Goal: Task Accomplishment & Management: Use online tool/utility

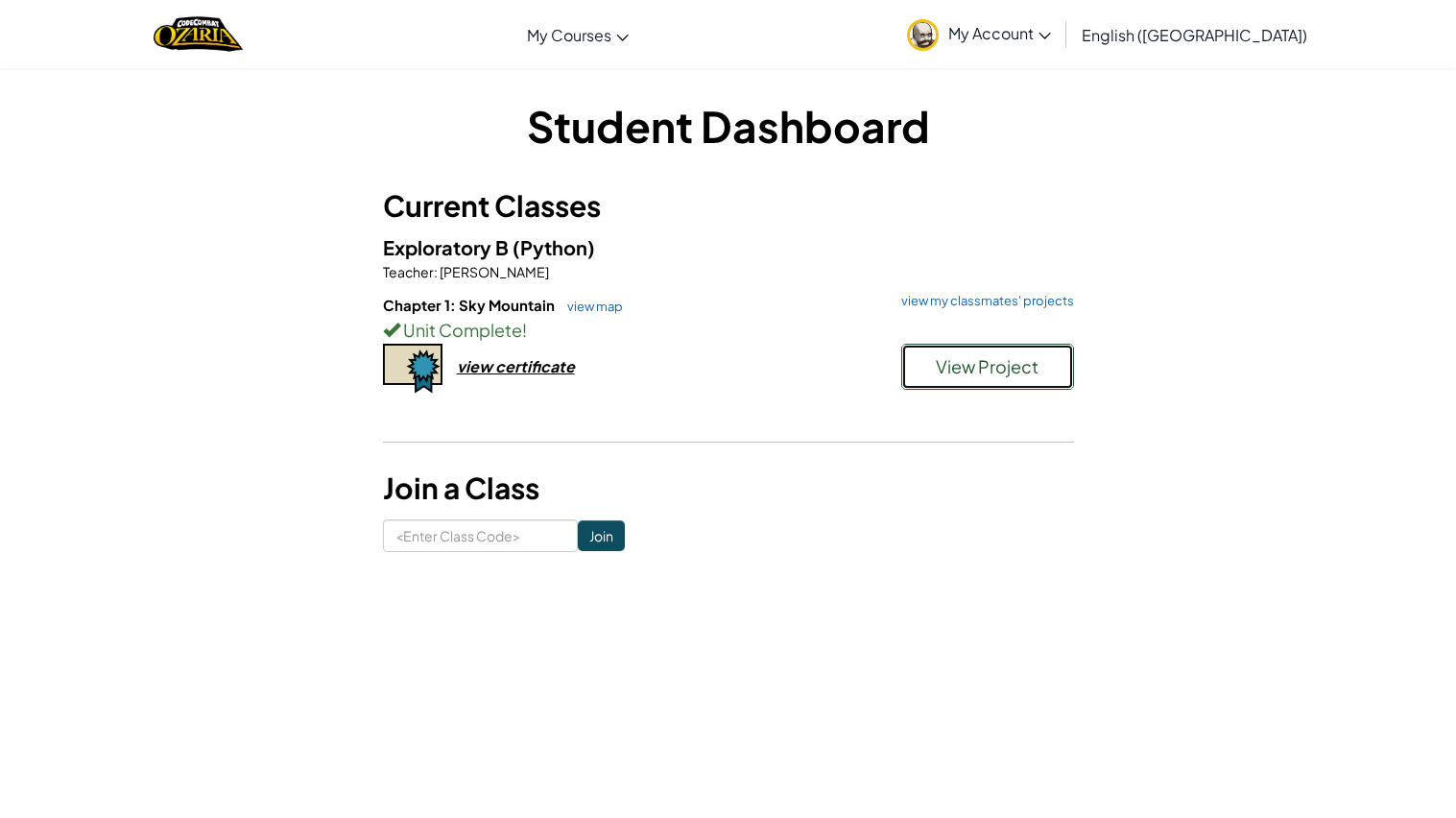
click at [1016, 360] on span "View Project" at bounding box center [988, 366] width 103 height 22
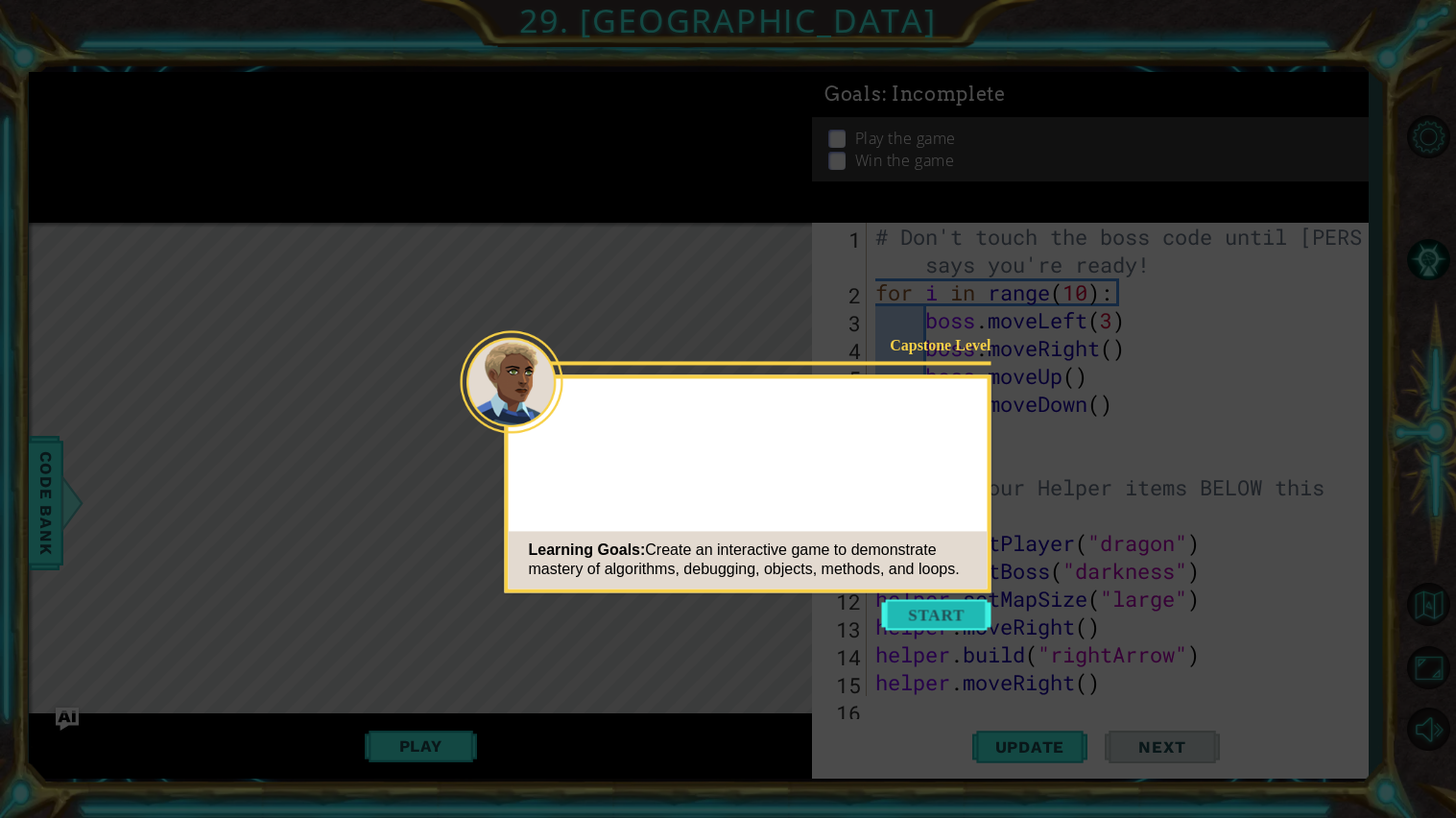
click at [946, 619] on button "Start" at bounding box center [936, 615] width 110 height 31
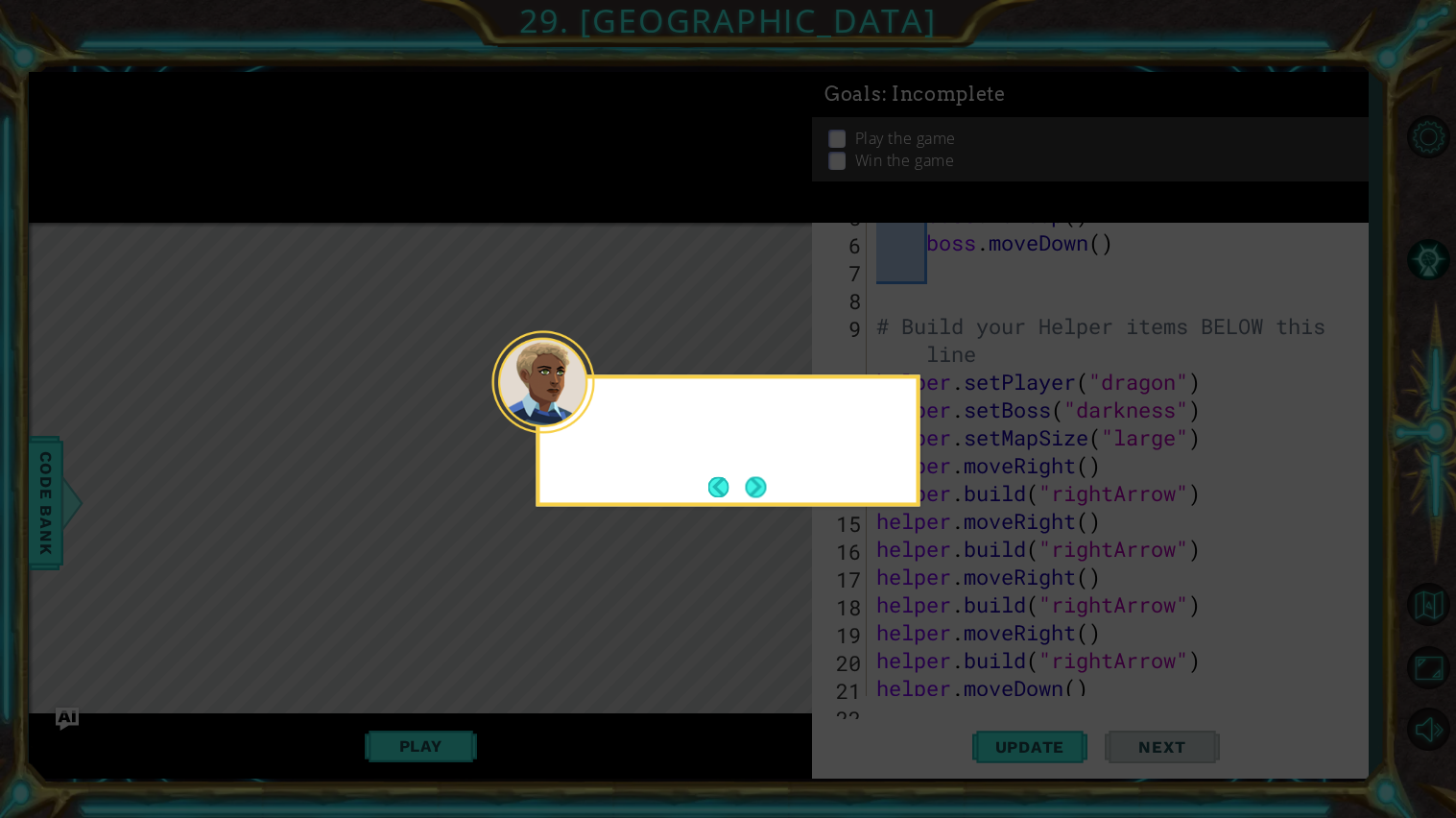
click at [580, 414] on div at bounding box center [544, 382] width 103 height 103
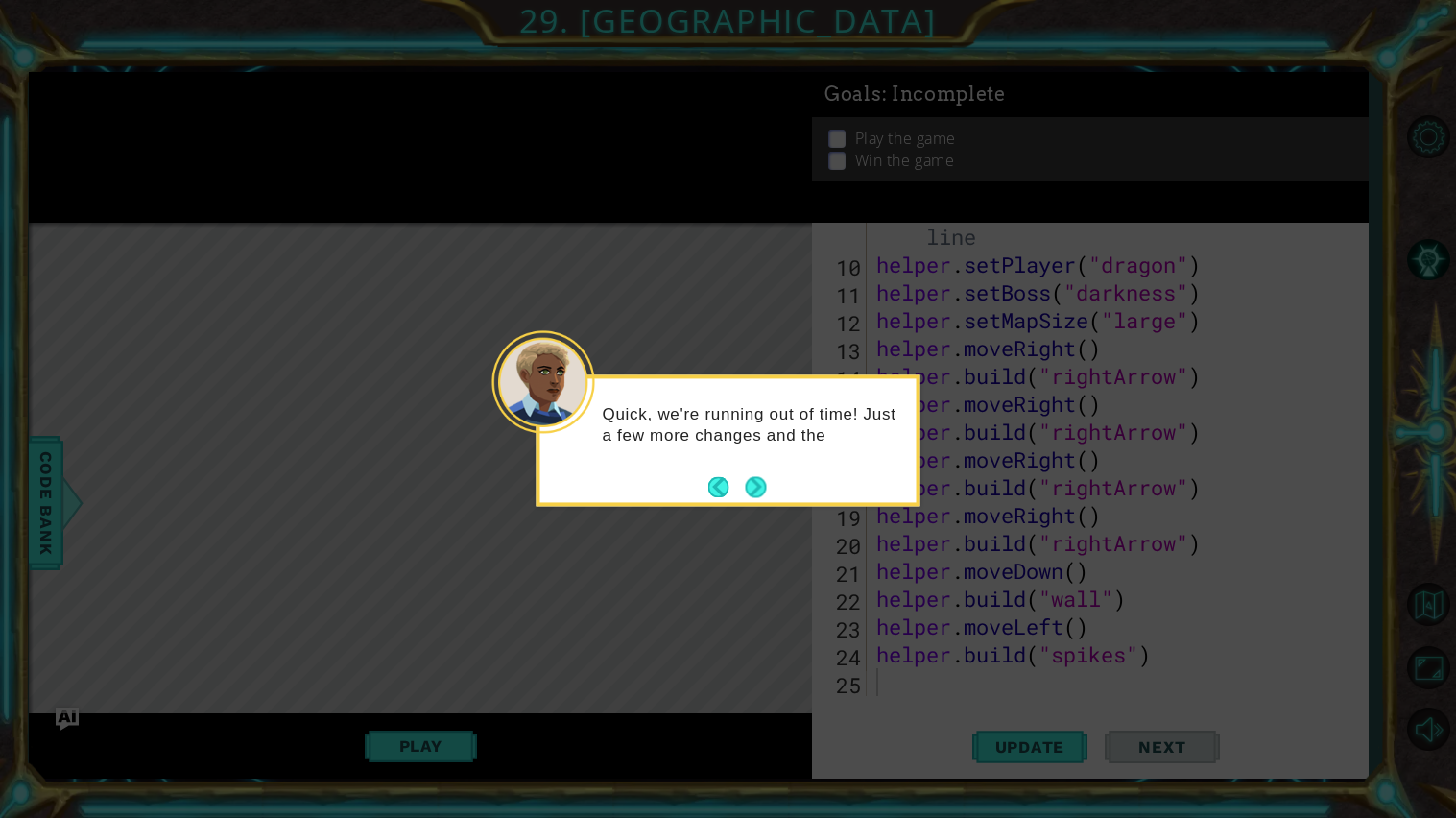
click at [589, 422] on div at bounding box center [544, 382] width 103 height 103
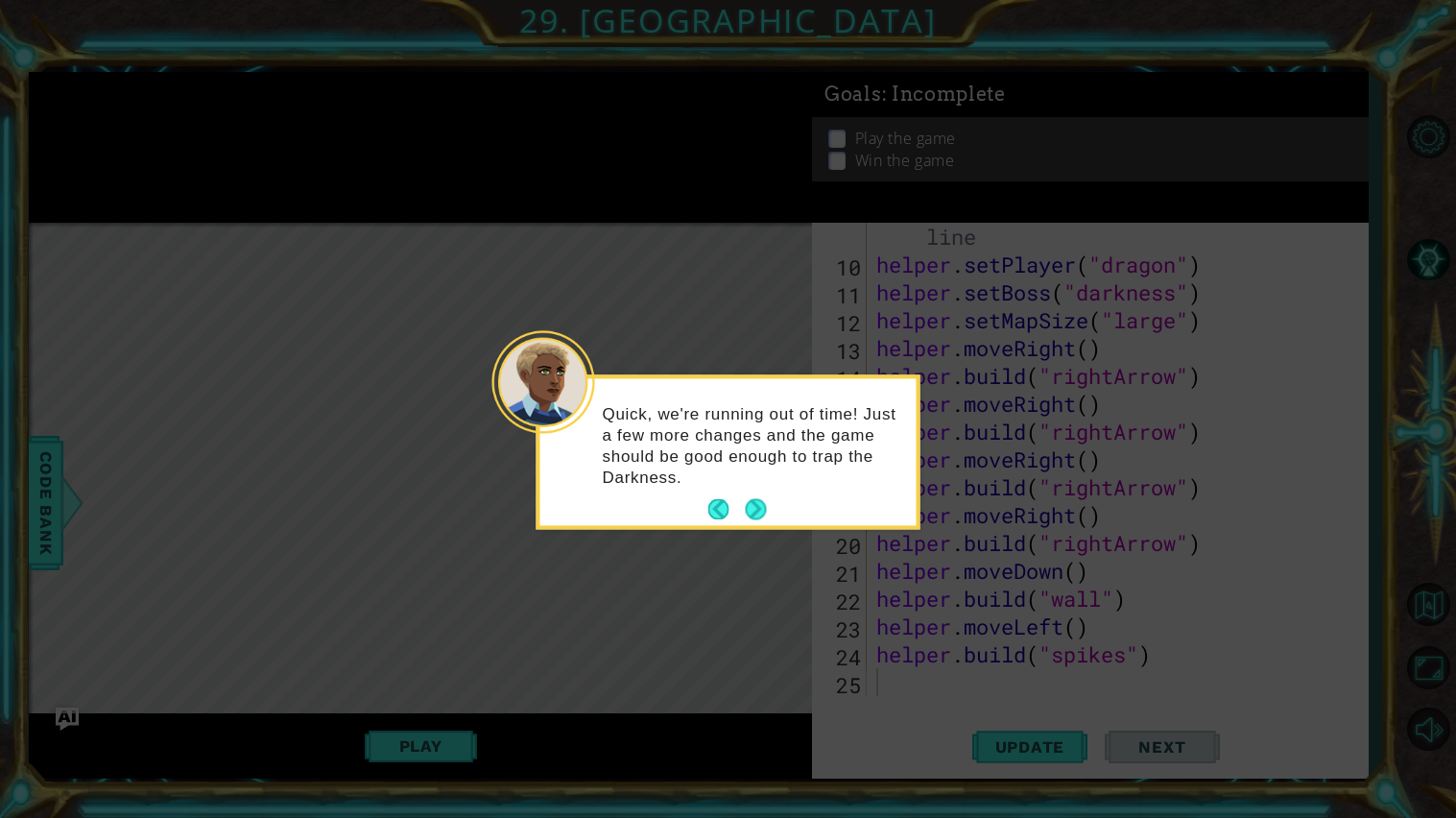
click at [753, 487] on p "Quick, we're running out of time! Just a few more changes and the game should b…" at bounding box center [753, 446] width 300 height 85
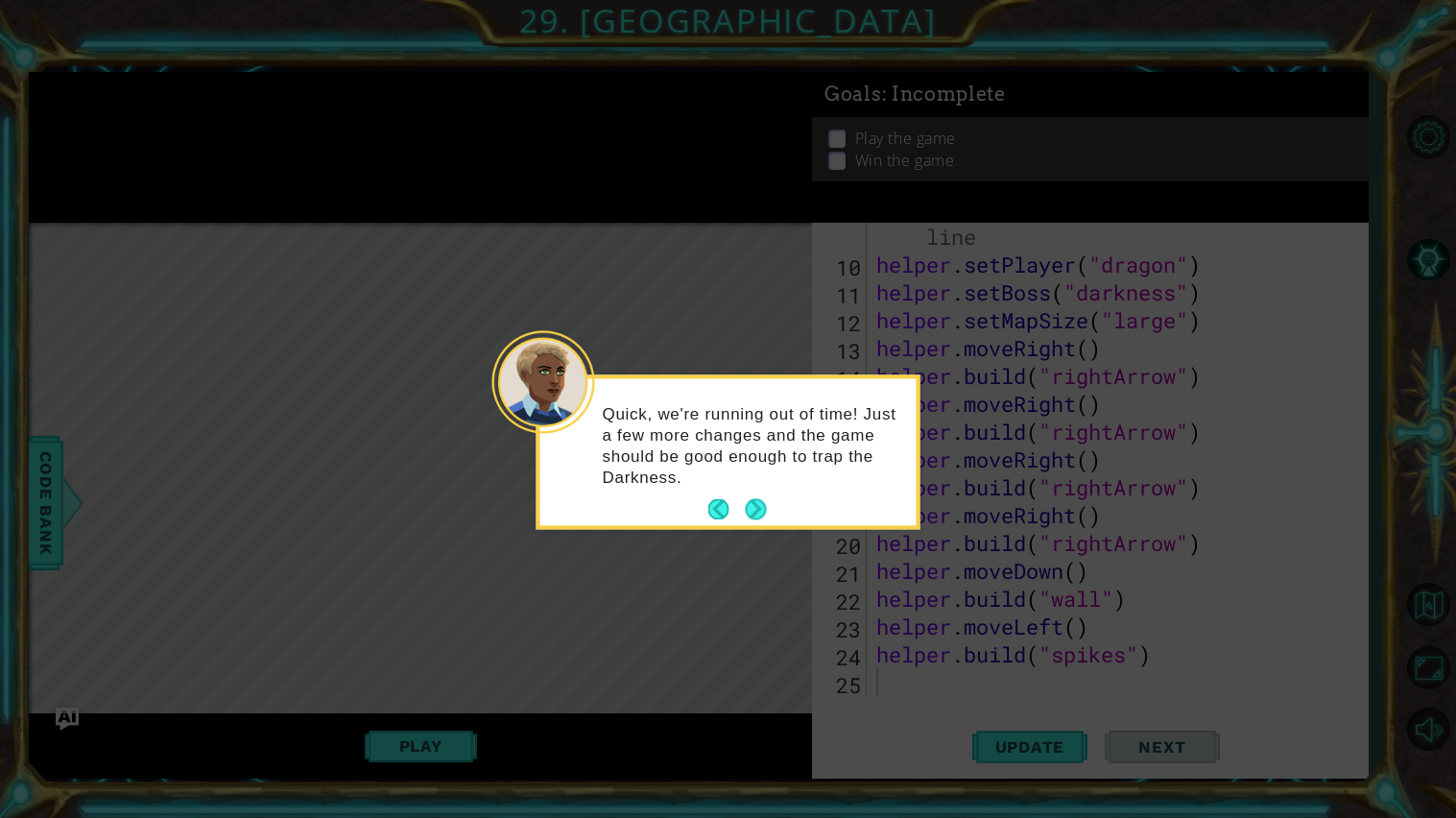
click at [753, 487] on p "Quick, we're running out of time! Just a few more changes and the game should b…" at bounding box center [753, 446] width 300 height 85
click at [758, 507] on button "Next" at bounding box center [757, 510] width 29 height 29
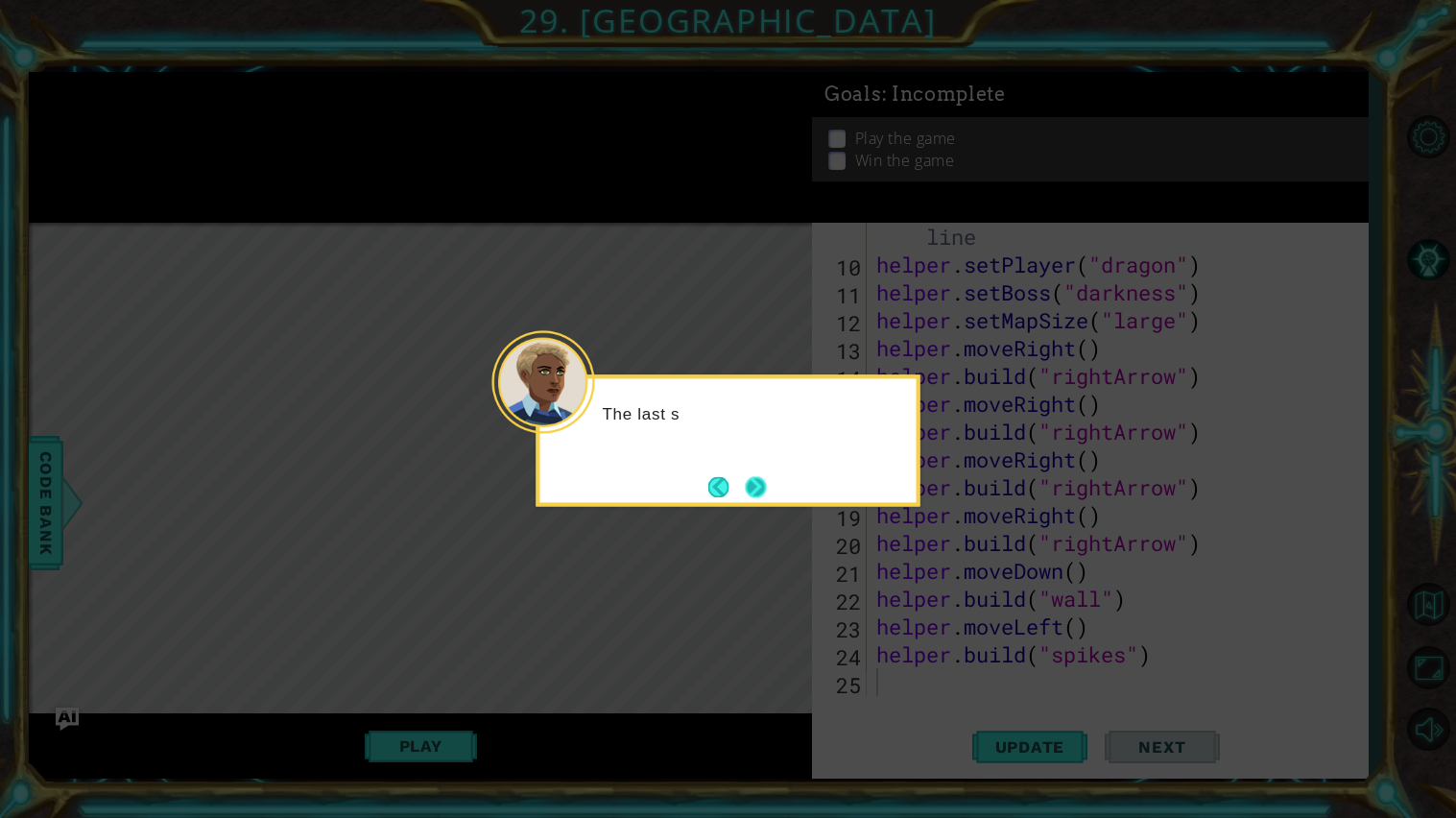
click at [766, 485] on button "Next" at bounding box center [756, 487] width 21 height 21
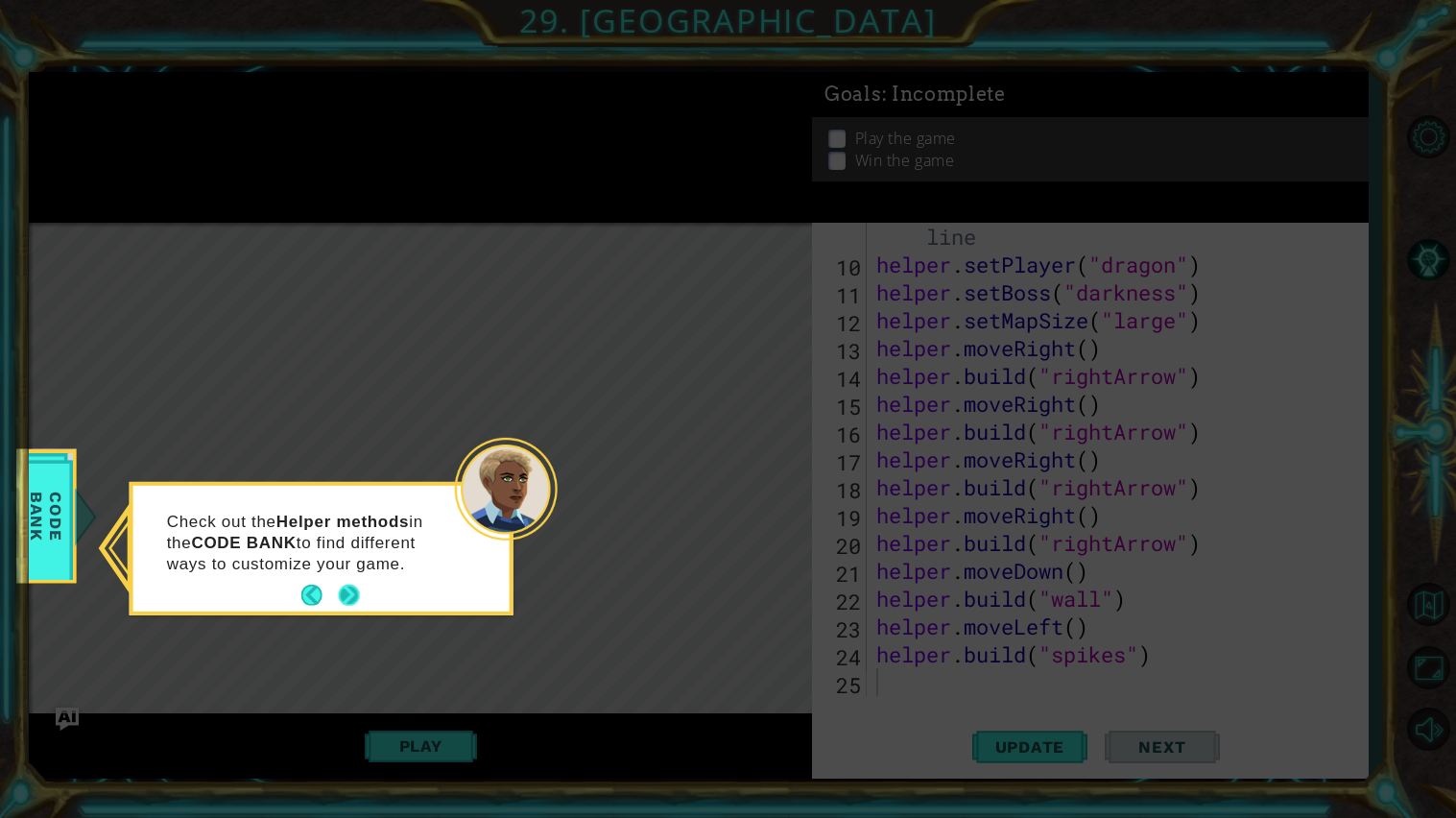
click at [348, 588] on button "Next" at bounding box center [350, 596] width 21 height 21
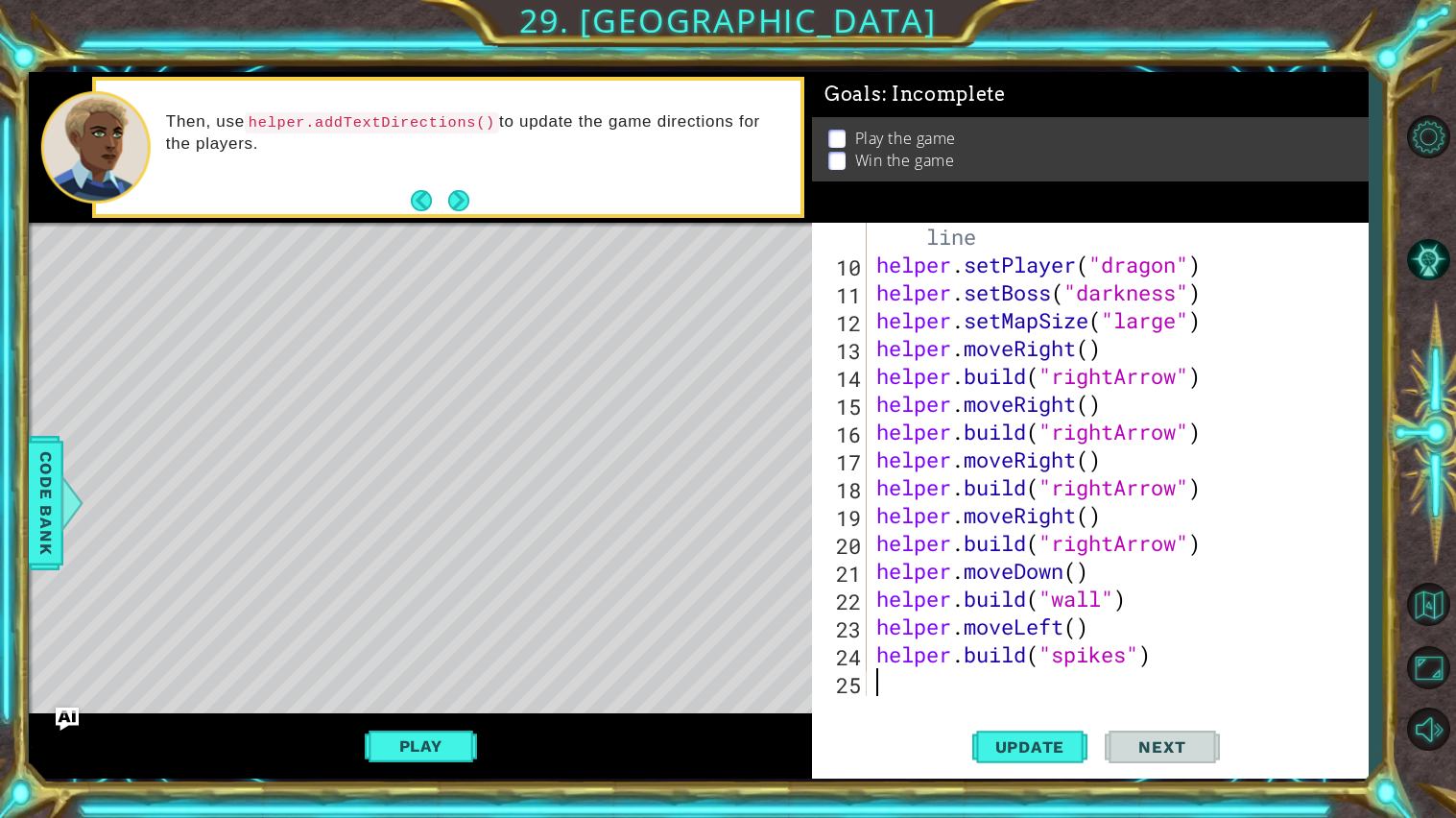
click at [880, 401] on div "# Build your Helper items BELOW this line helper . setPlayer ( "dragon" ) helpe…" at bounding box center [1122, 473] width 500 height 557
click at [1213, 537] on div "# Build your Helper items BELOW this line helper . setPlayer ( "dragon" ) helpe…" at bounding box center [1122, 473] width 500 height 557
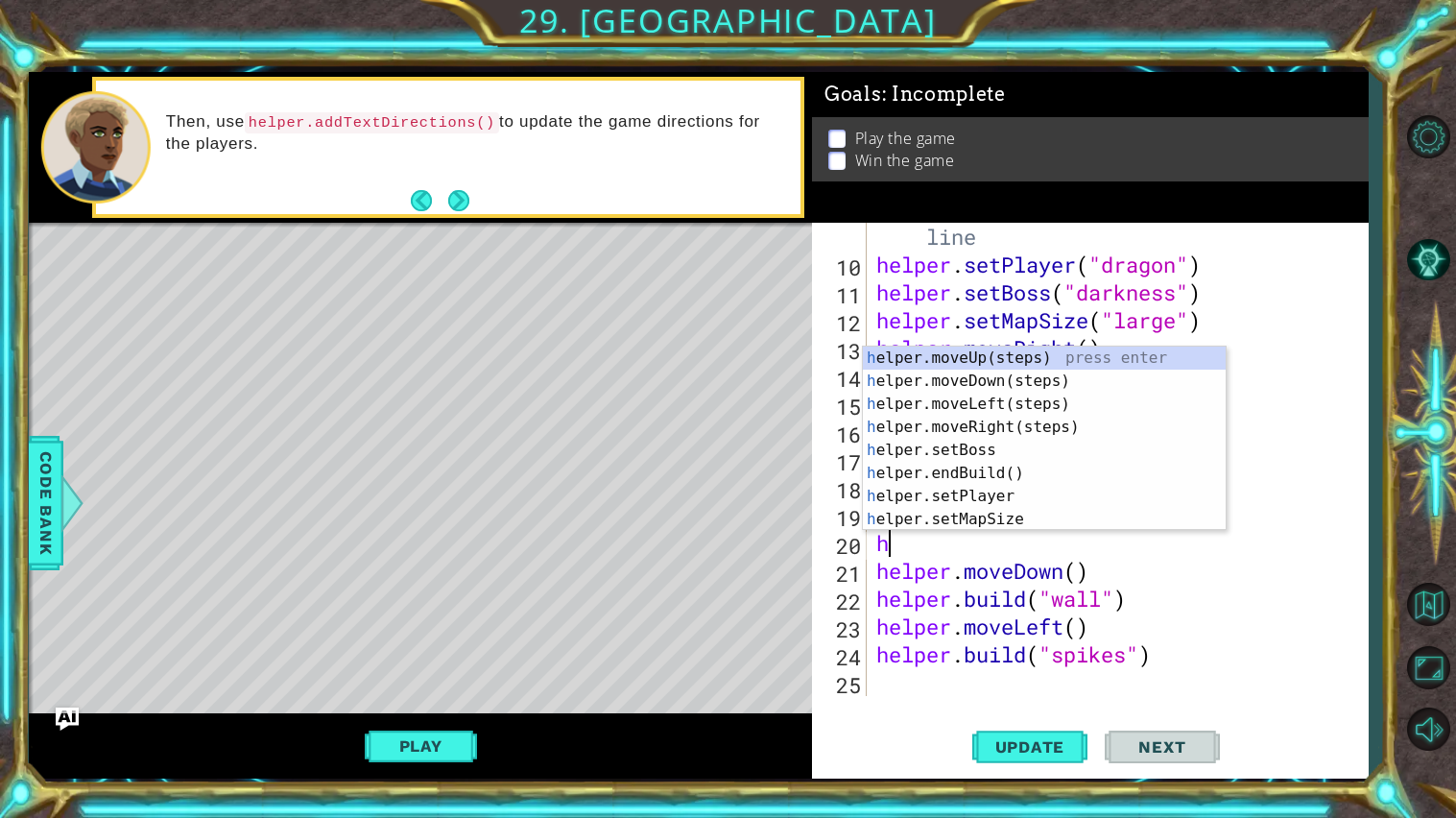
type textarea "h"
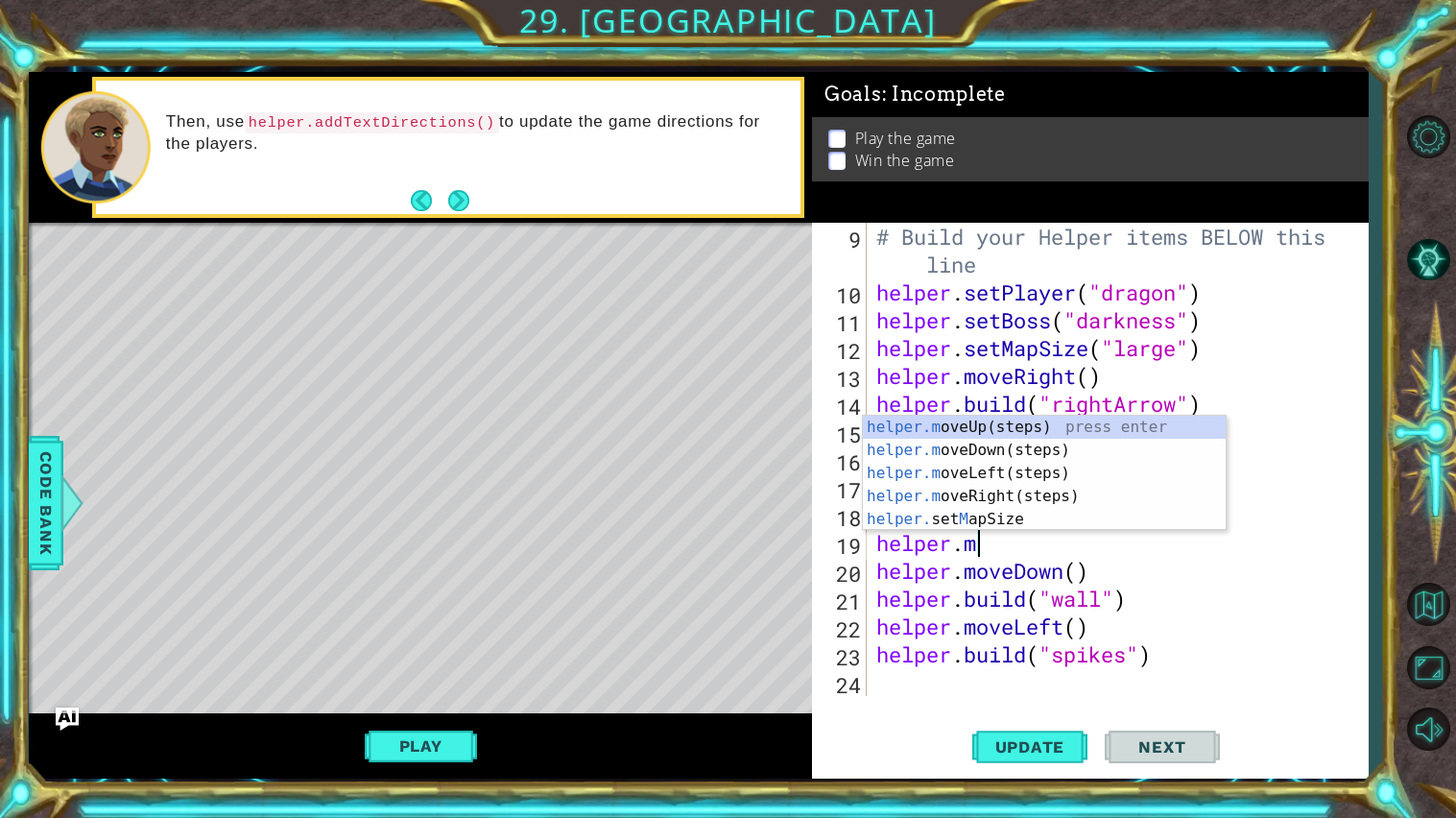
type textarea "h"
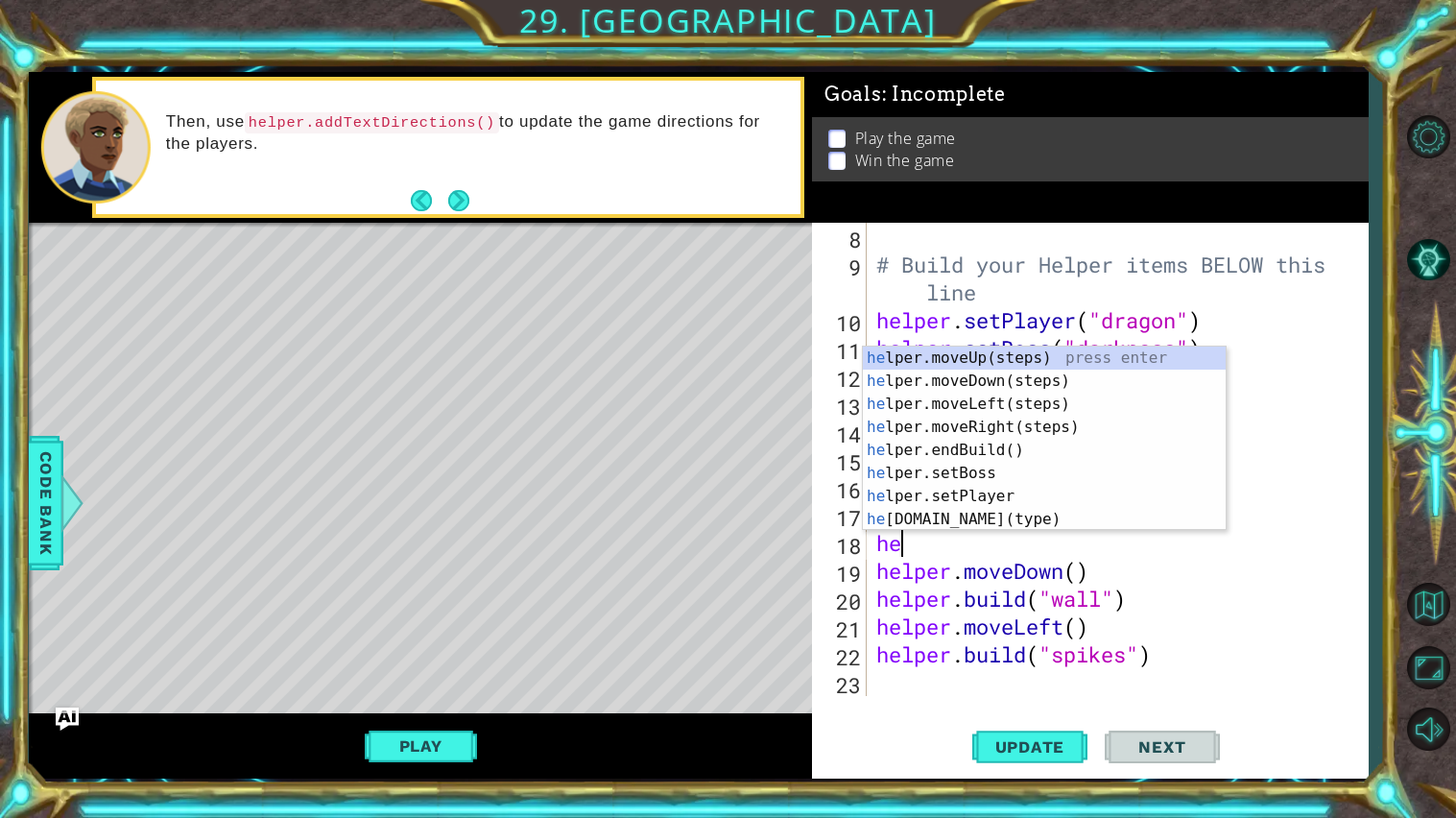
type textarea "h"
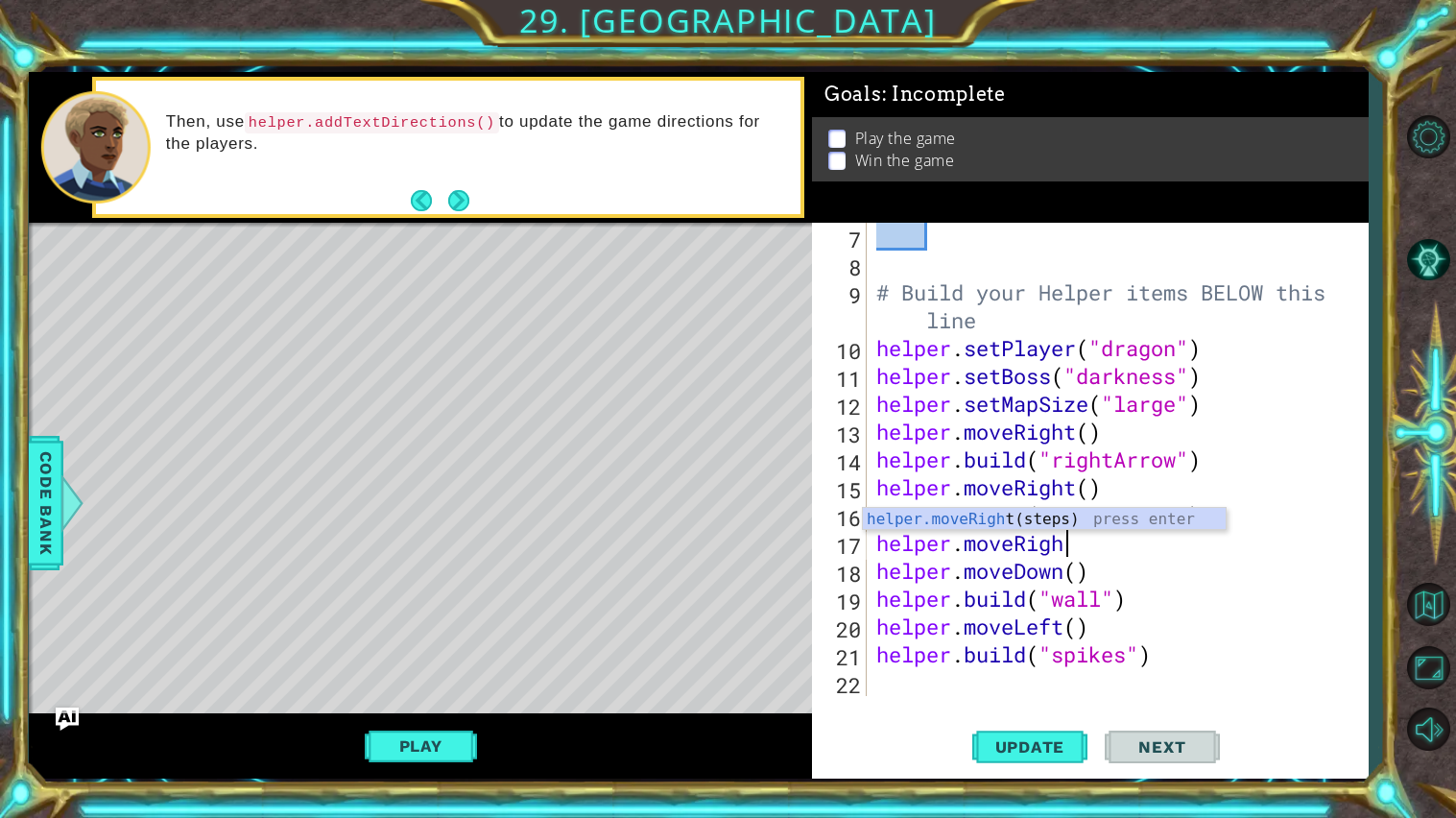
scroll to position [195, 0]
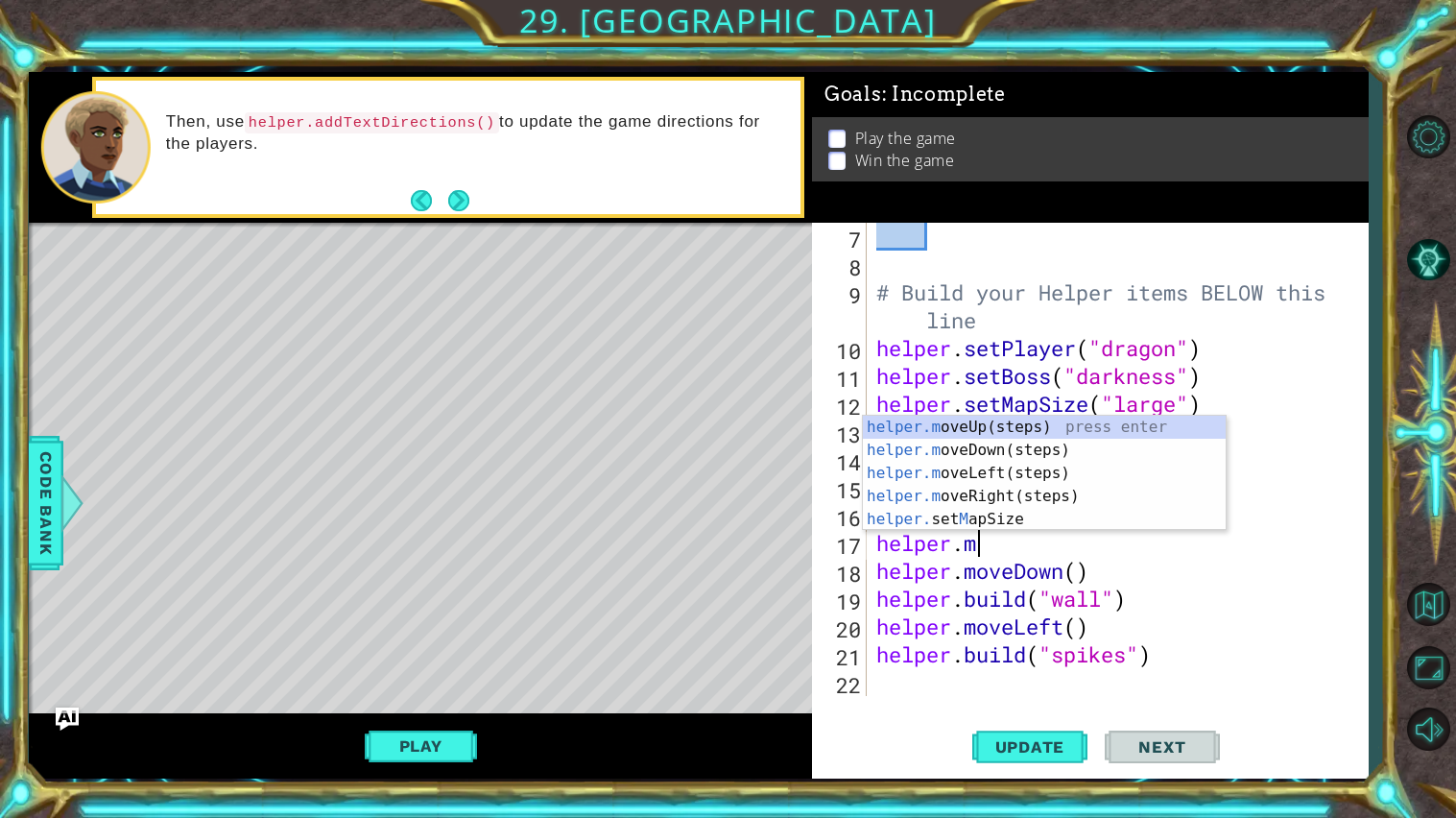
type textarea "h"
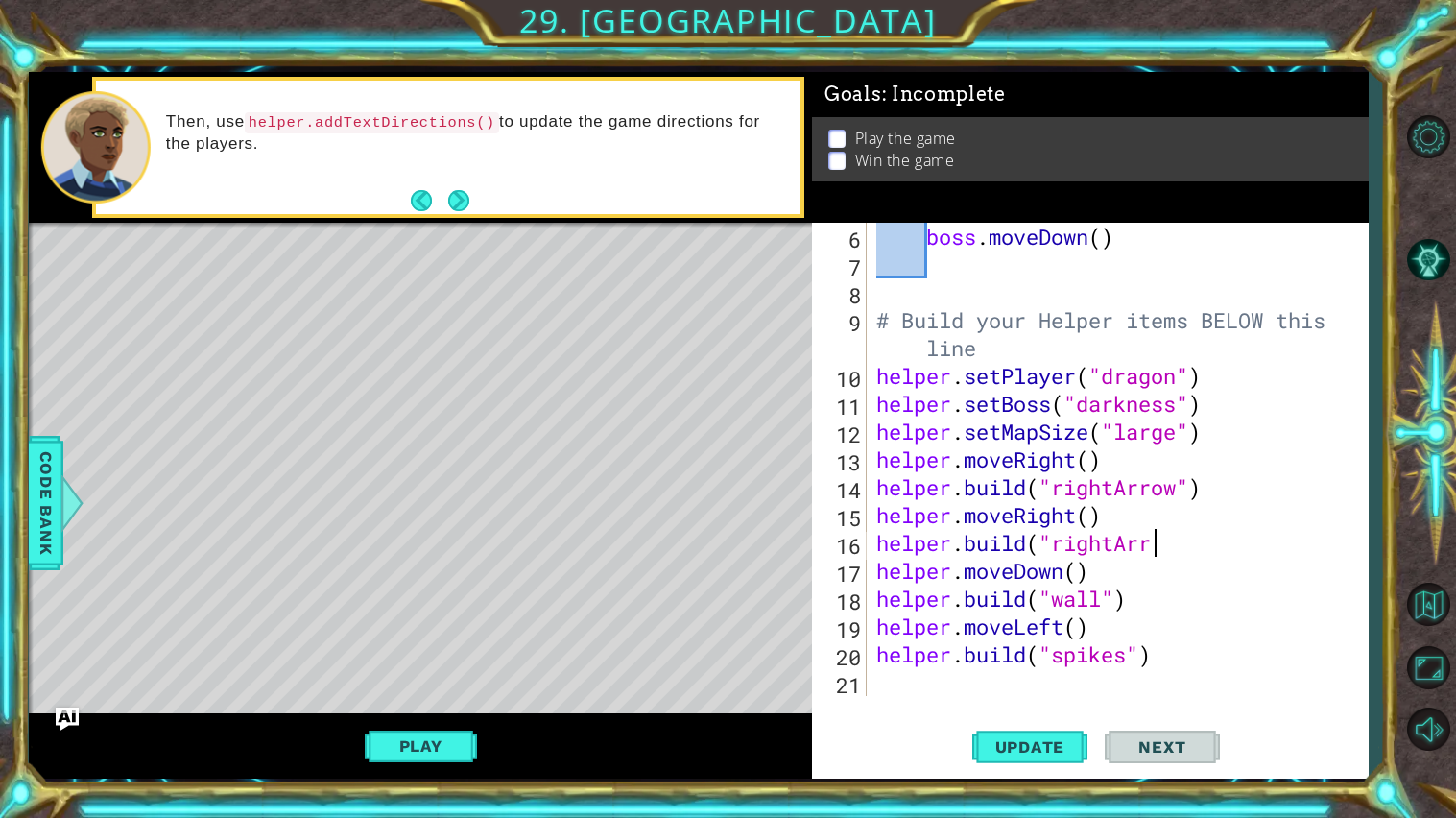
scroll to position [167, 0]
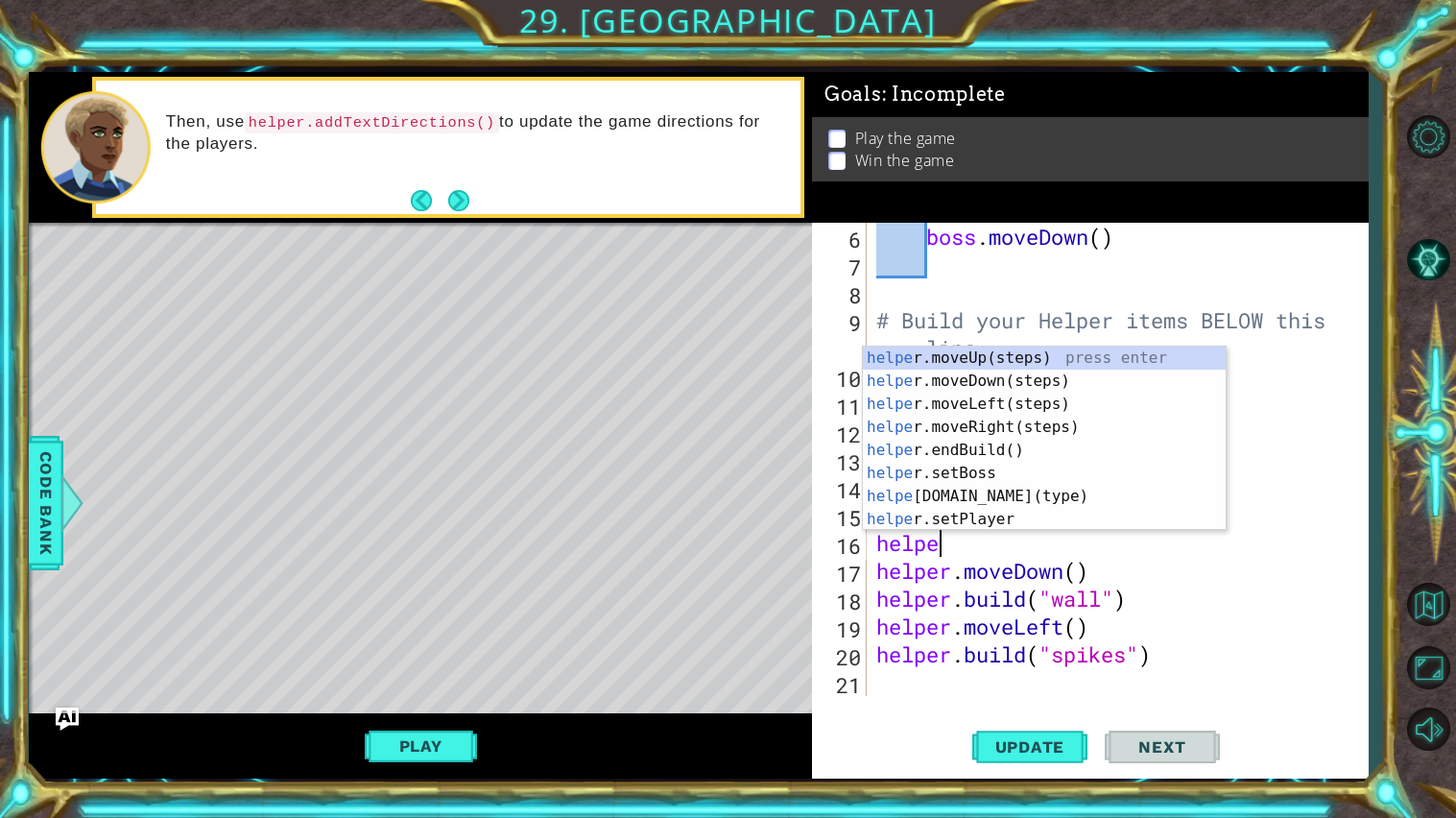
type textarea "h"
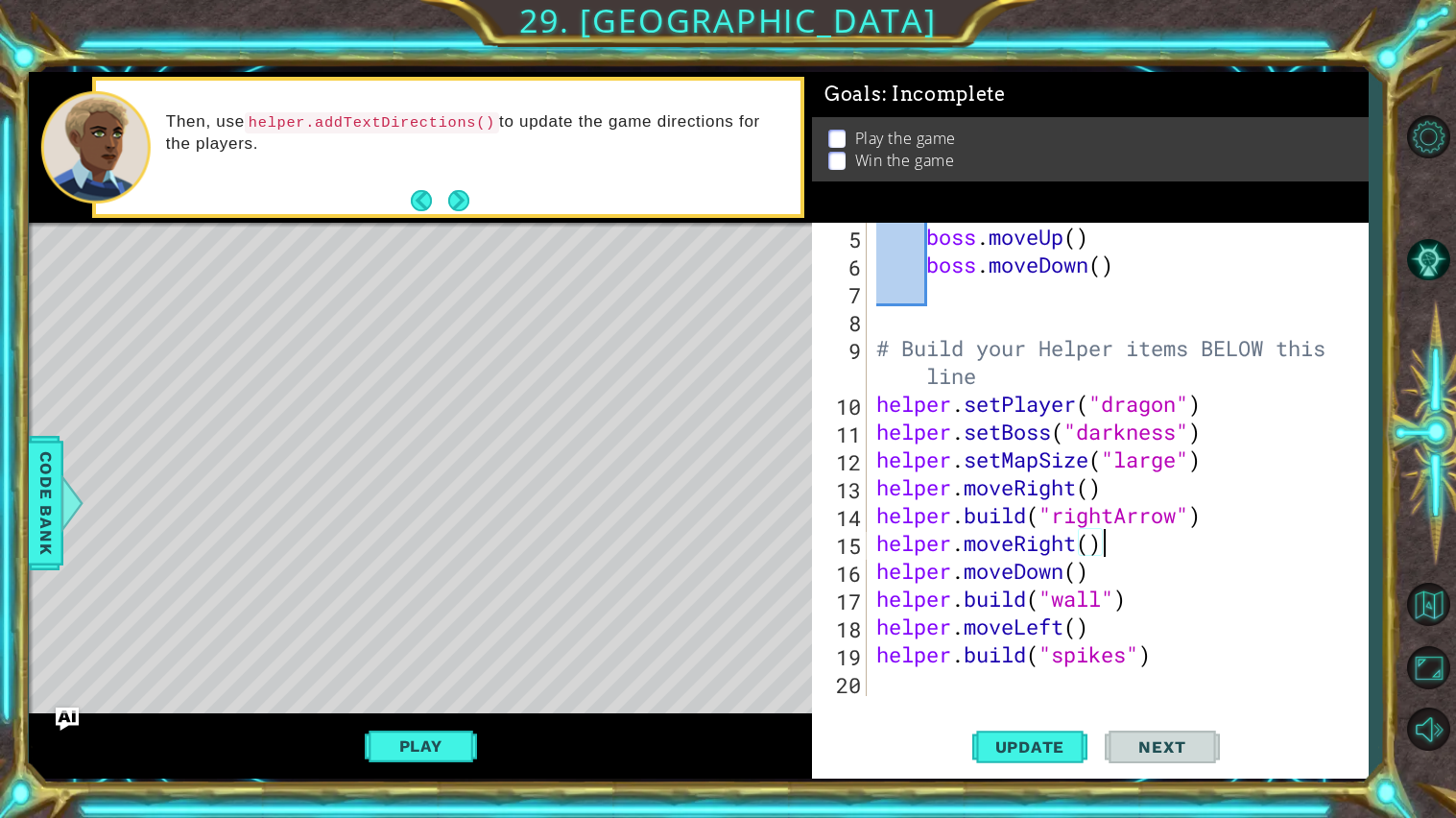
scroll to position [138, 0]
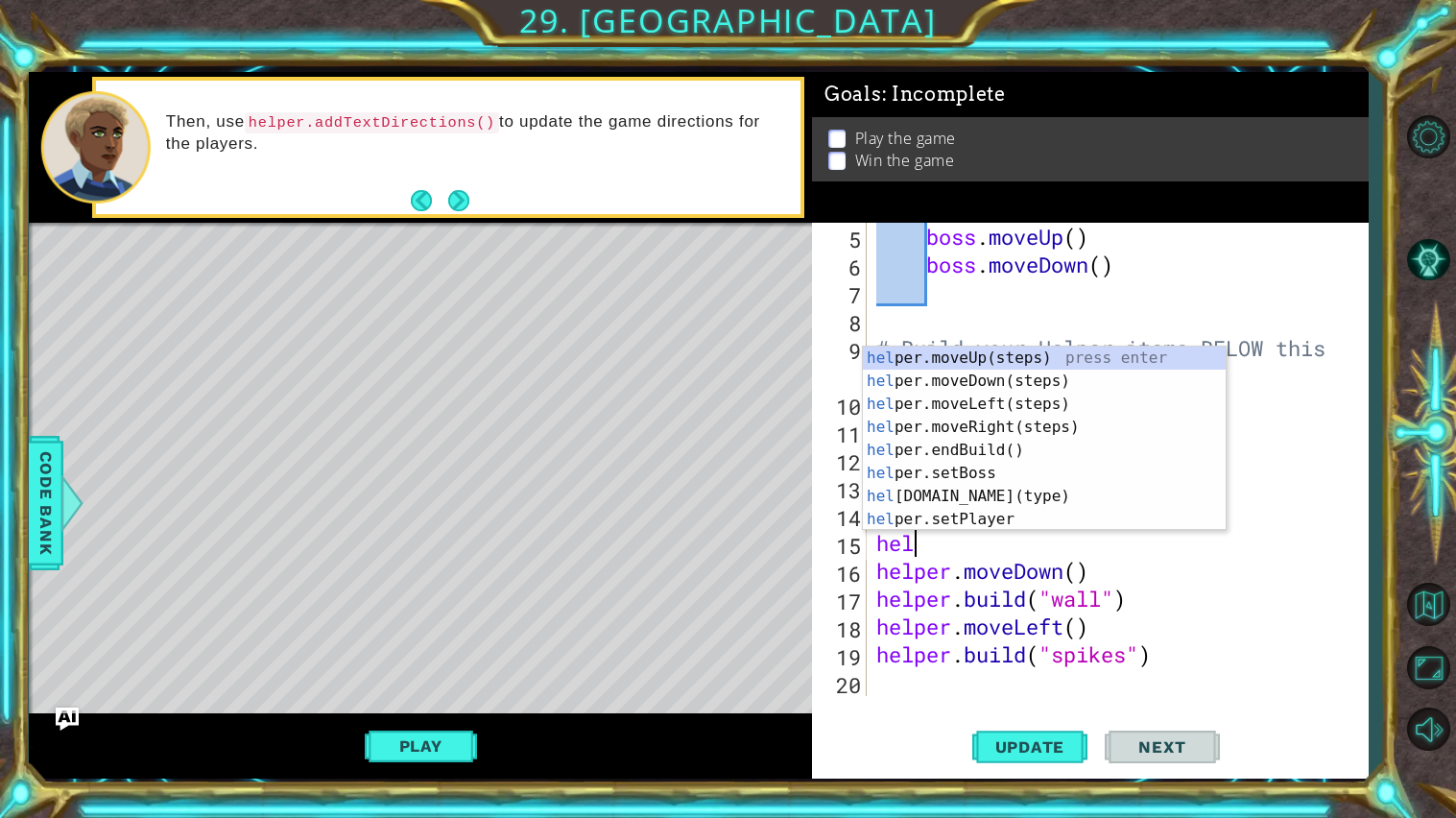
type textarea "h"
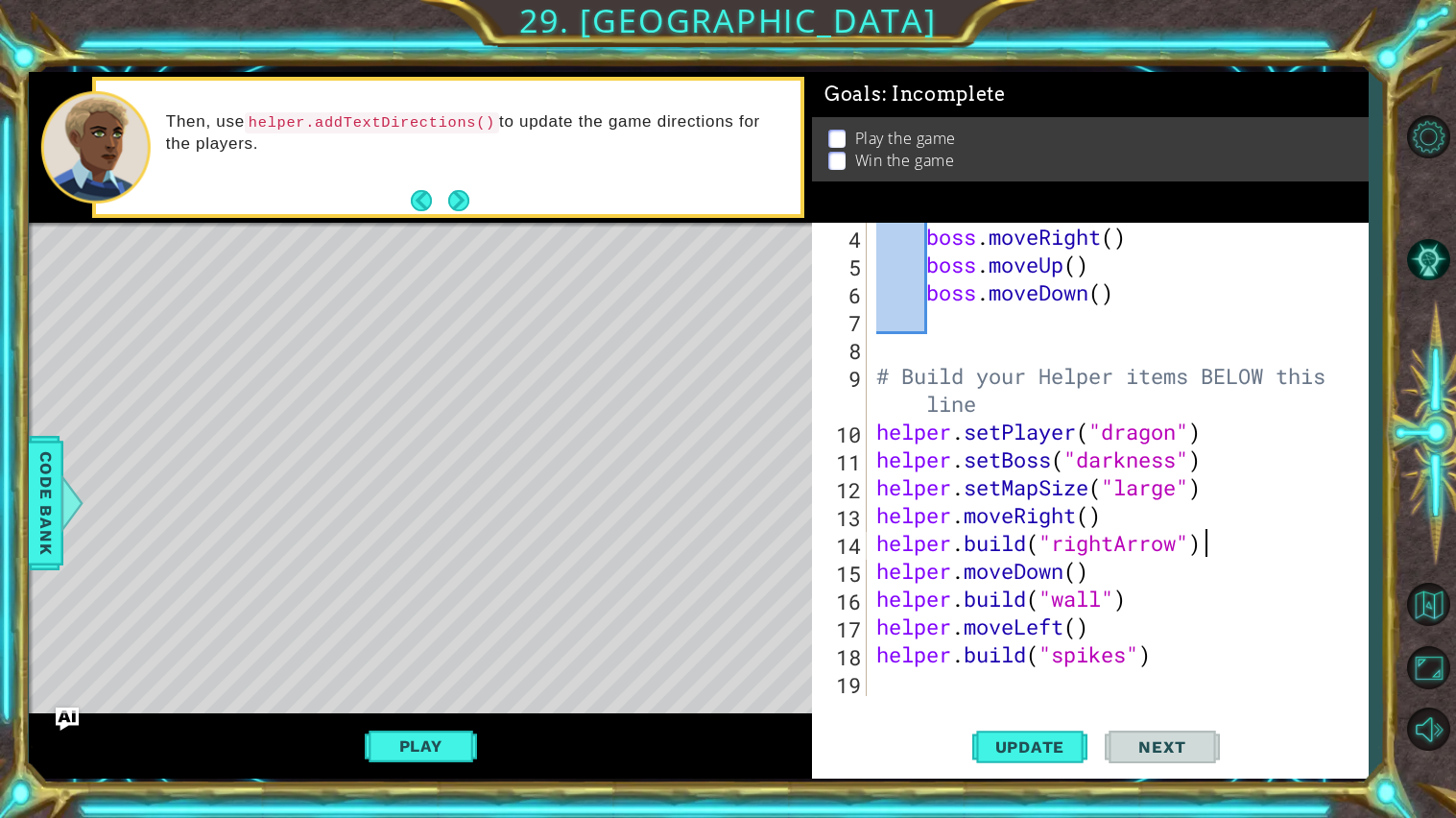
scroll to position [111, 0]
click at [873, 513] on div "boss . moveRight ( ) boss . moveUp ( ) boss . moveDown ( ) # Build your Helper …" at bounding box center [1122, 487] width 500 height 529
type textarea "helper.moveRight()"
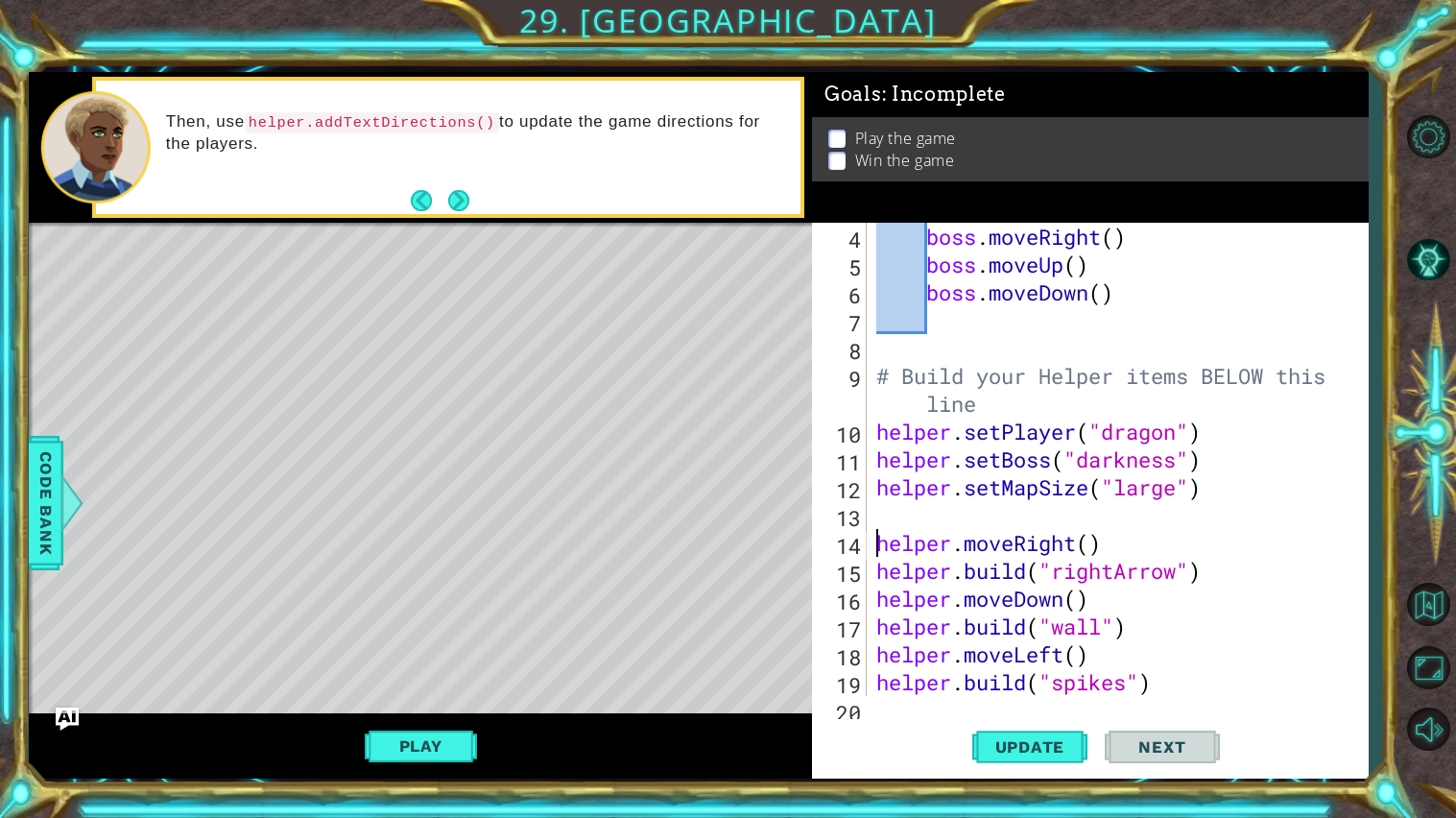
click at [888, 516] on div "boss . moveRight ( ) boss . moveUp ( ) boss . moveDown ( ) # Build your Helper …" at bounding box center [1122, 487] width 500 height 529
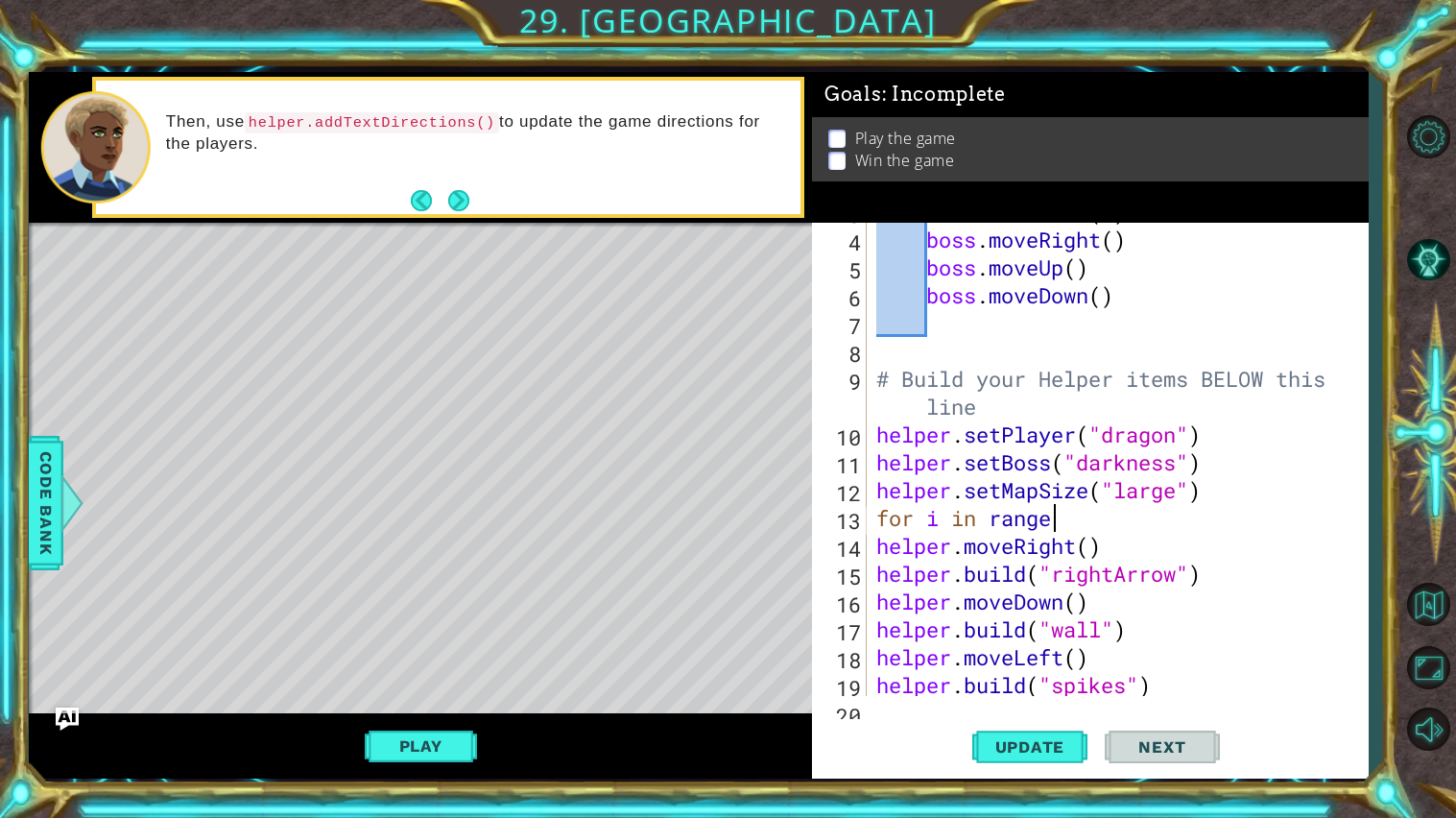
scroll to position [0, 6]
type textarea "for i in range"
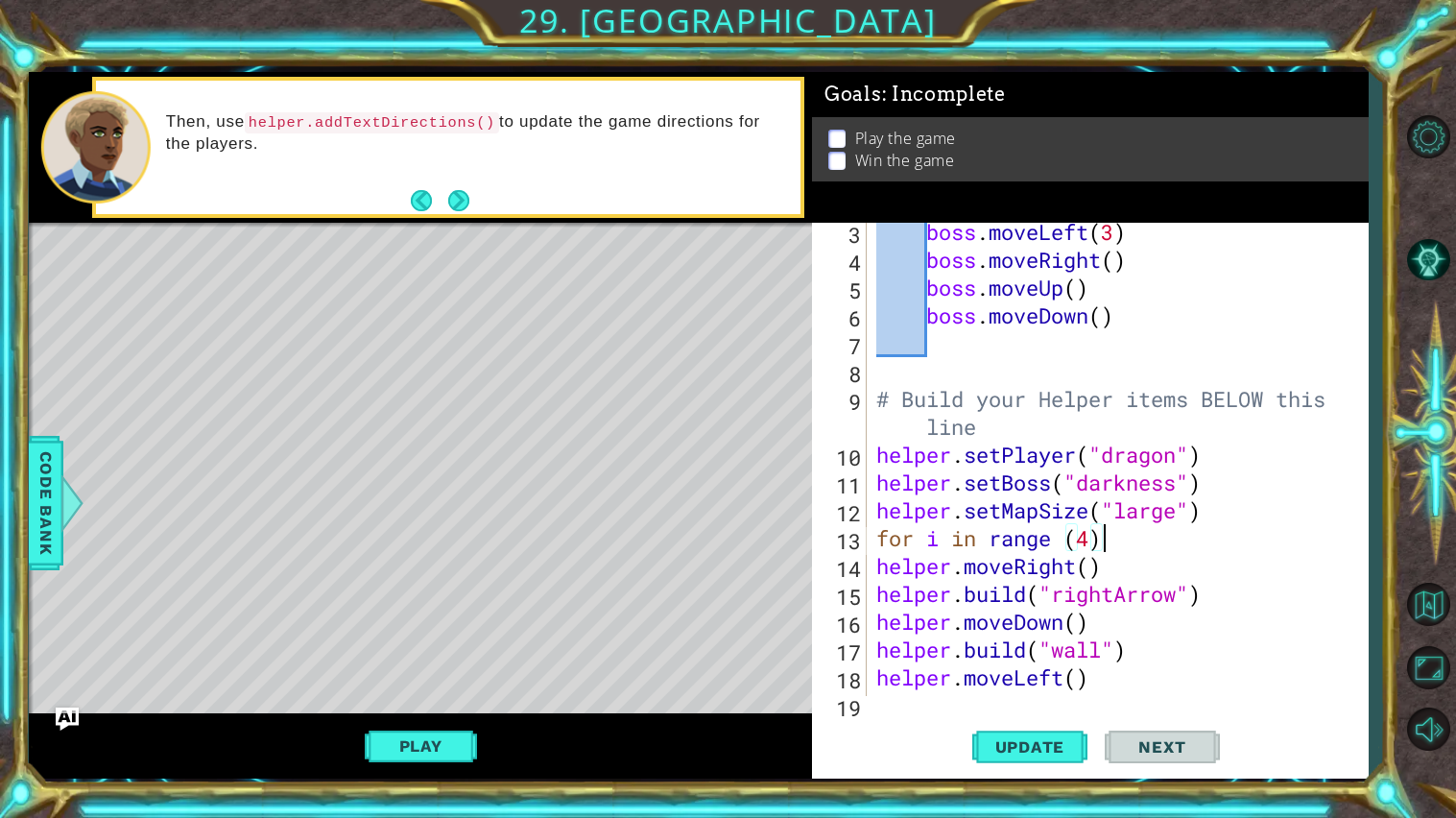
scroll to position [91, 0]
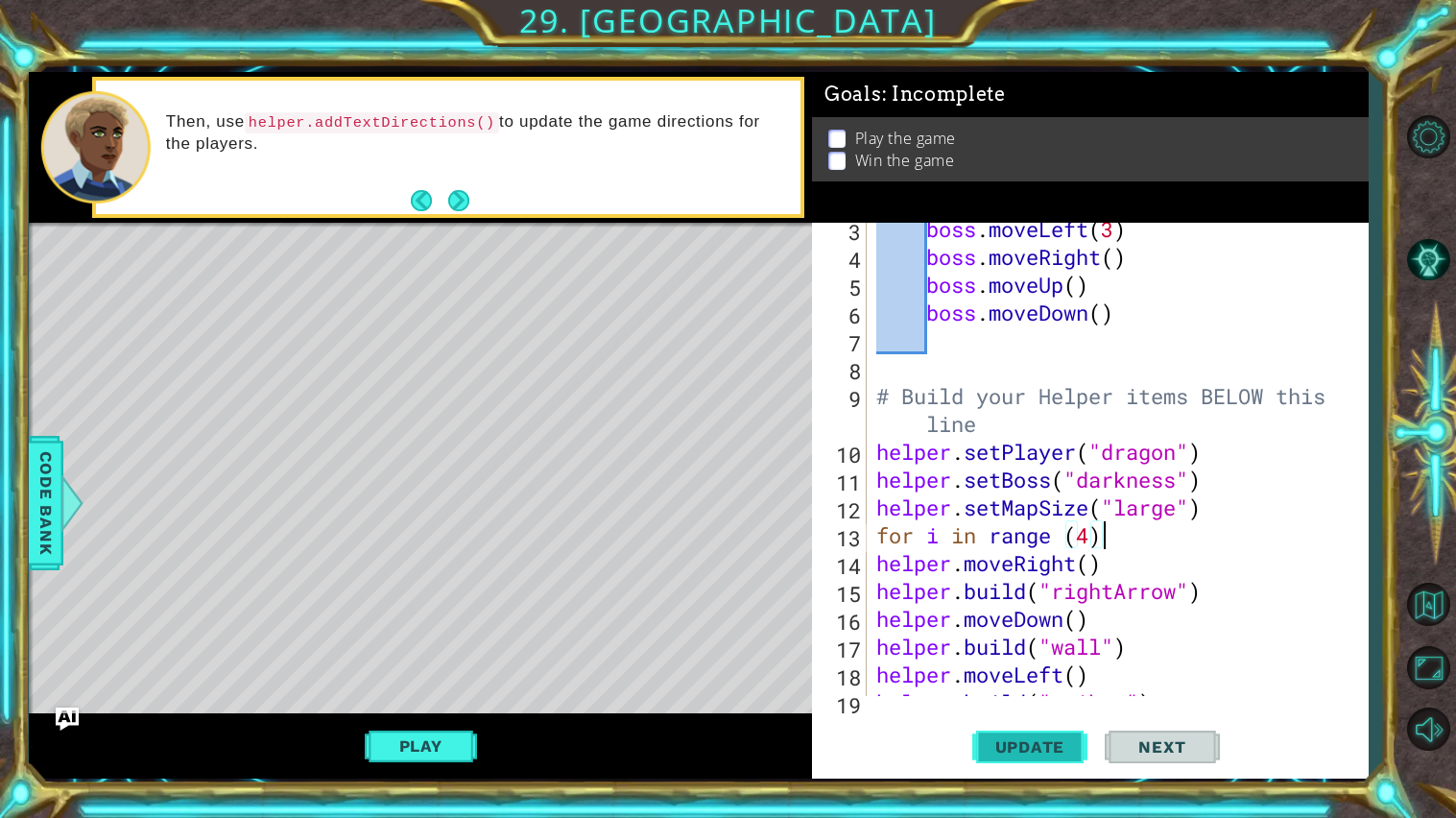
click at [1034, 758] on button "Update" at bounding box center [1030, 746] width 116 height 55
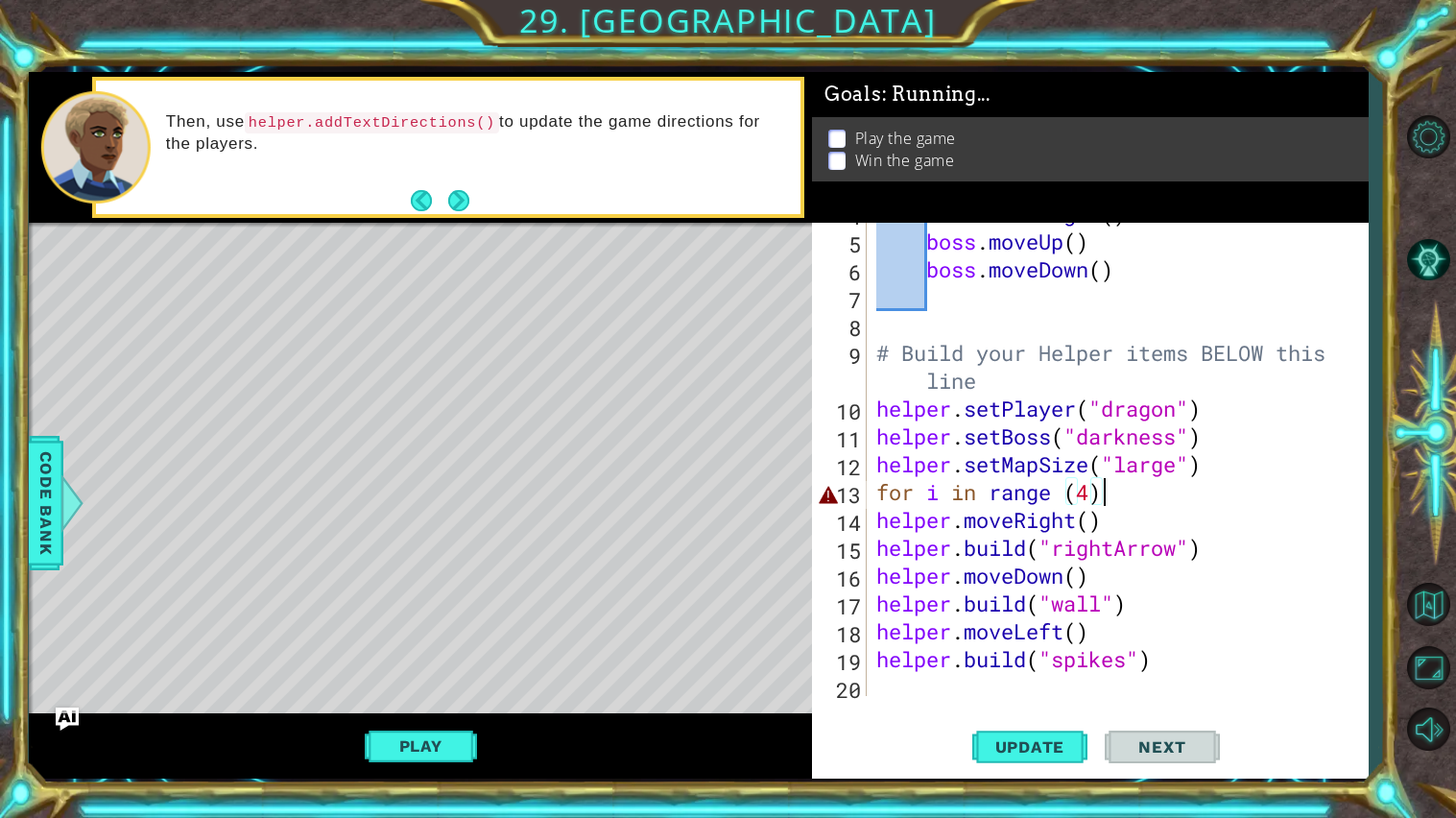
scroll to position [133, 0]
click at [942, 503] on div "boss . moveRight ( ) boss . moveUp ( ) boss . moveDown ( ) # Build your Helper …" at bounding box center [1122, 464] width 500 height 529
click at [990, 494] on div "boss . moveRight ( ) boss . moveUp ( ) boss . moveDown ( ) # Build your Helper …" at bounding box center [1122, 464] width 500 height 529
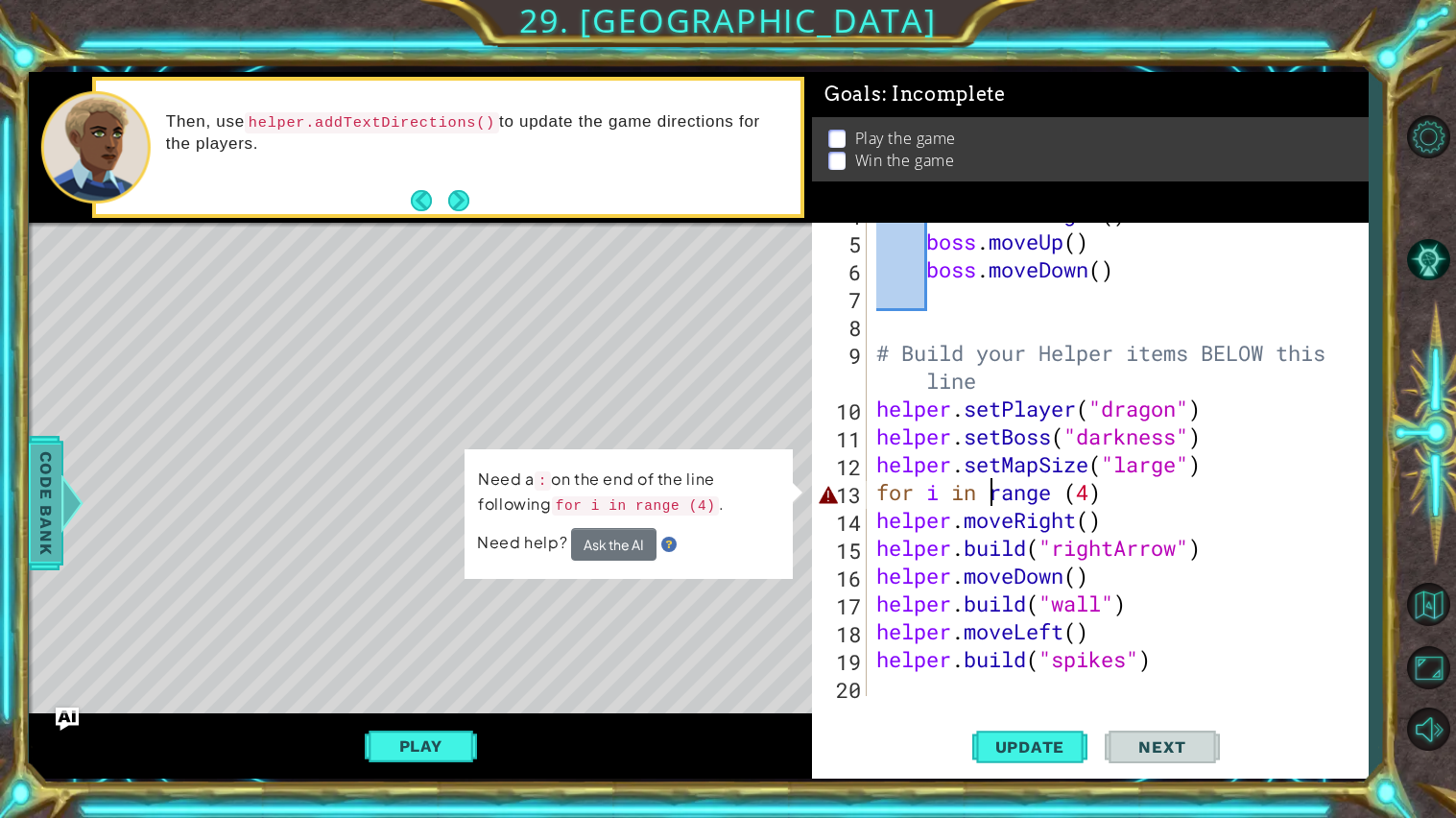
click at [29, 467] on div "Code Bank" at bounding box center [47, 503] width 35 height 134
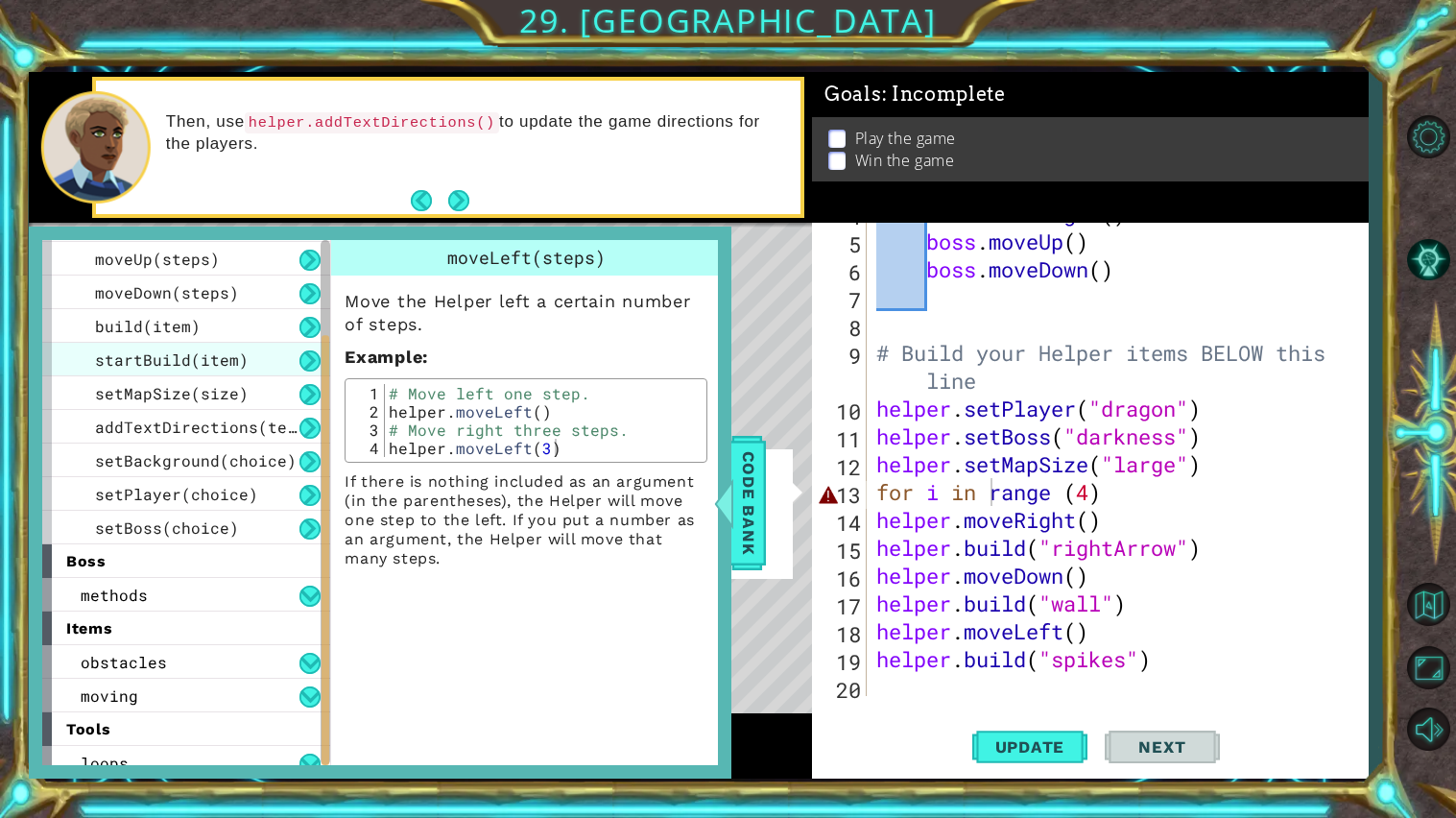
scroll to position [145, 0]
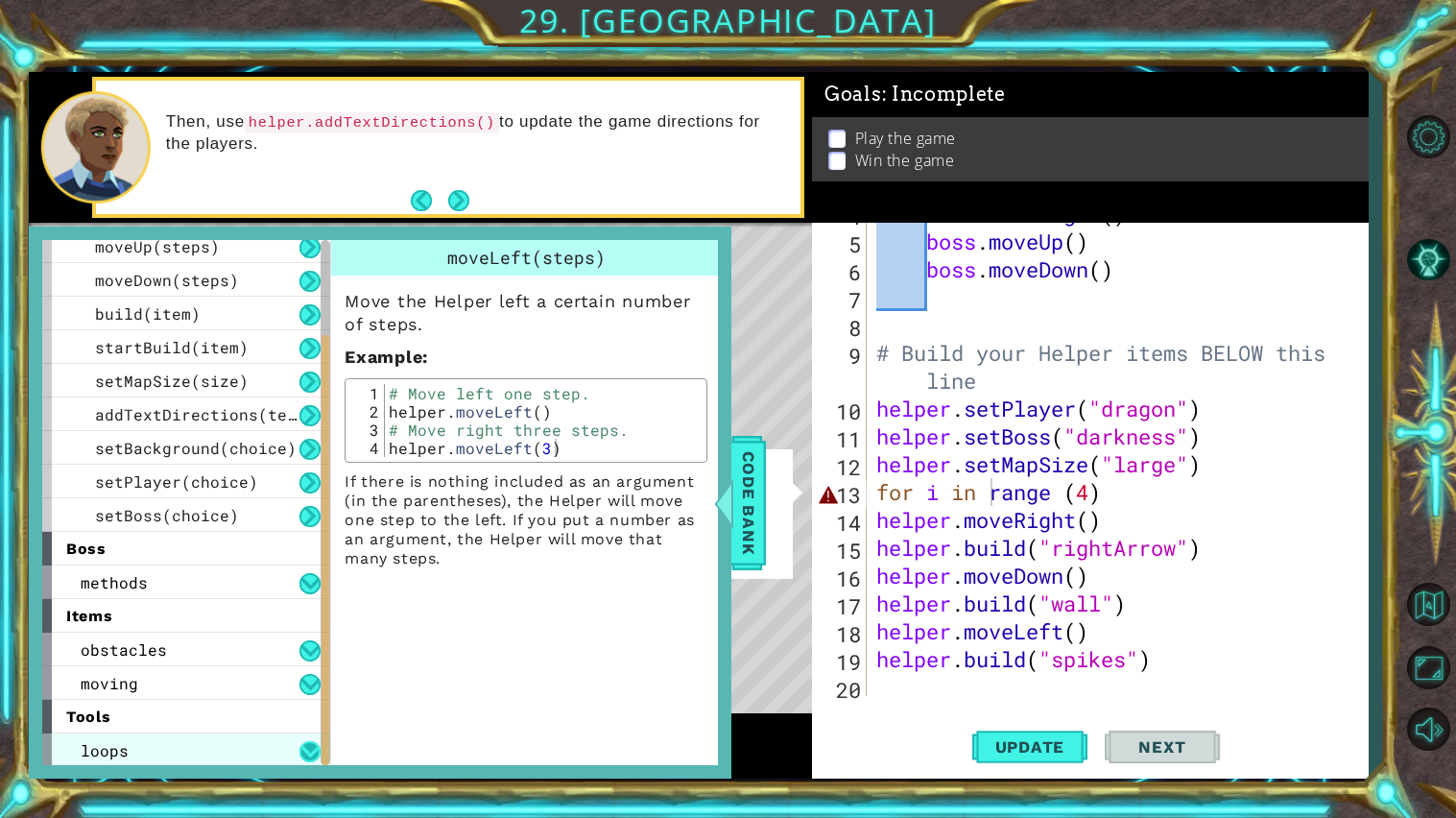
click at [319, 747] on button at bounding box center [310, 752] width 21 height 21
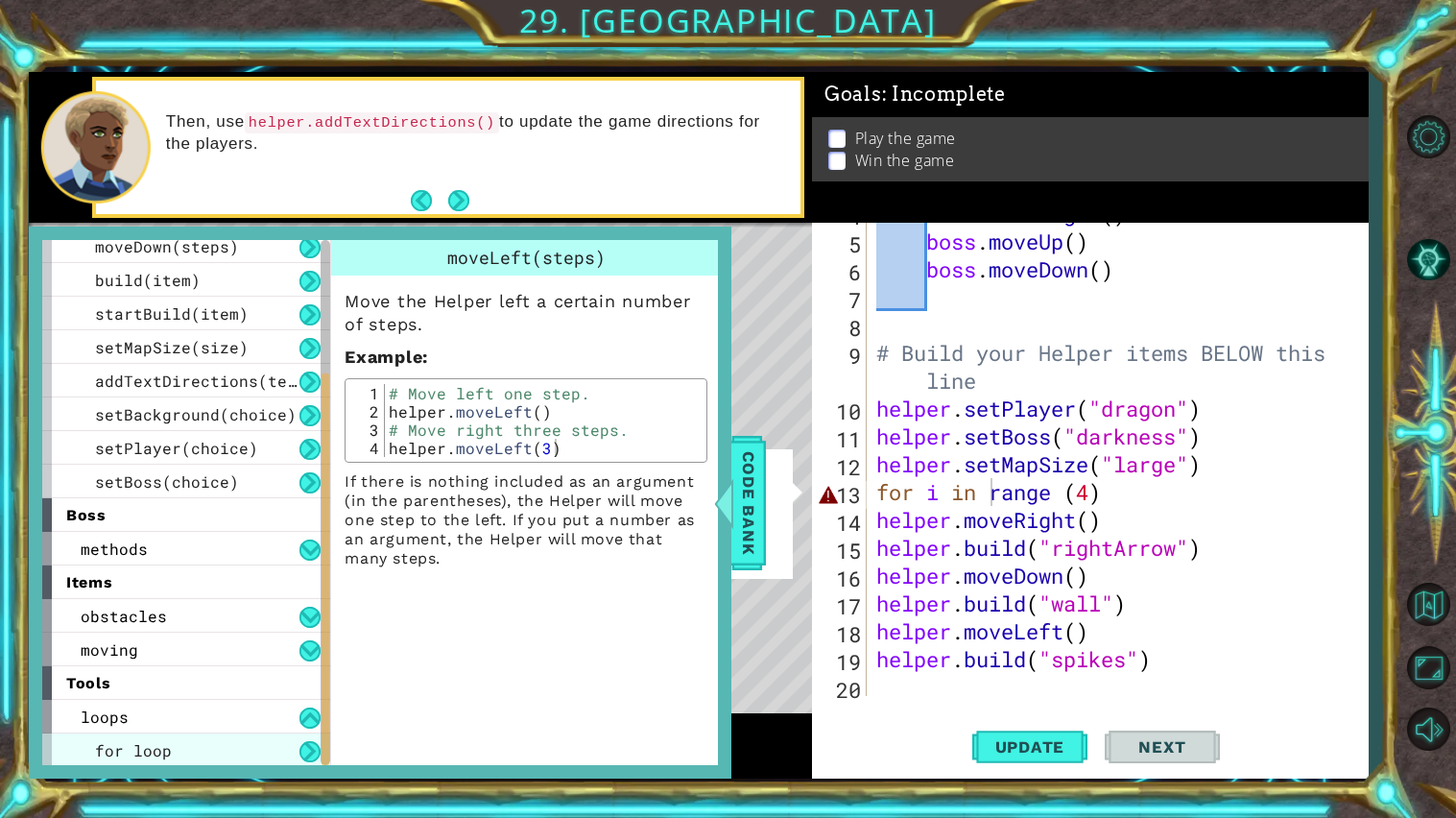
click at [146, 744] on span "for loop" at bounding box center [133, 750] width 77 height 20
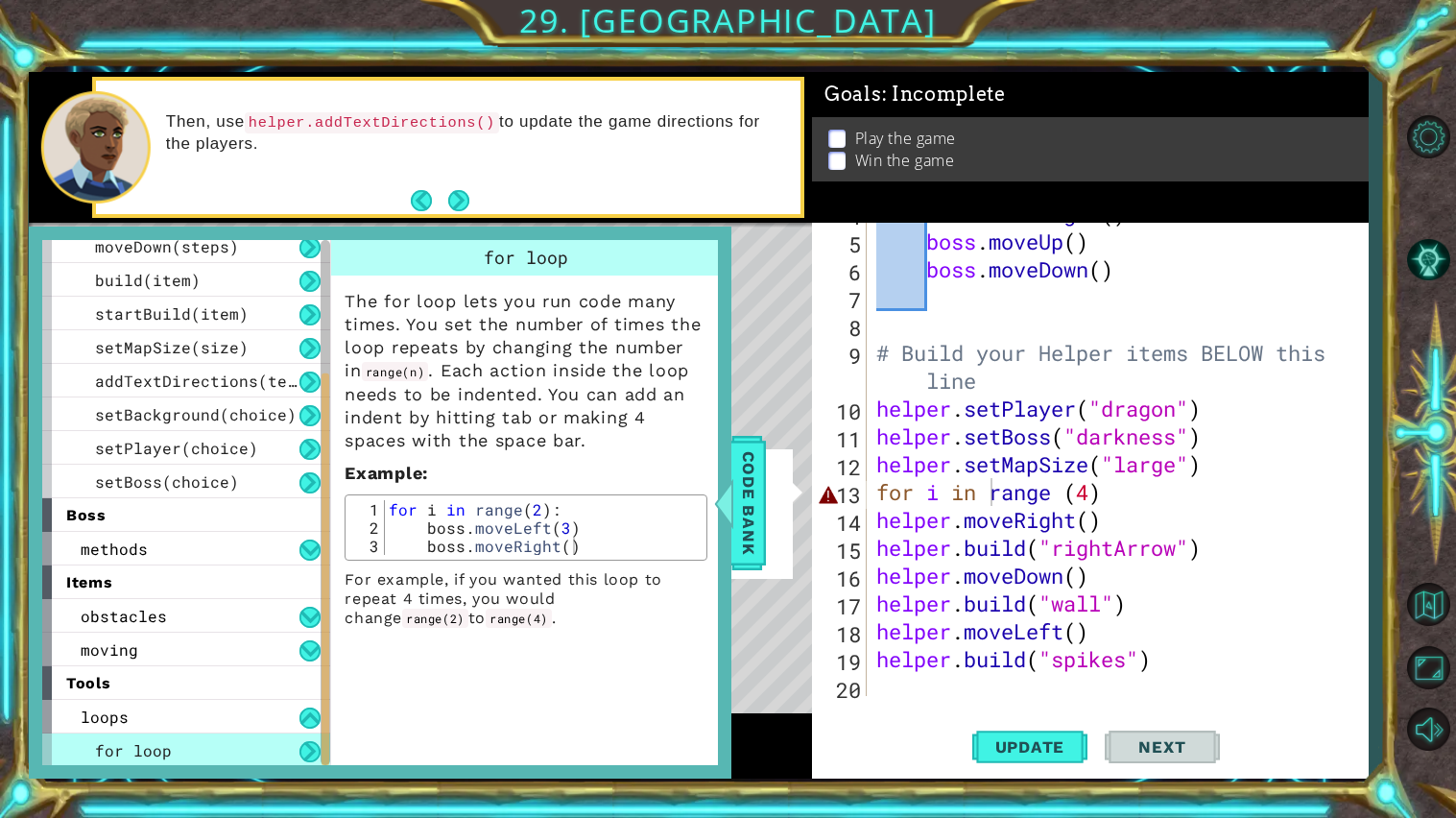
click at [1064, 494] on div "boss . moveRight ( ) boss . moveUp ( ) boss . moveDown ( ) # Build your Helper …" at bounding box center [1122, 464] width 500 height 529
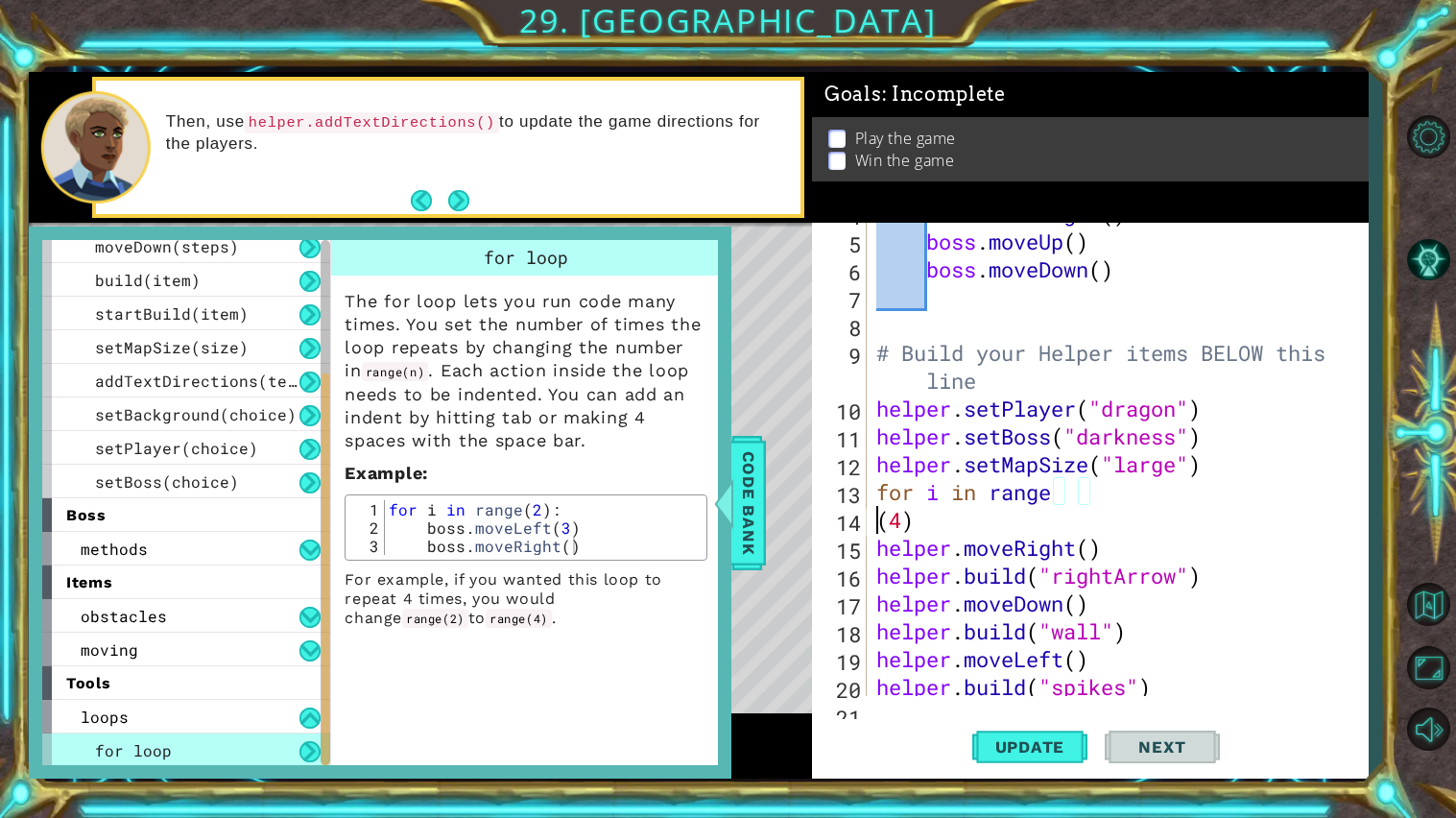
scroll to position [0, 1]
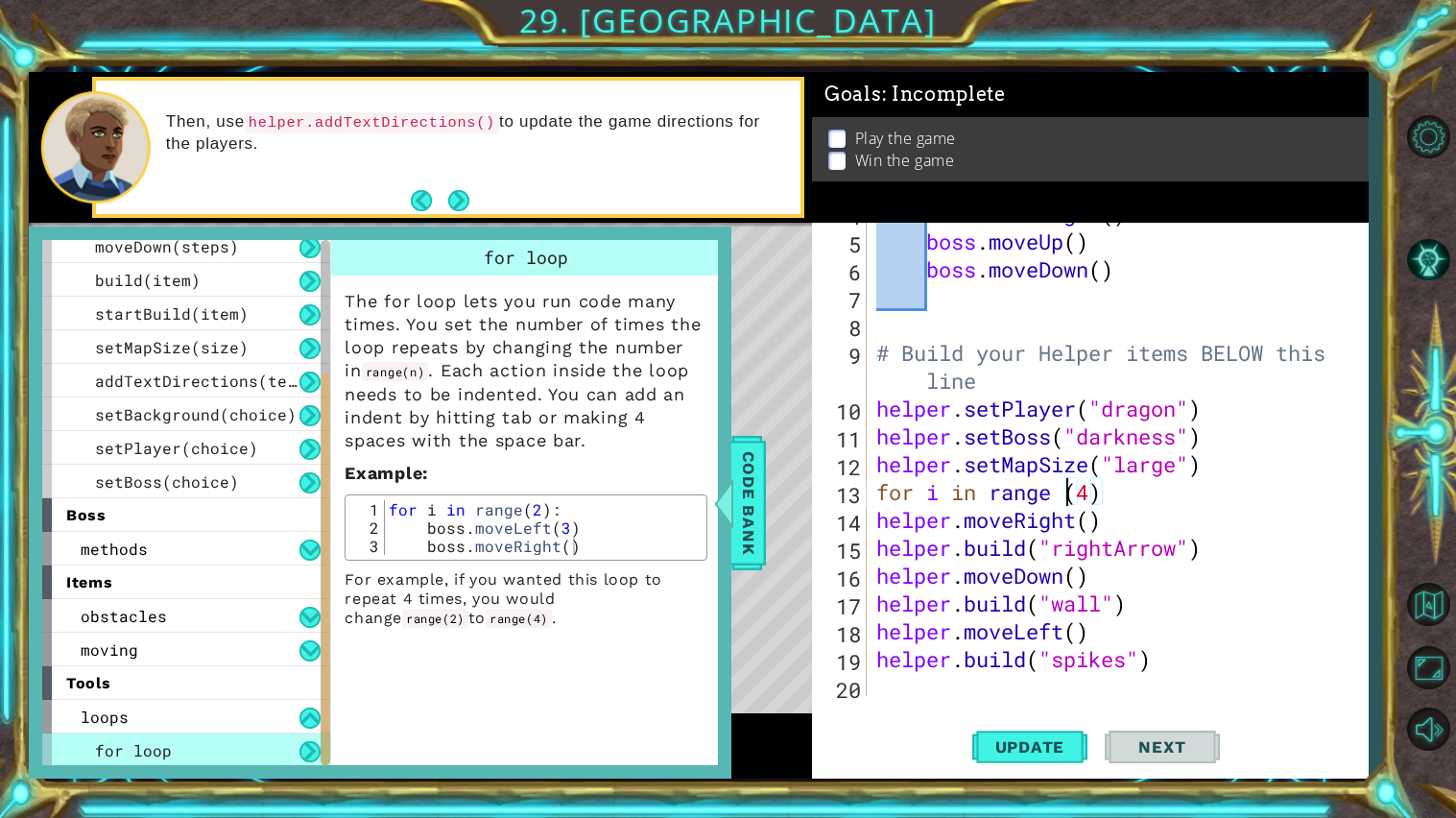
click at [1124, 665] on div "boss . moveRight ( ) boss . moveUp ( ) boss . moveDown ( ) # Build your Helper …" at bounding box center [1122, 464] width 500 height 529
click at [1047, 745] on span "Update" at bounding box center [1031, 747] width 109 height 19
click at [743, 501] on span "Code Bank" at bounding box center [749, 502] width 31 height 118
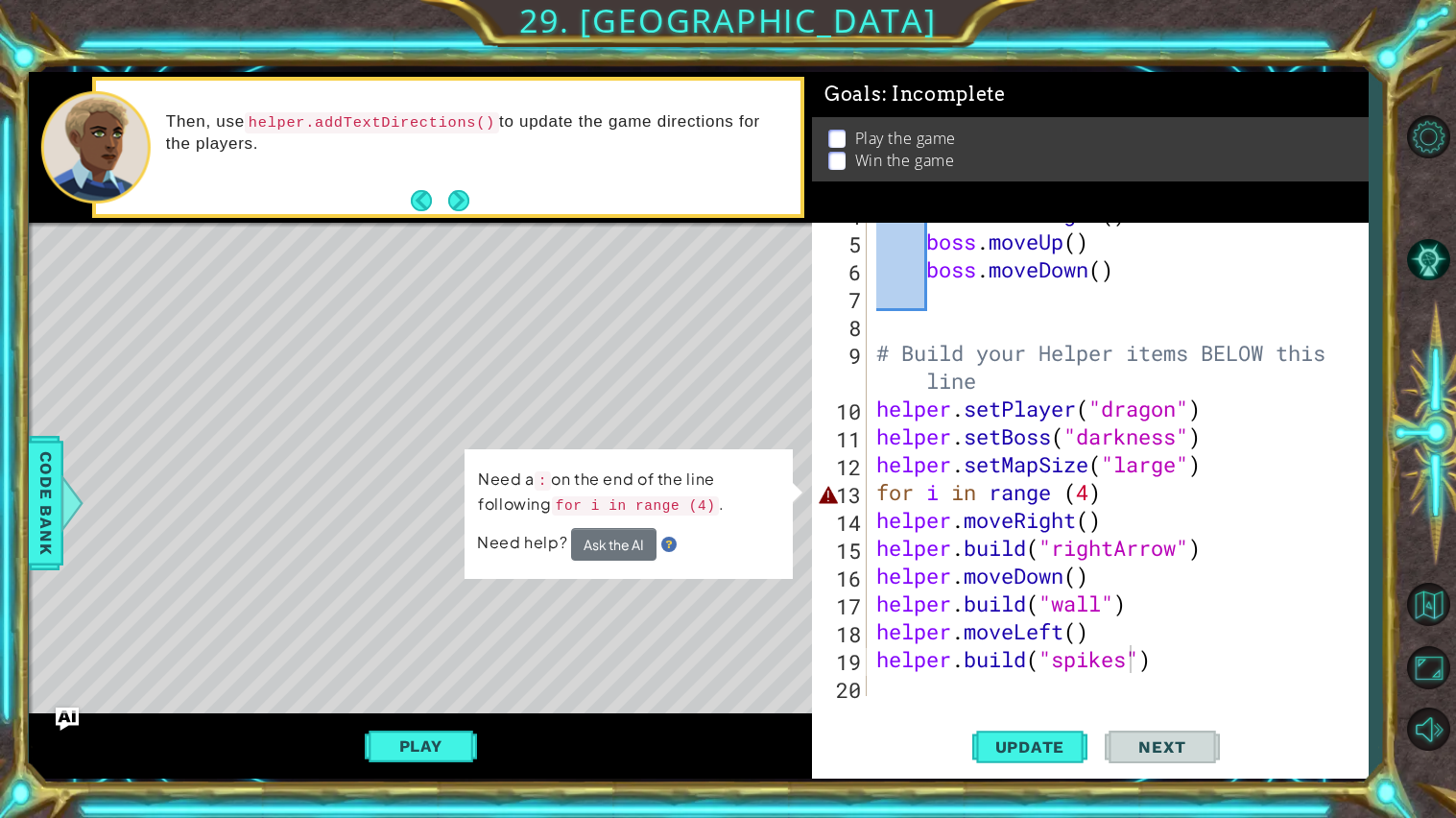
click at [1113, 494] on div "boss . moveRight ( ) boss . moveUp ( ) boss . moveDown ( ) # Build your Helper …" at bounding box center [1122, 464] width 500 height 529
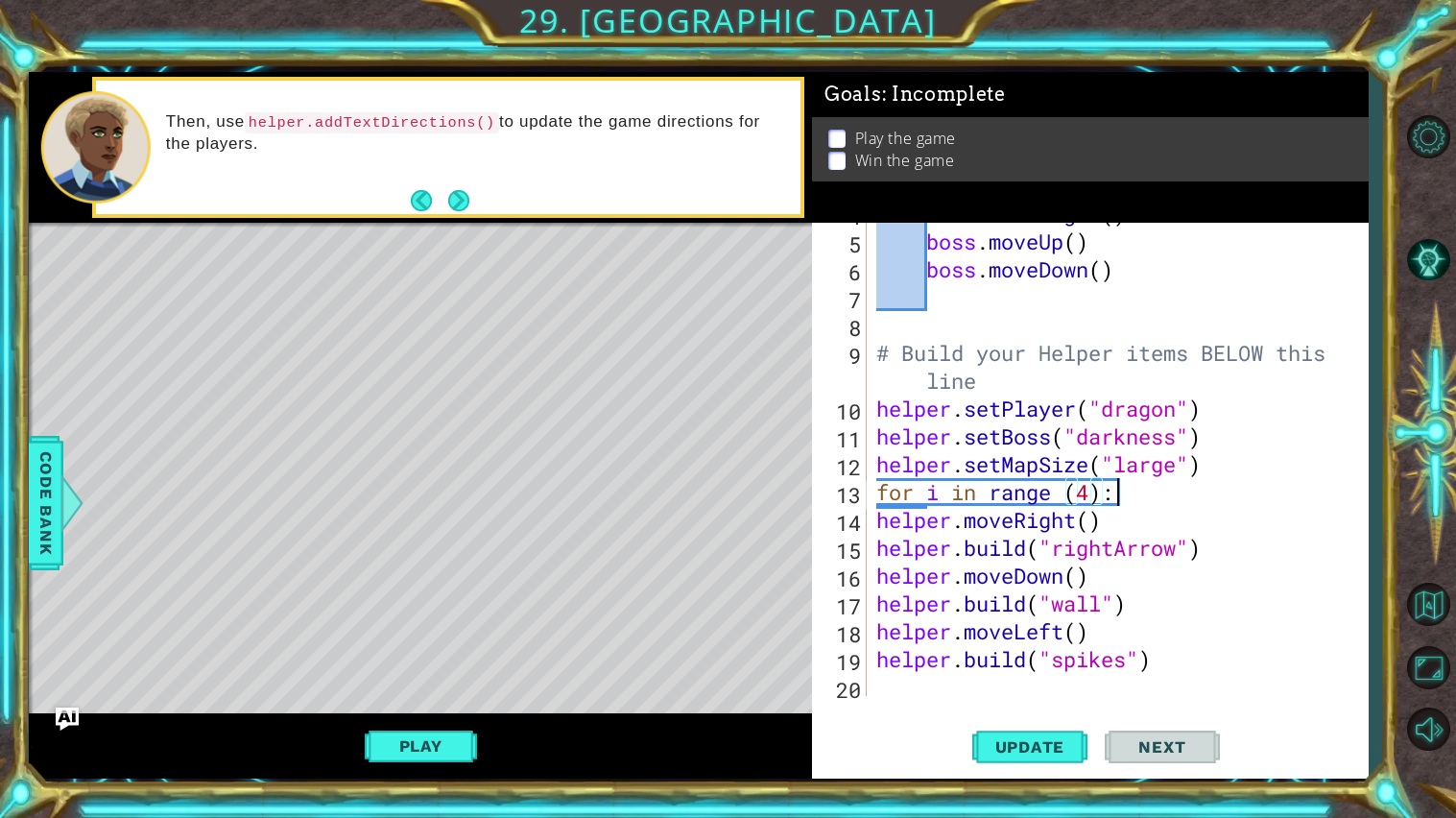
scroll to position [0, 9]
click at [1222, 540] on div "boss . moveRight ( ) boss . moveUp ( ) boss . moveDown ( ) # Build your Helper …" at bounding box center [1122, 464] width 500 height 529
click at [882, 527] on div "boss . moveRight ( ) boss . moveUp ( ) boss . moveDown ( ) # Build your Helper …" at bounding box center [1122, 464] width 500 height 529
click at [1209, 547] on div "boss . moveRight ( ) boss . moveUp ( ) boss . moveDown ( ) # Build your Helper …" at bounding box center [1122, 464] width 500 height 529
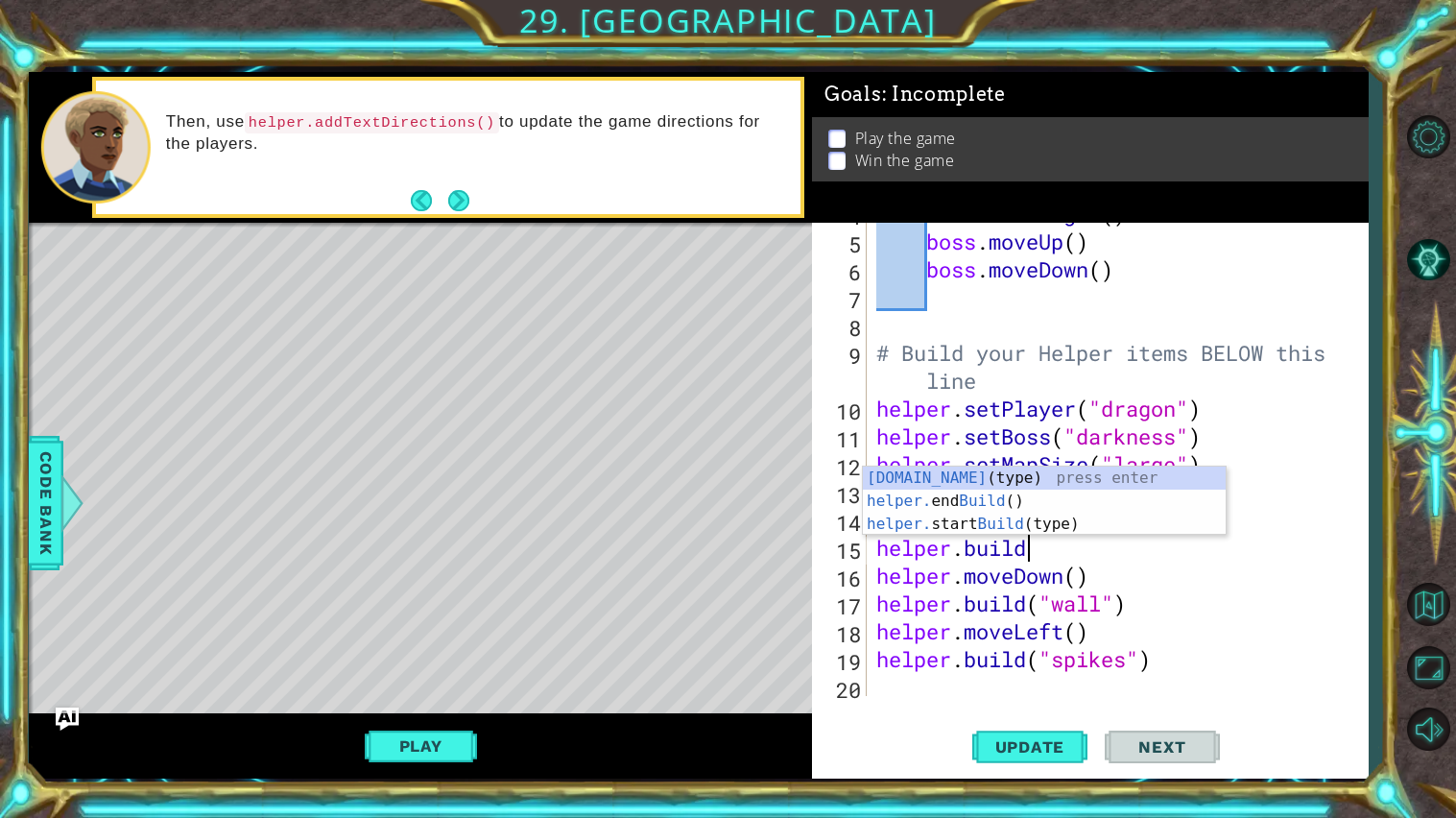
scroll to position [0, 4]
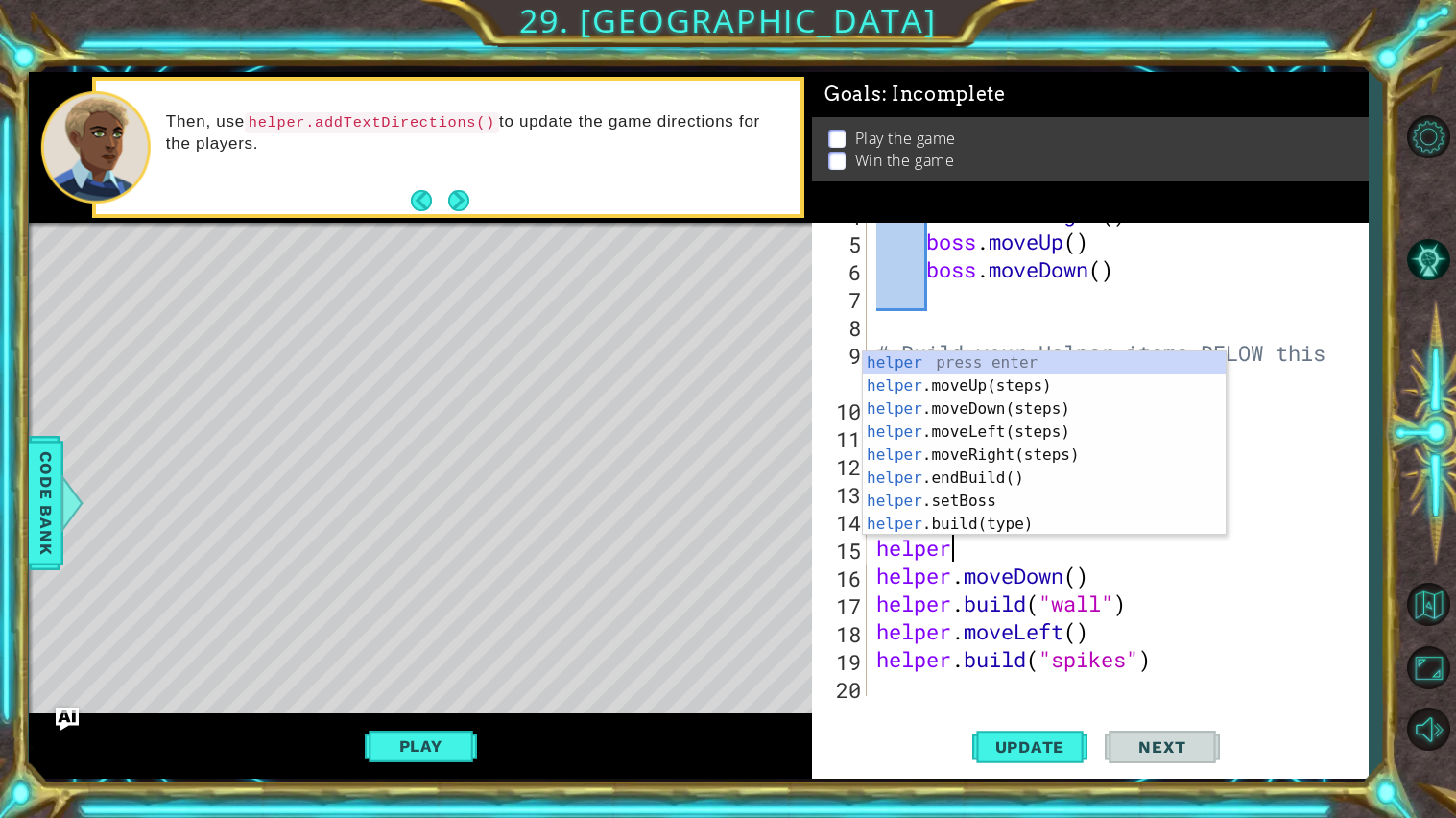
type textarea "h"
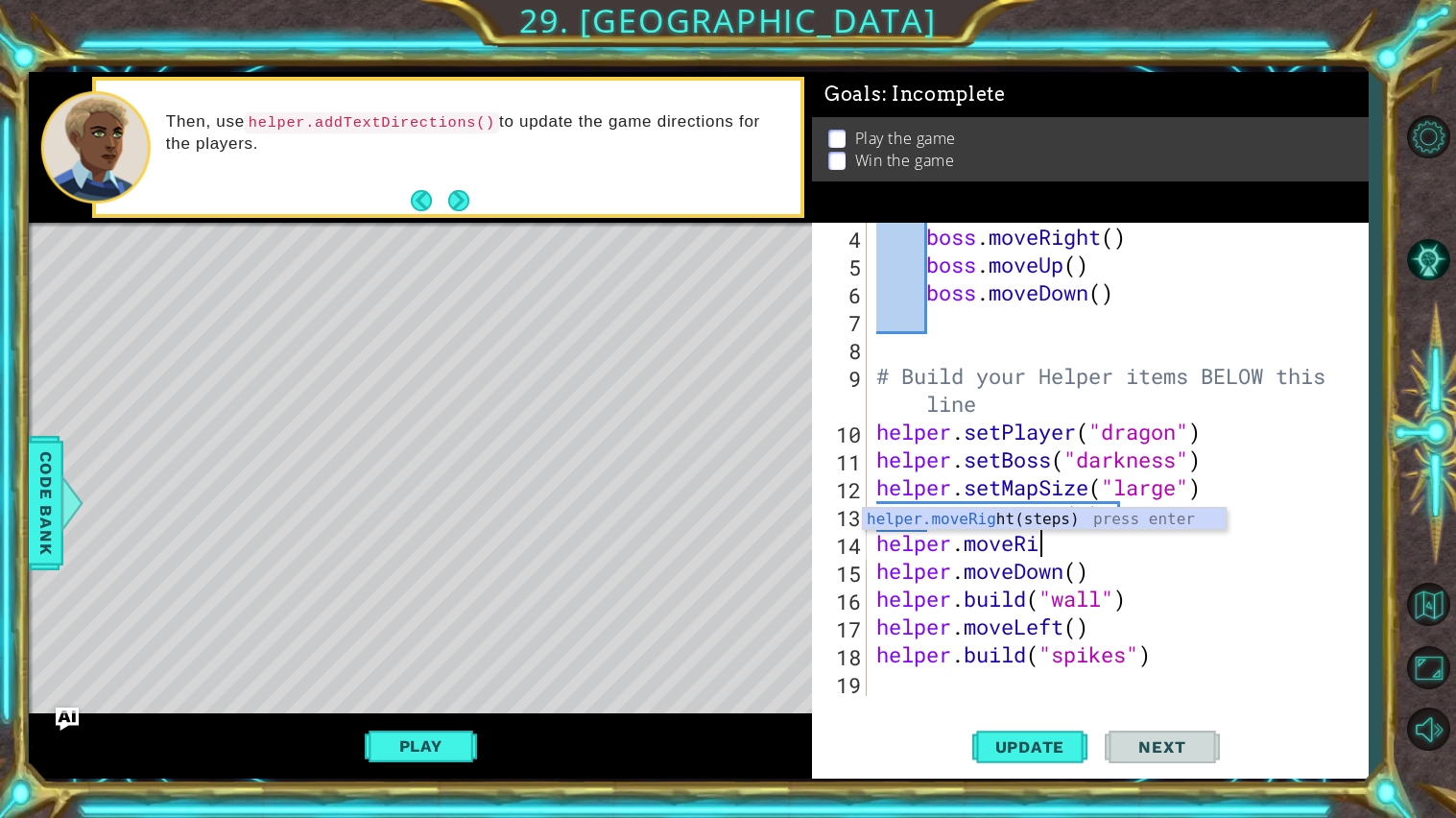
scroll to position [0, 0]
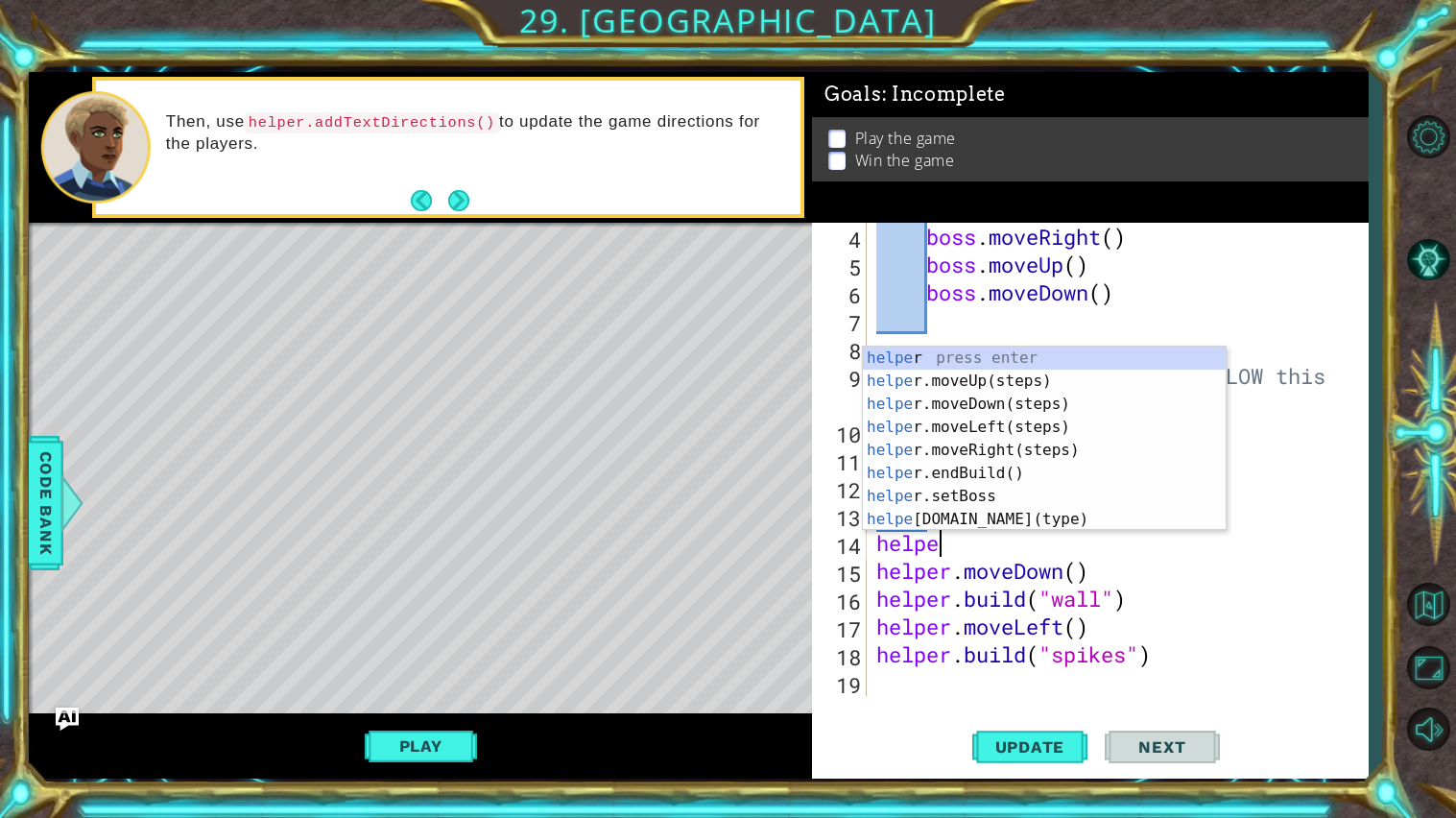
type textarea "h"
type textarea "for i in range (4)"
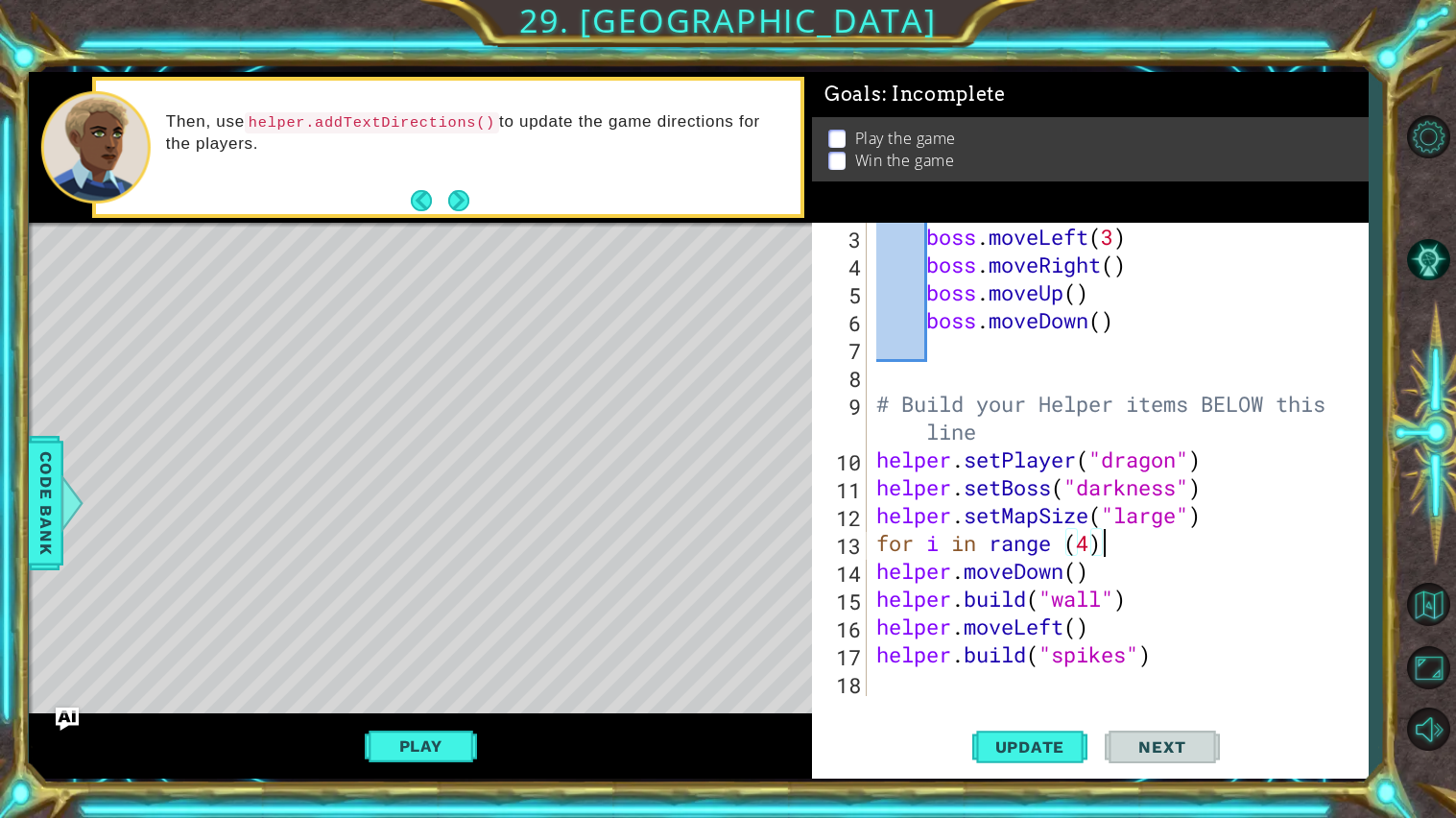
scroll to position [83, 0]
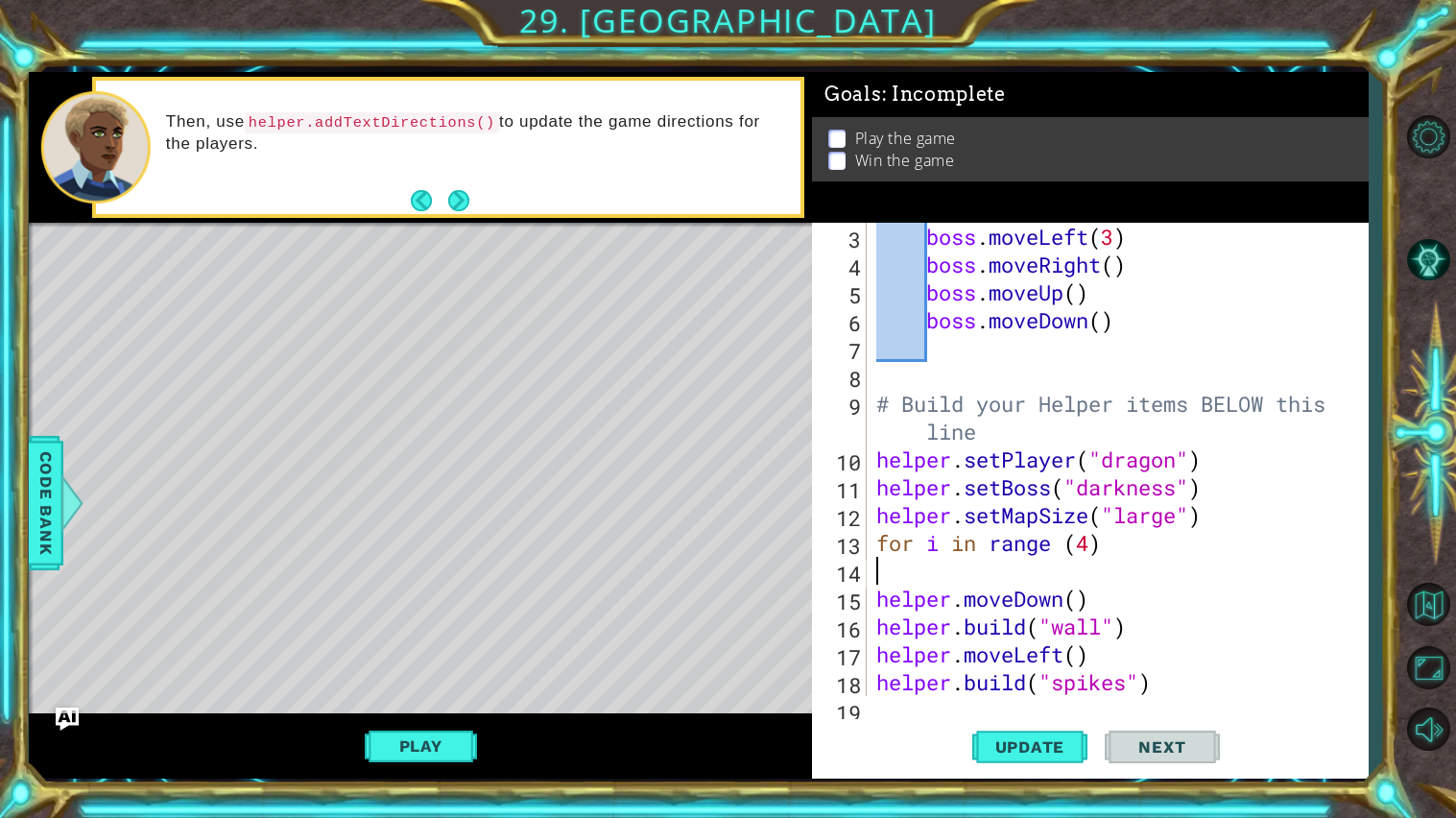
click at [1008, 576] on div "boss . moveLeft ( 3 ) boss . moveRight ( ) boss . moveUp ( ) boss . moveDown ( …" at bounding box center [1122, 487] width 500 height 529
type textarea "for i in range (4)"
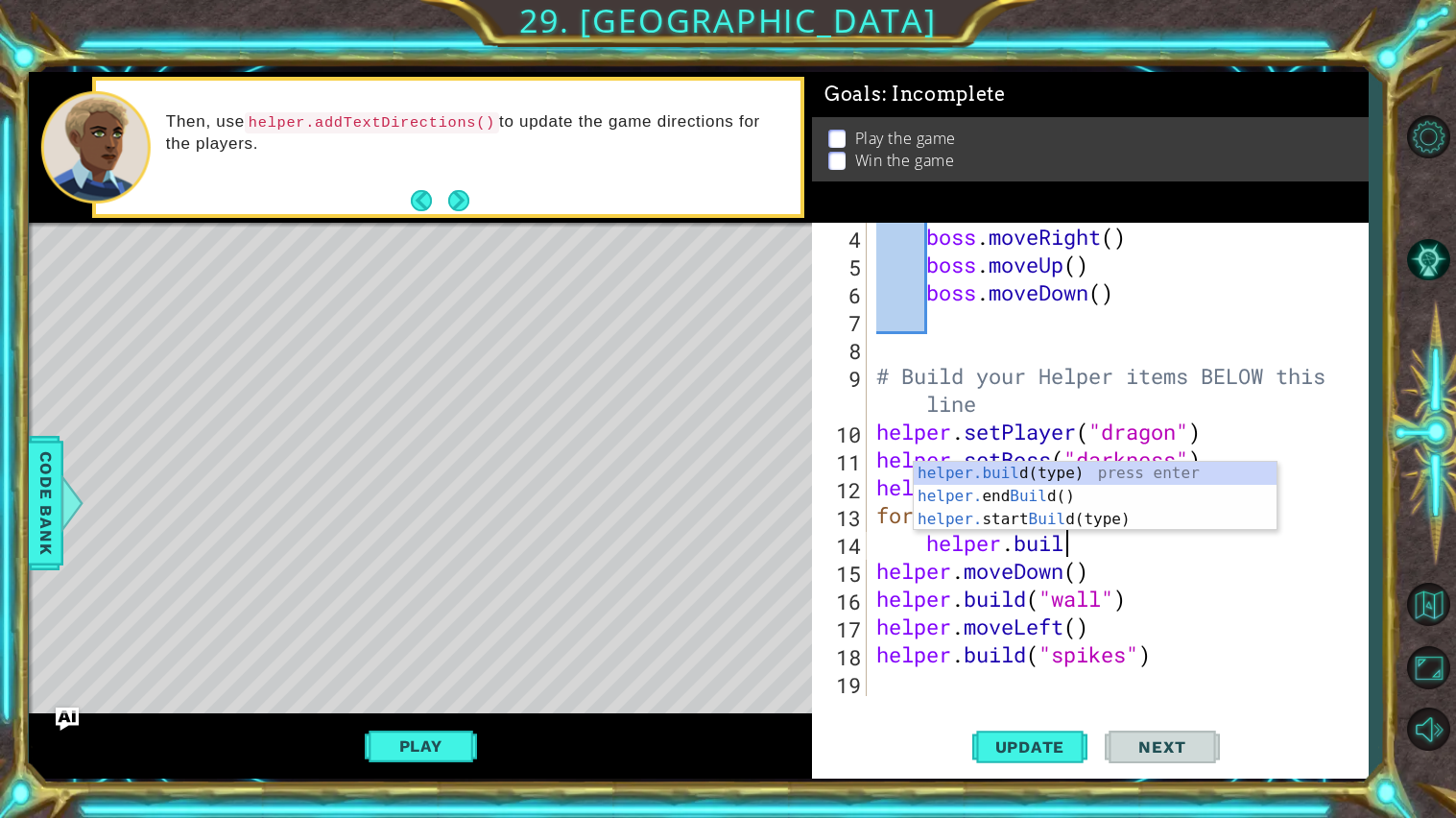
scroll to position [0, 7]
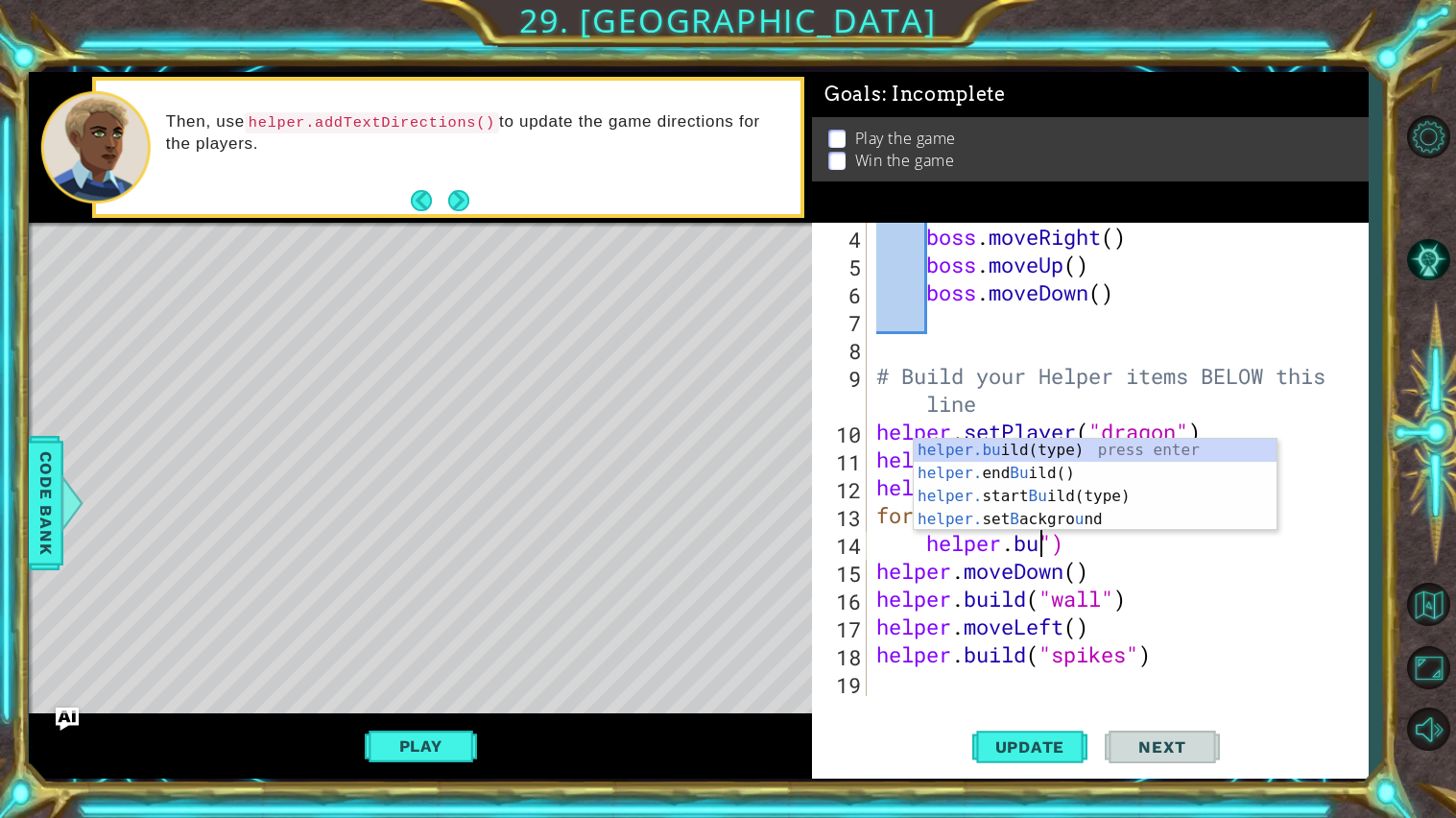
click at [1082, 541] on div "boss . moveRight ( ) boss . moveUp ( ) boss . moveDown ( ) # Build your Helper …" at bounding box center [1122, 487] width 500 height 529
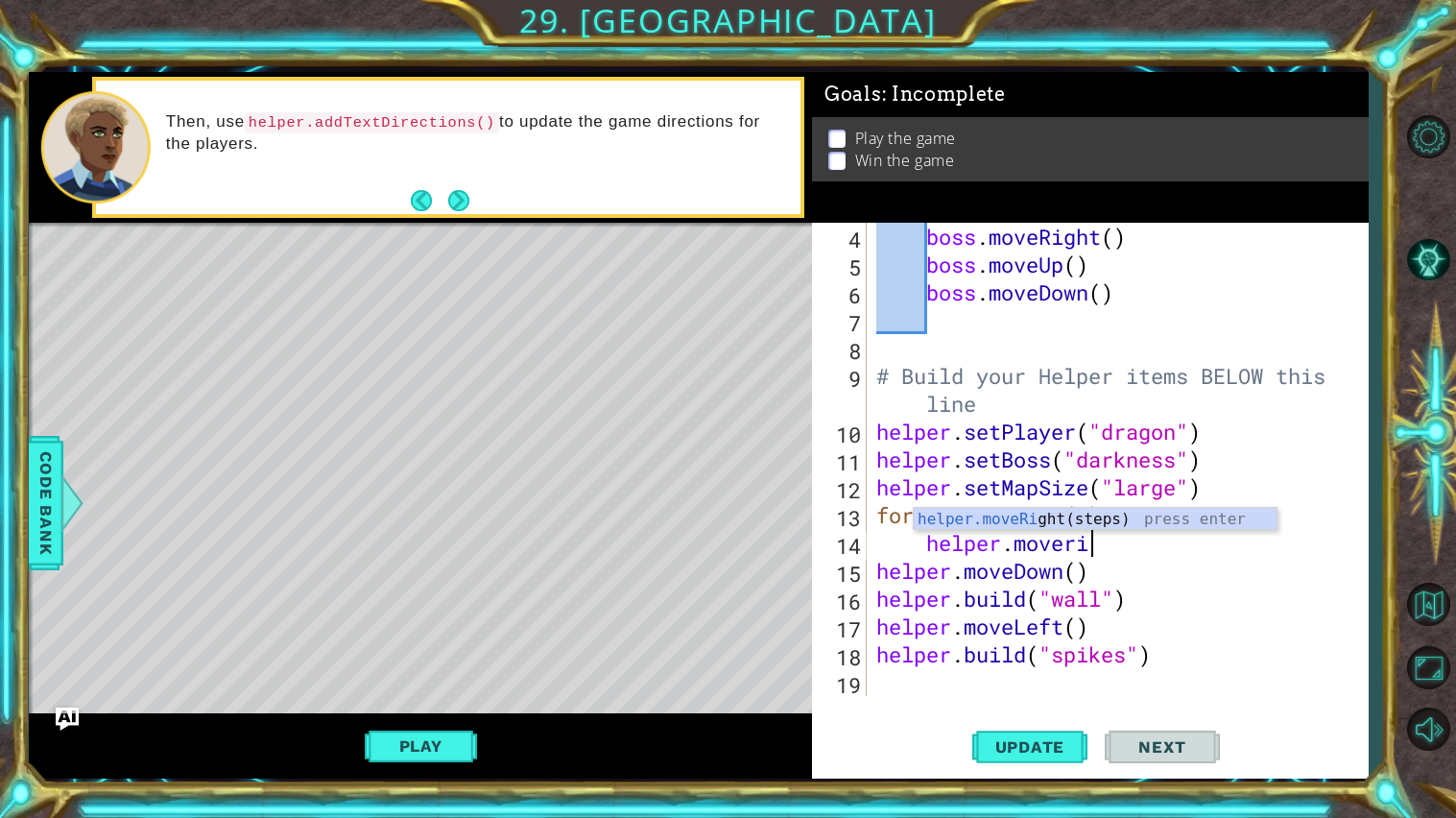
scroll to position [0, 11]
type textarea "helper.moveright"
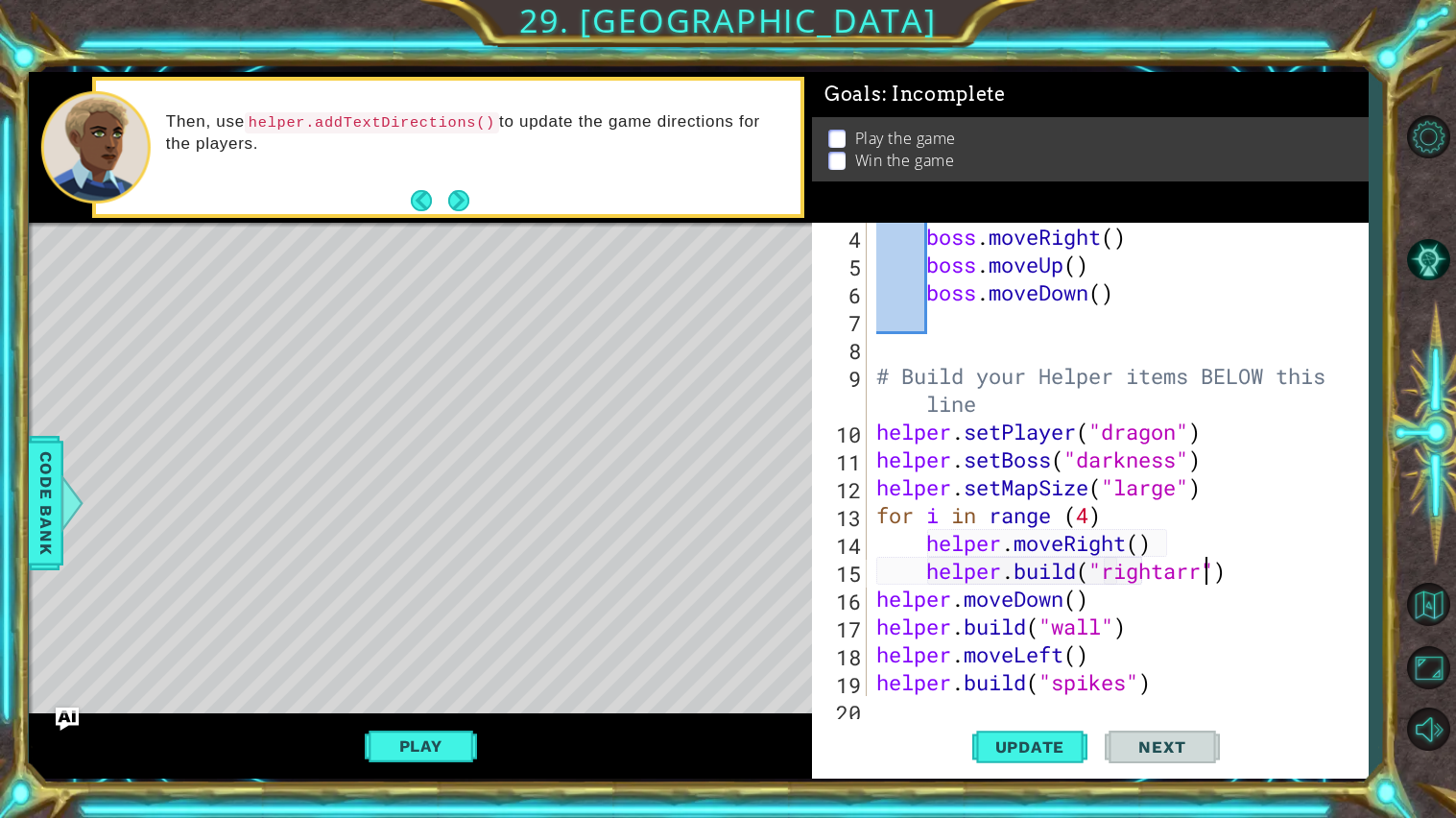
scroll to position [0, 15]
click at [1048, 753] on span "Update" at bounding box center [1031, 747] width 109 height 19
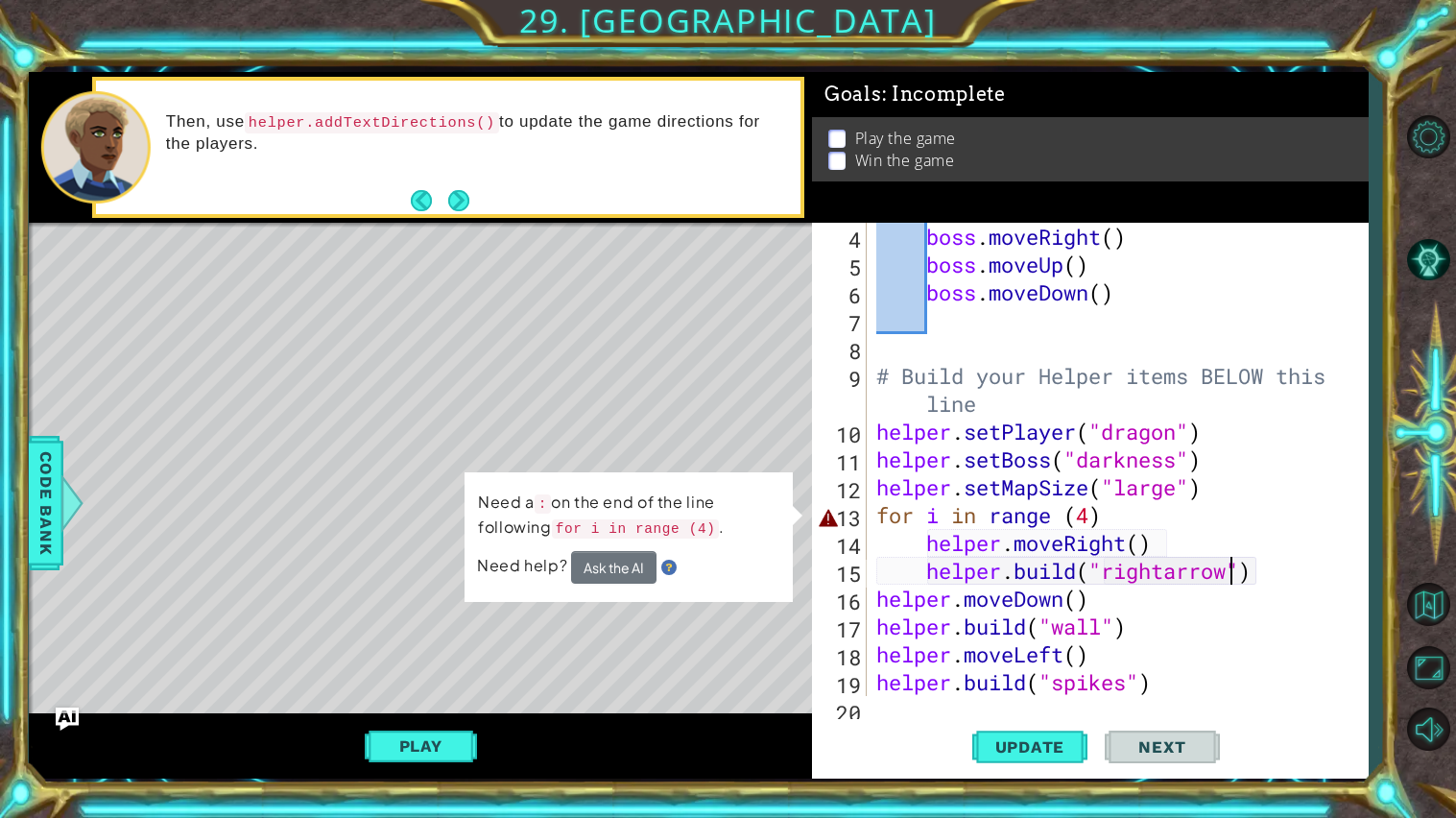
click at [1108, 521] on div "boss . moveRight ( ) boss . moveUp ( ) boss . moveDown ( ) # Build your Helper …" at bounding box center [1122, 487] width 500 height 529
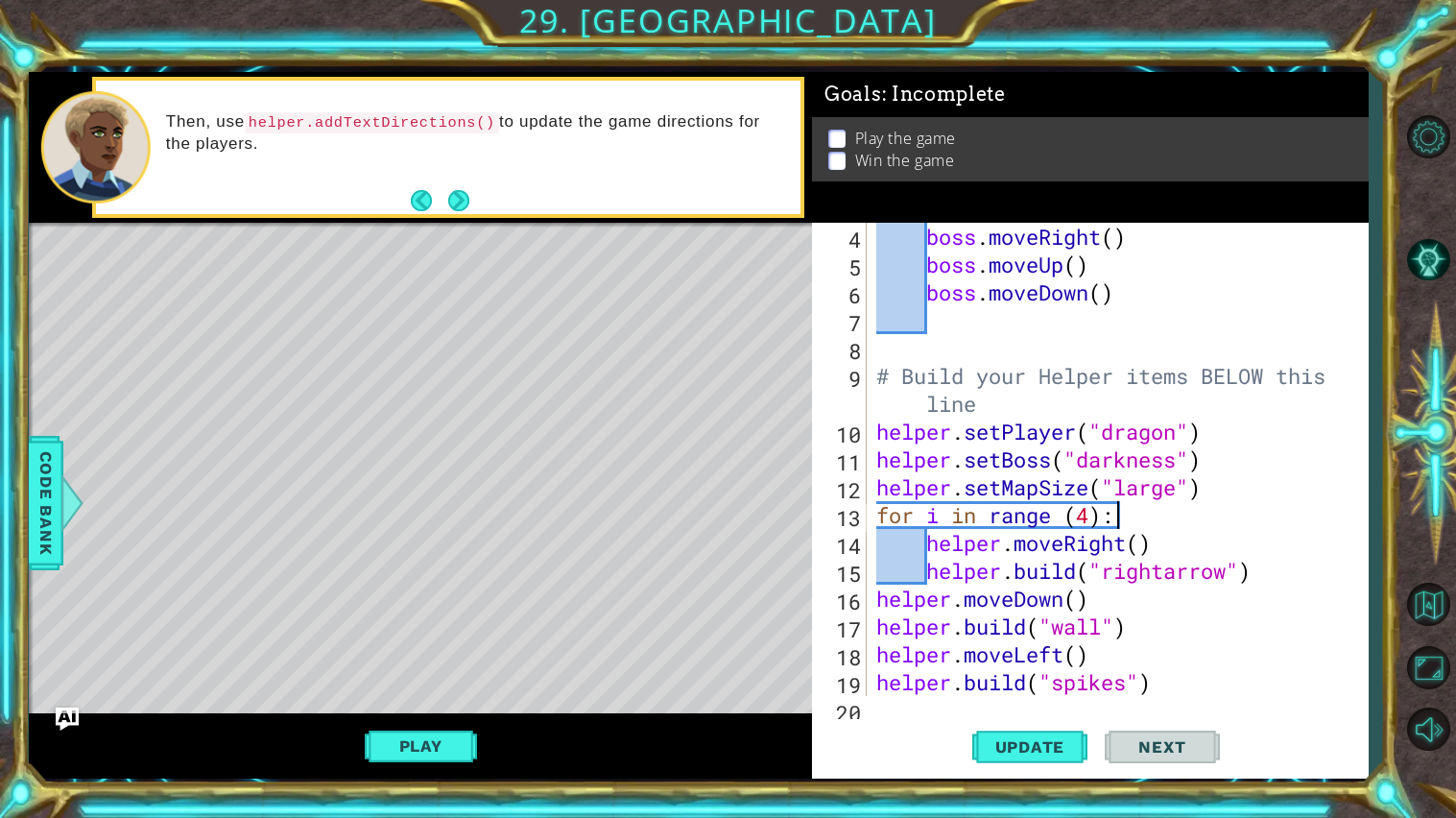
scroll to position [0, 0]
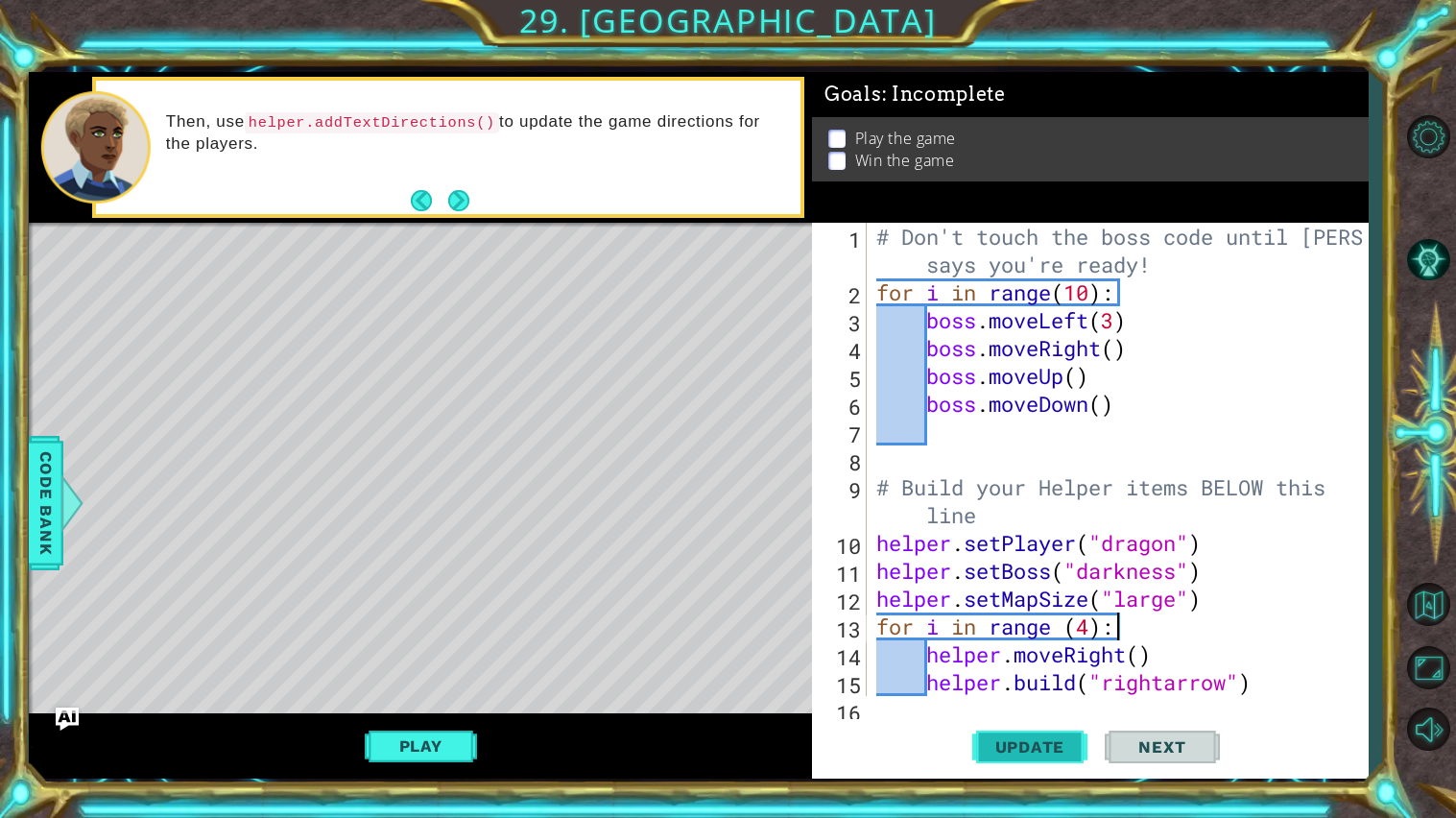
click at [1034, 741] on span "Update" at bounding box center [1031, 747] width 109 height 19
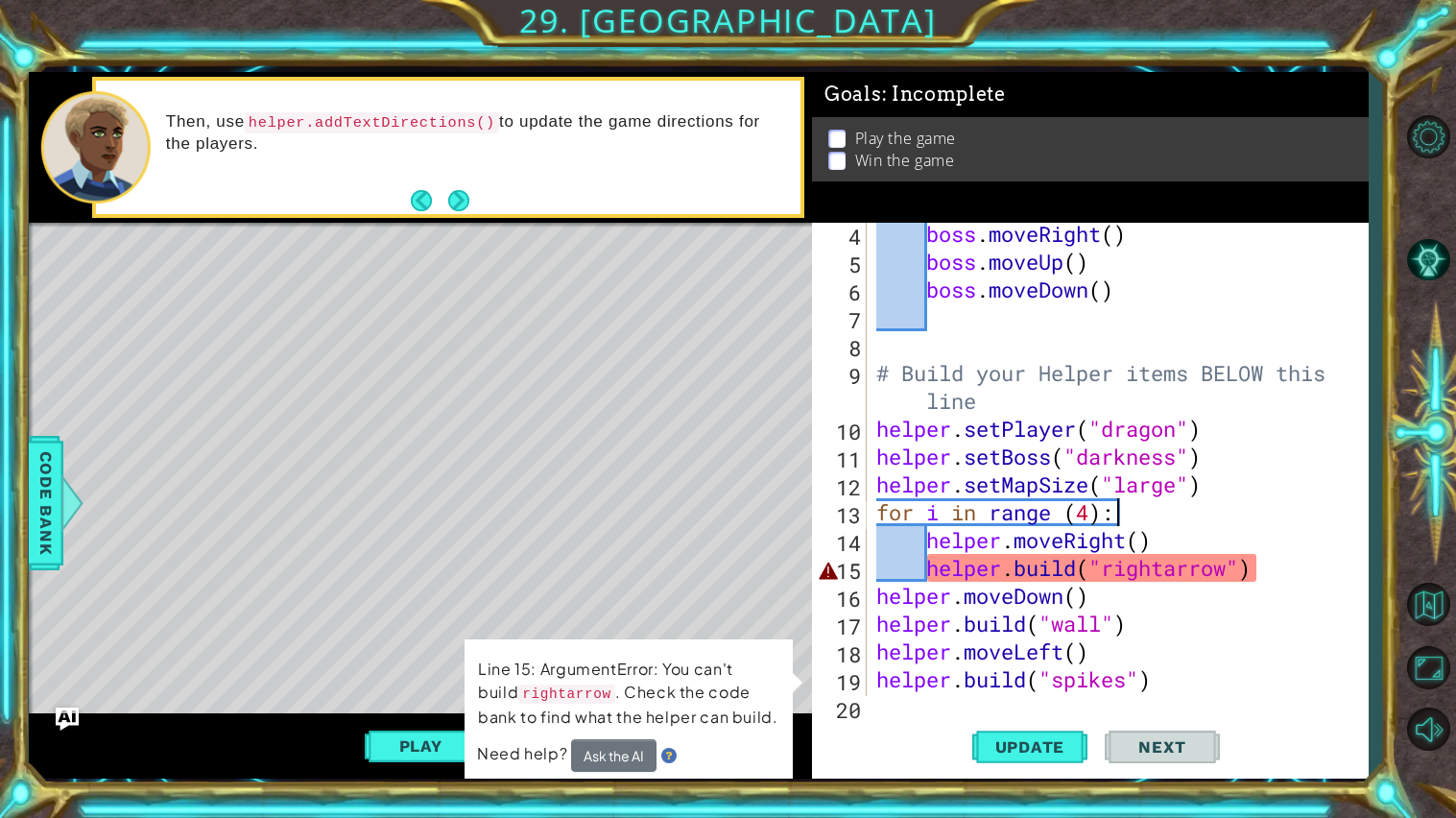
scroll to position [138, 0]
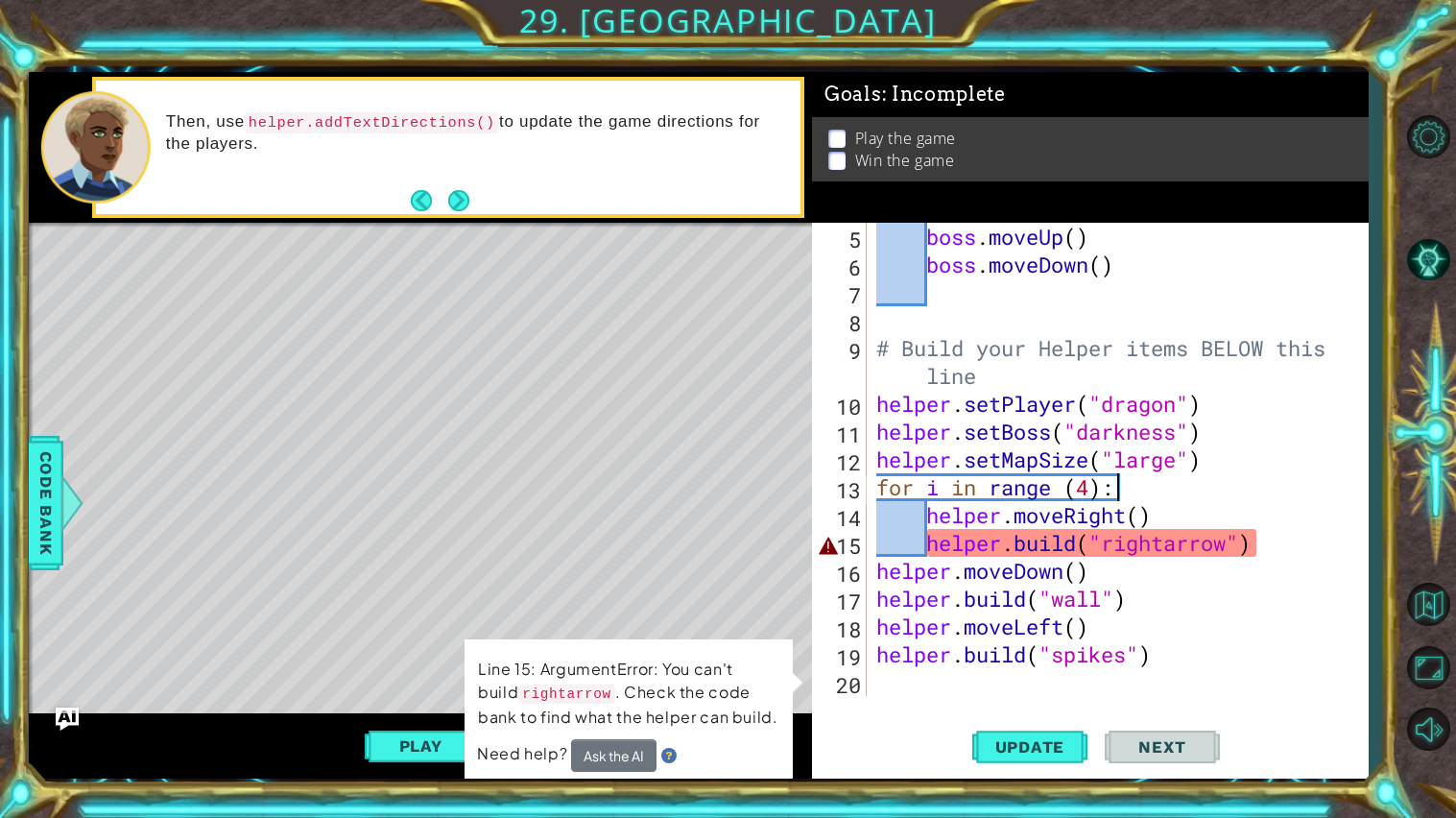
click at [1178, 549] on div "boss . moveUp ( ) boss . moveDown ( ) # Build your Helper items BELOW this line…" at bounding box center [1122, 487] width 500 height 529
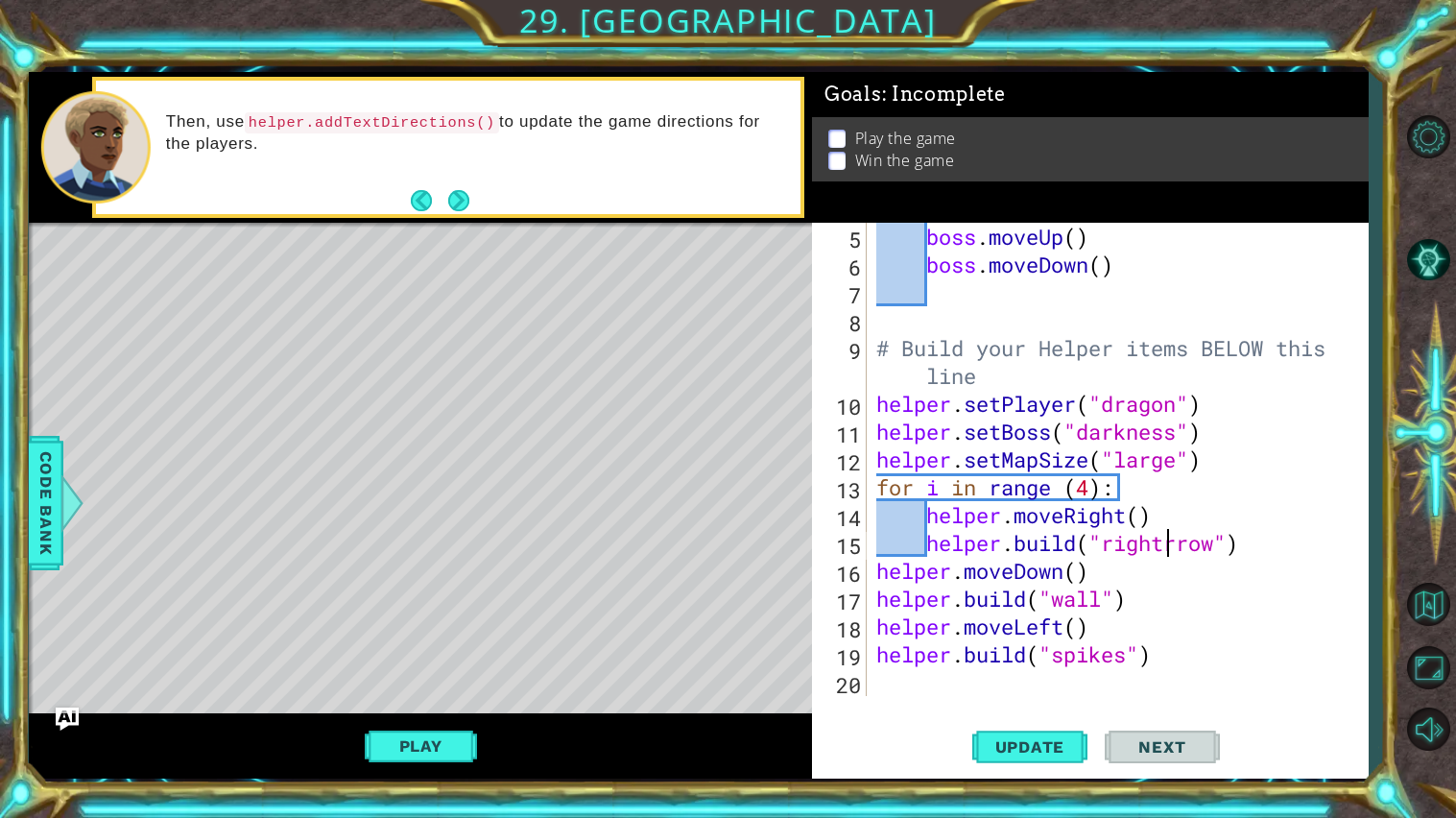
scroll to position [0, 14]
click at [1059, 739] on span "Update" at bounding box center [1031, 747] width 109 height 19
click at [1159, 663] on div "boss . moveUp ( ) boss . moveDown ( ) # Build your Helper items BELOW this line…" at bounding box center [1122, 487] width 500 height 529
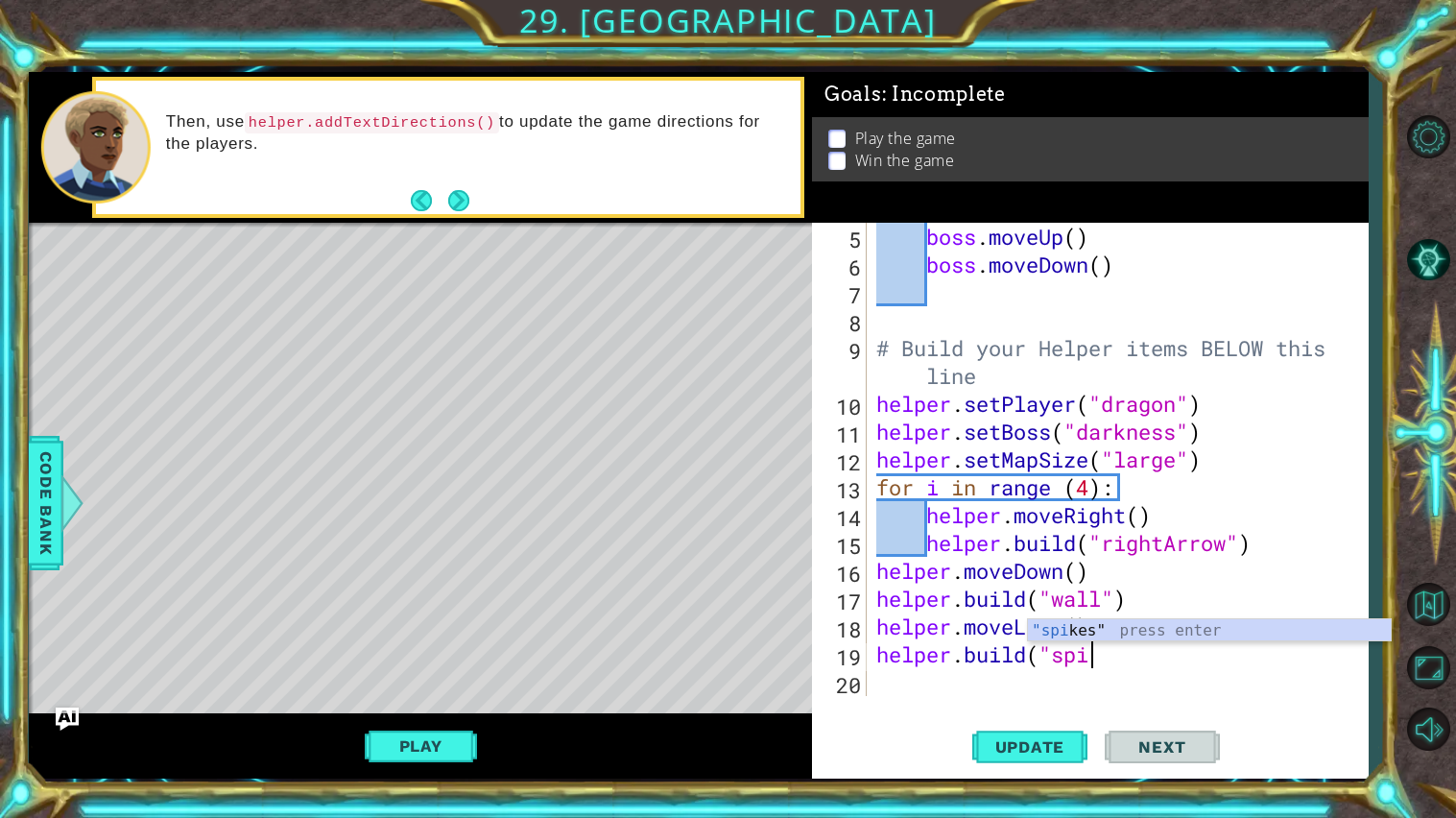
scroll to position [0, 8]
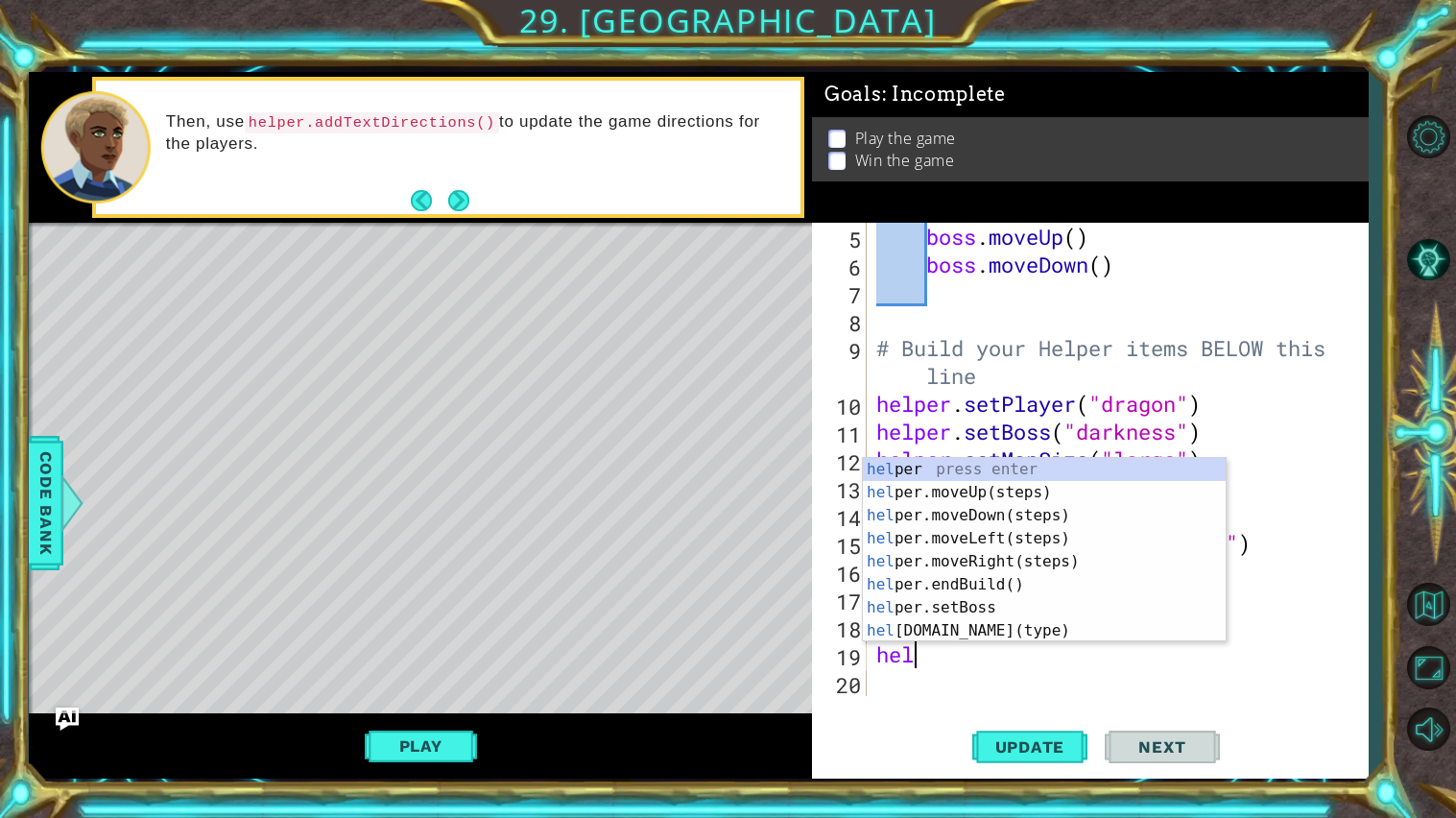
type textarea "h"
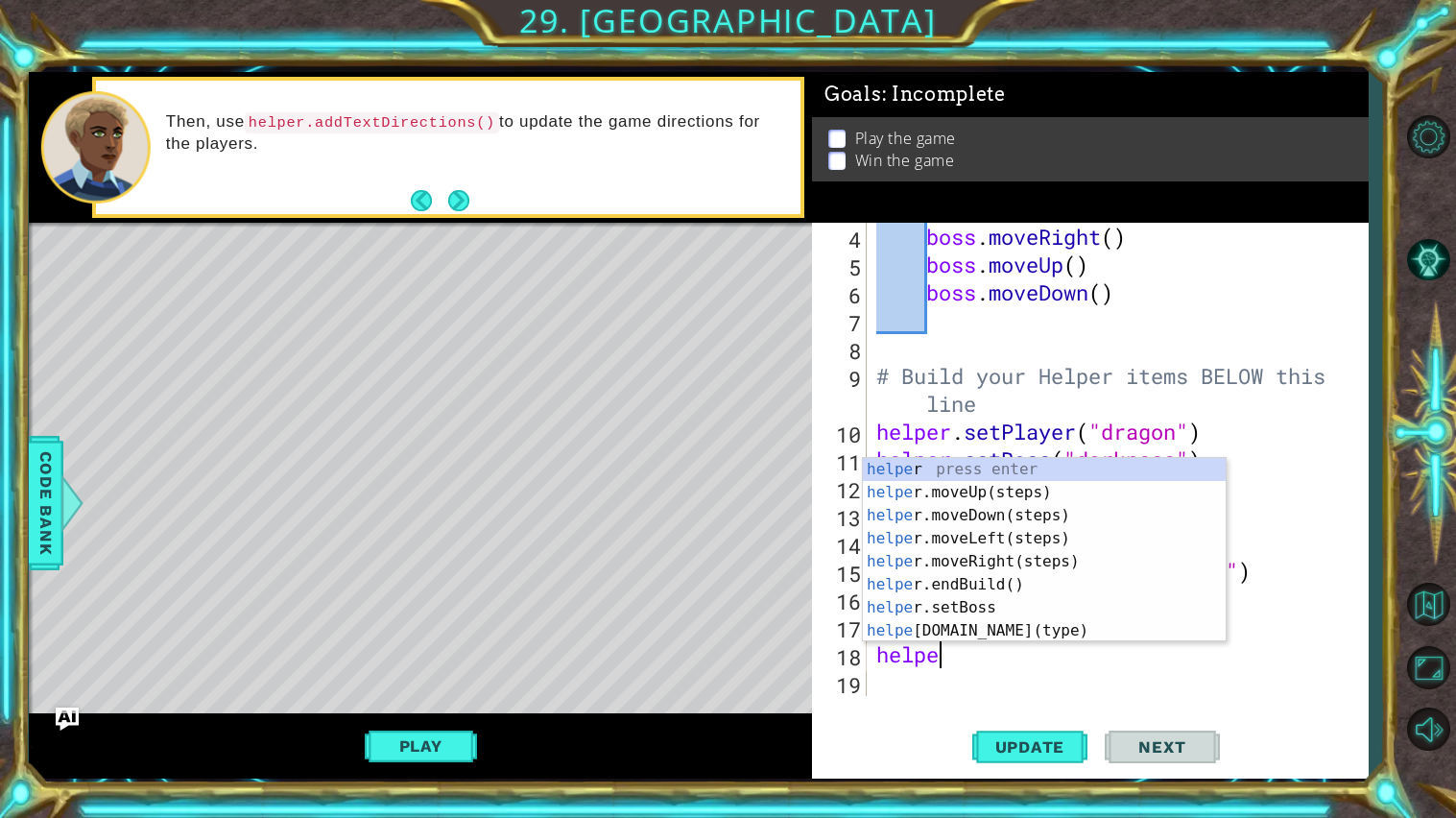
scroll to position [111, 0]
type textarea "h"
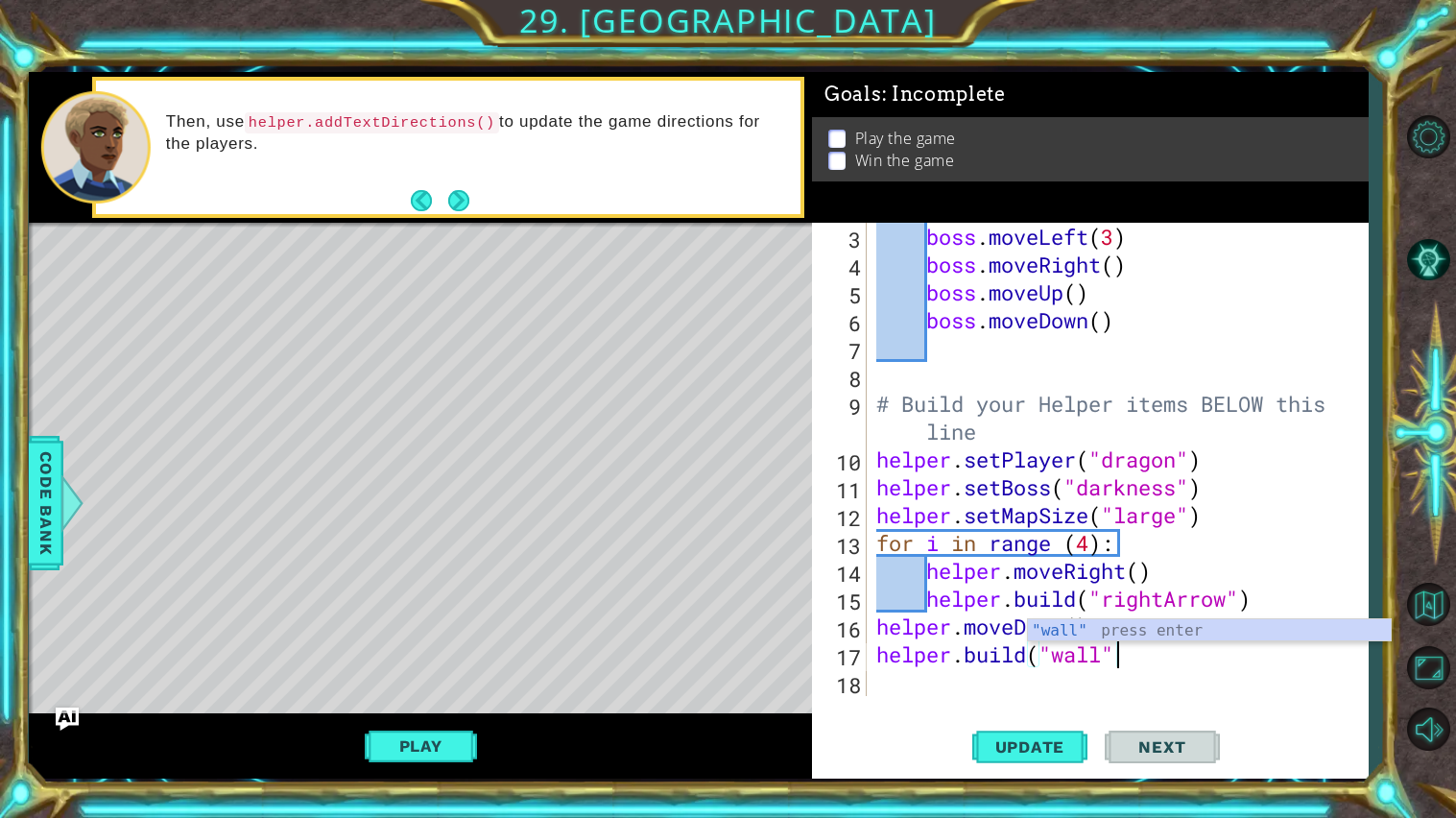
scroll to position [0, 9]
type textarea "[DOMAIN_NAME]("wall")"
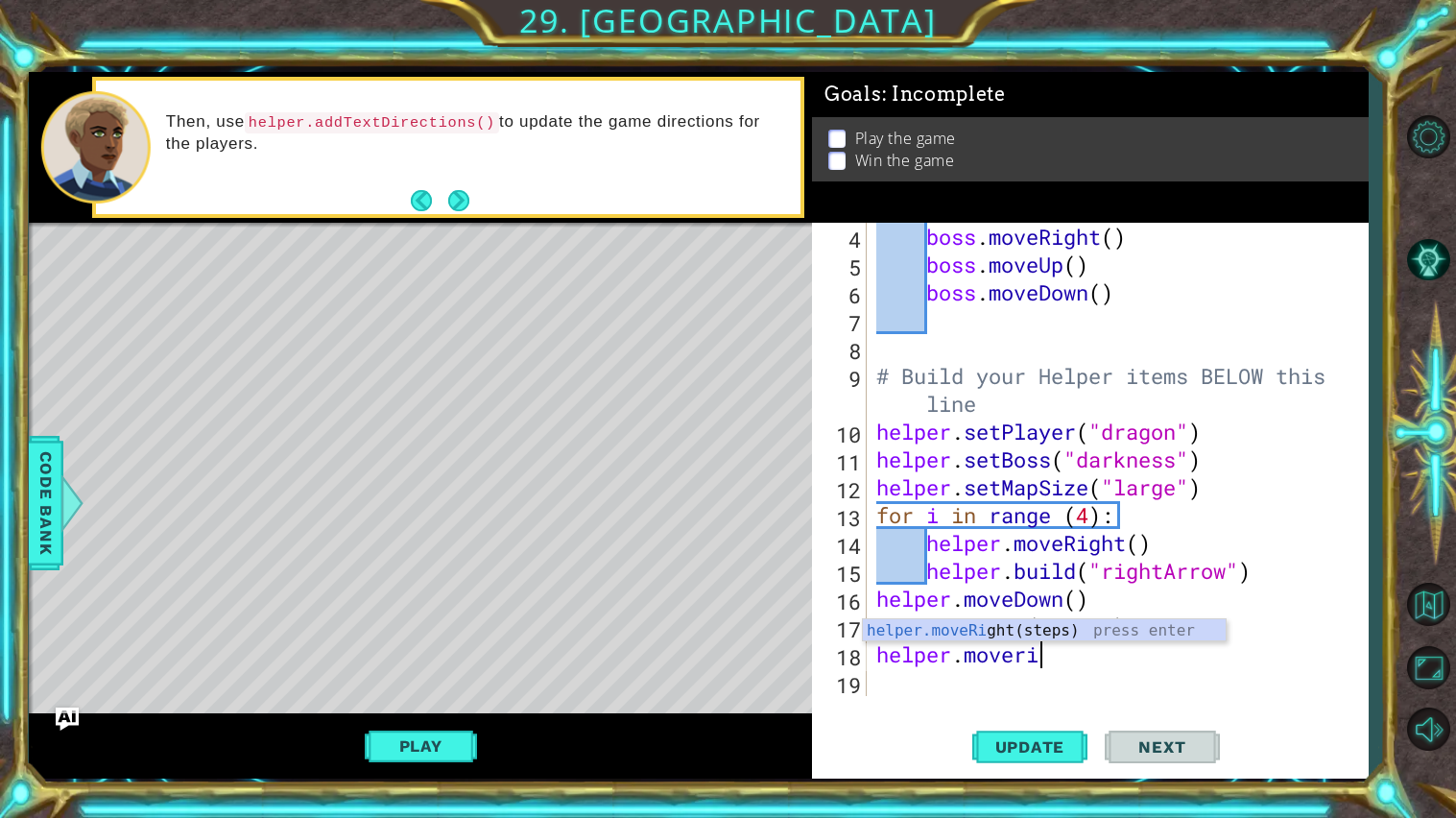
scroll to position [0, 7]
type textarea "helper.moveright"
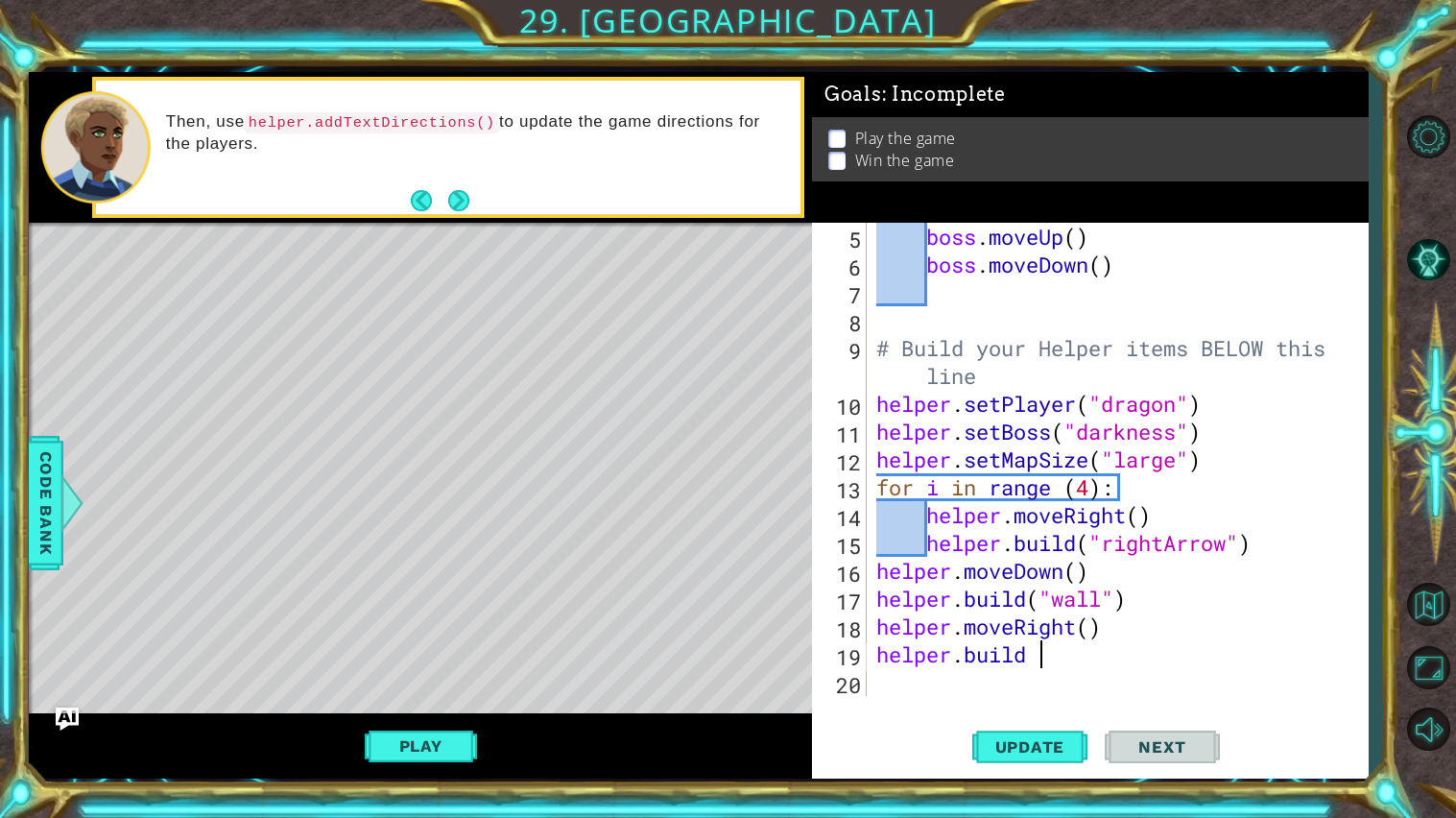
scroll to position [0, 5]
click at [883, 623] on div "boss . moveUp ( ) boss . moveDown ( ) # Build your Helper items BELOW this line…" at bounding box center [1122, 487] width 500 height 529
type textarea "helper.moveRight()"
click at [879, 625] on div "boss . moveUp ( ) boss . moveDown ( ) # Build your Helper items BELOW this line…" at bounding box center [1122, 487] width 500 height 529
click at [893, 647] on div "boss . moveUp ( ) boss . moveDown ( ) # Build your Helper items BELOW this line…" at bounding box center [1122, 487] width 500 height 529
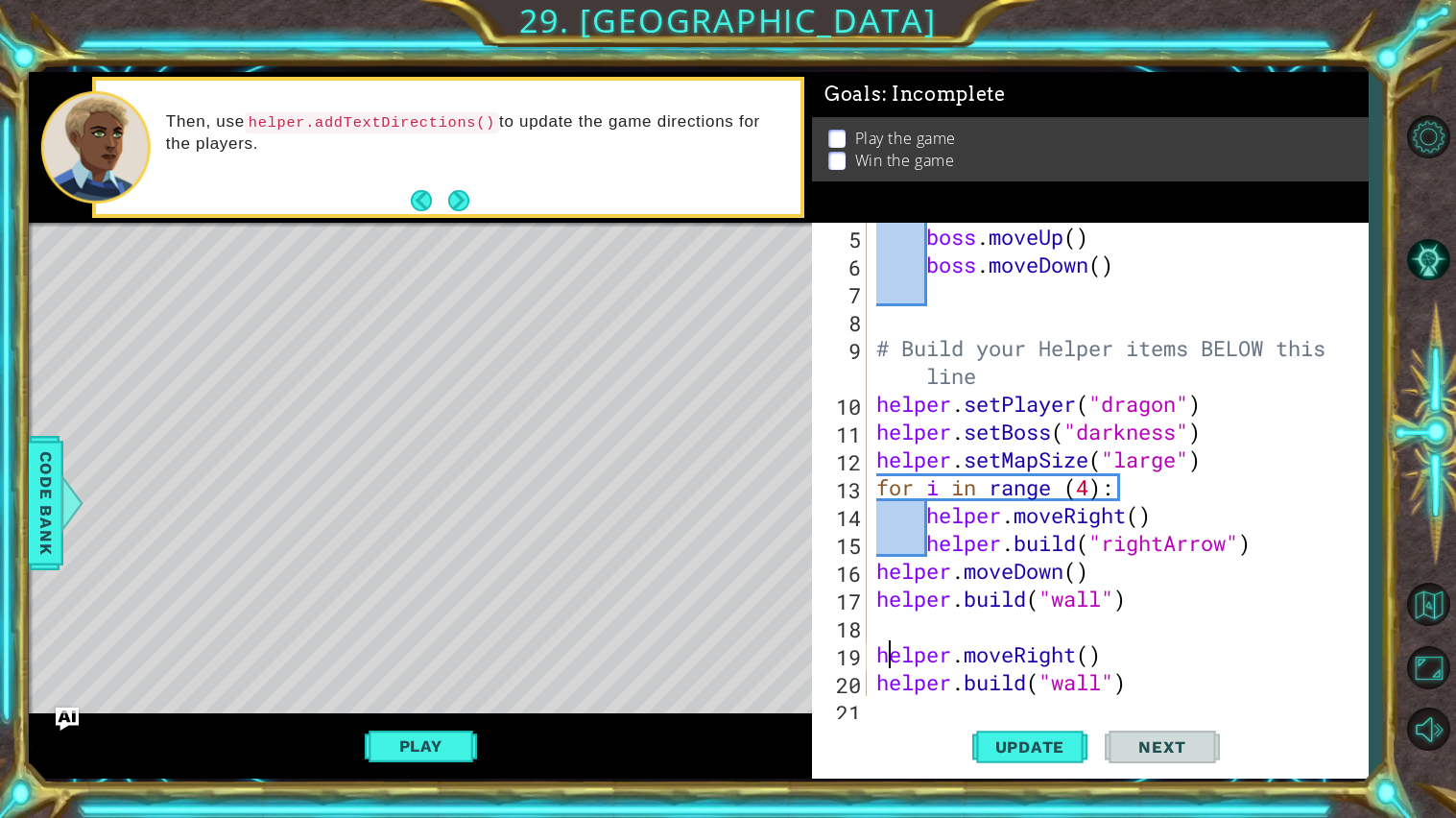
click at [888, 635] on div "boss . moveUp ( ) boss . moveDown ( ) # Build your Helper items BELOW this line…" at bounding box center [1122, 487] width 500 height 529
type textarea "for i in range"
click at [1030, 739] on span "Update" at bounding box center [1031, 747] width 109 height 19
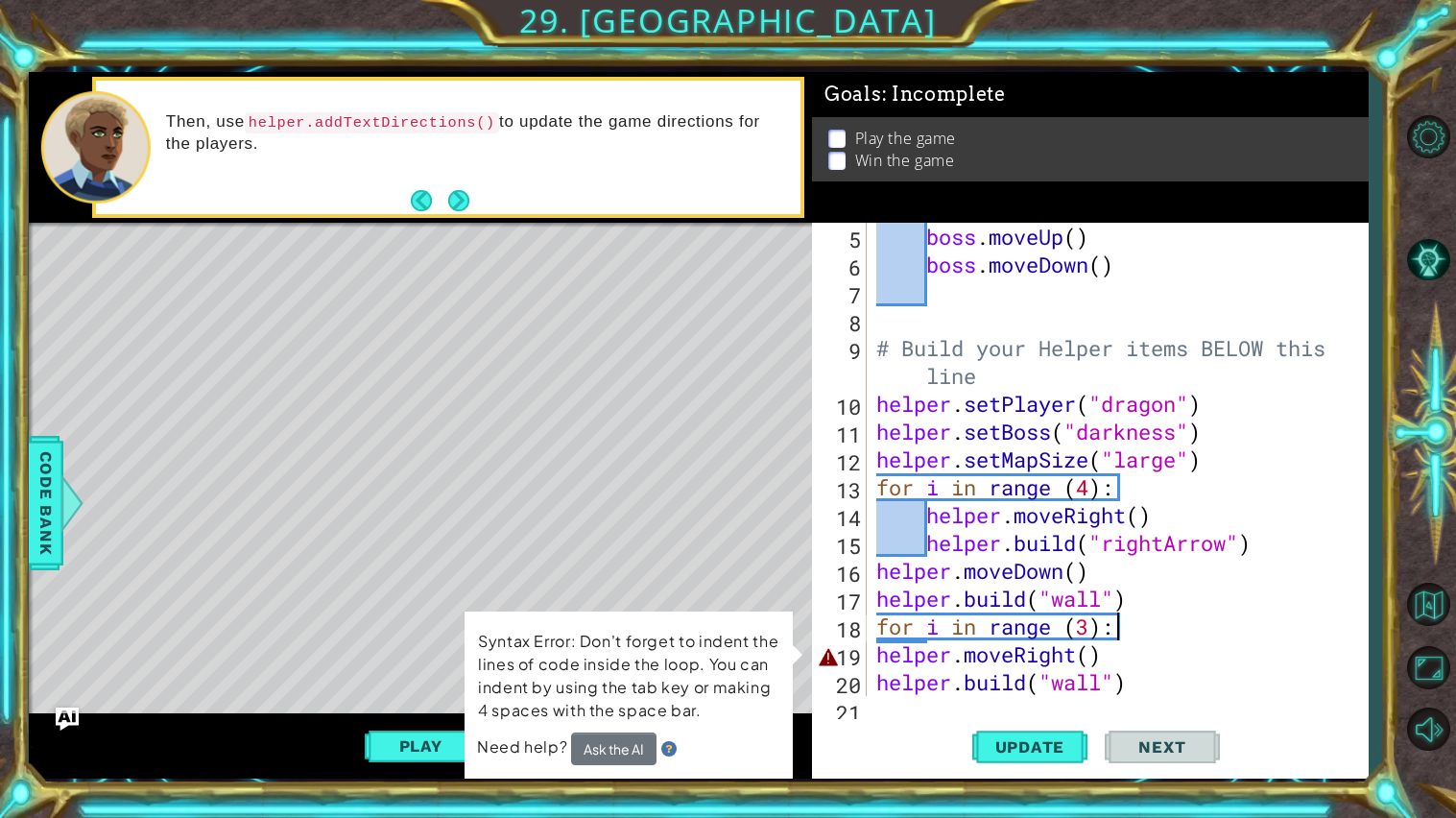
click at [876, 660] on div "boss . moveUp ( ) boss . moveDown ( ) # Build your Helper items BELOW this line…" at bounding box center [1122, 487] width 500 height 529
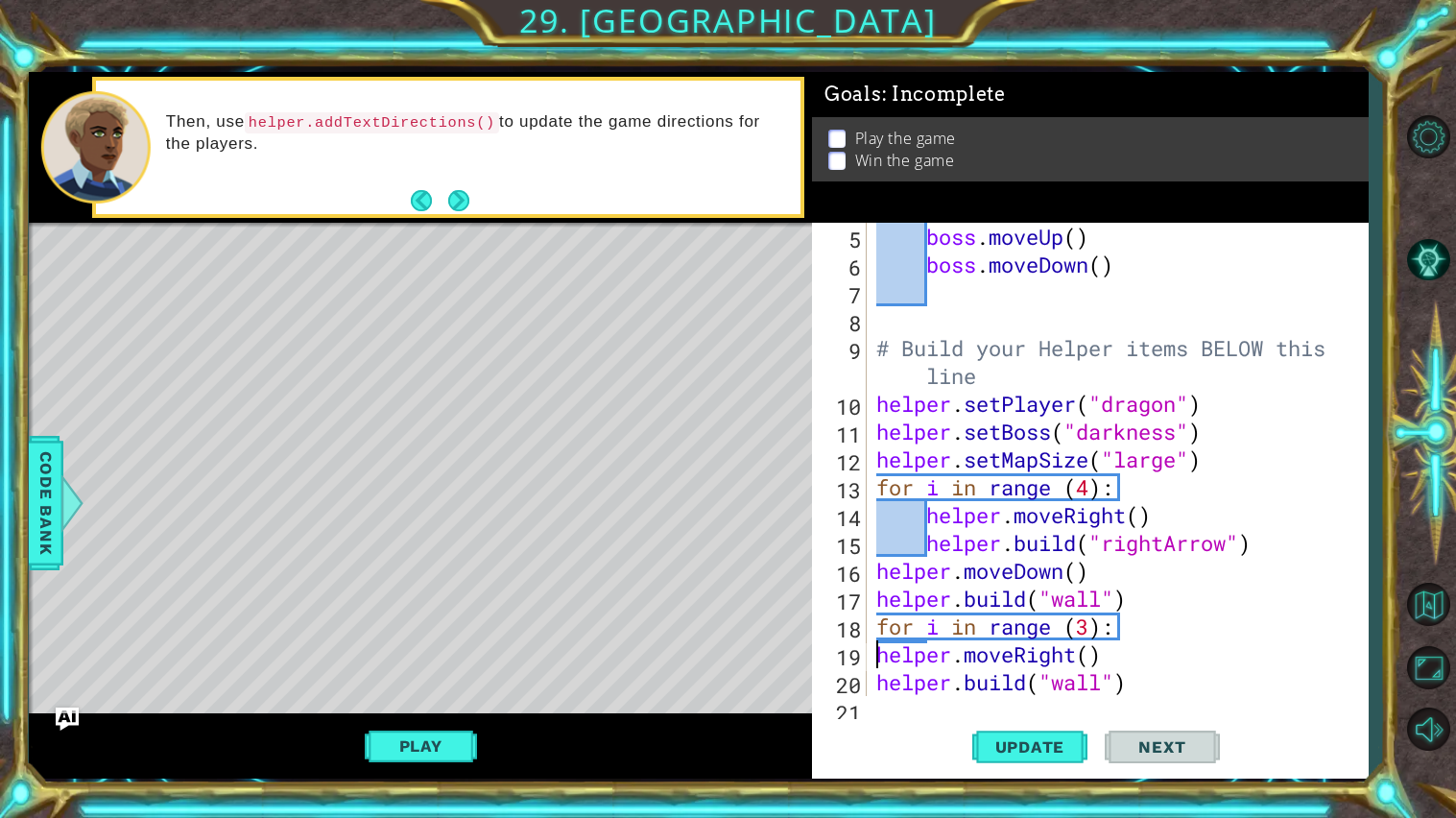
scroll to position [138, 0]
click at [882, 675] on div "boss . moveRight ( ) boss . moveUp ( ) boss . moveDown ( ) # Build your Helper …" at bounding box center [1122, 460] width 500 height 529
type textarea "[DOMAIN_NAME]("wall")"
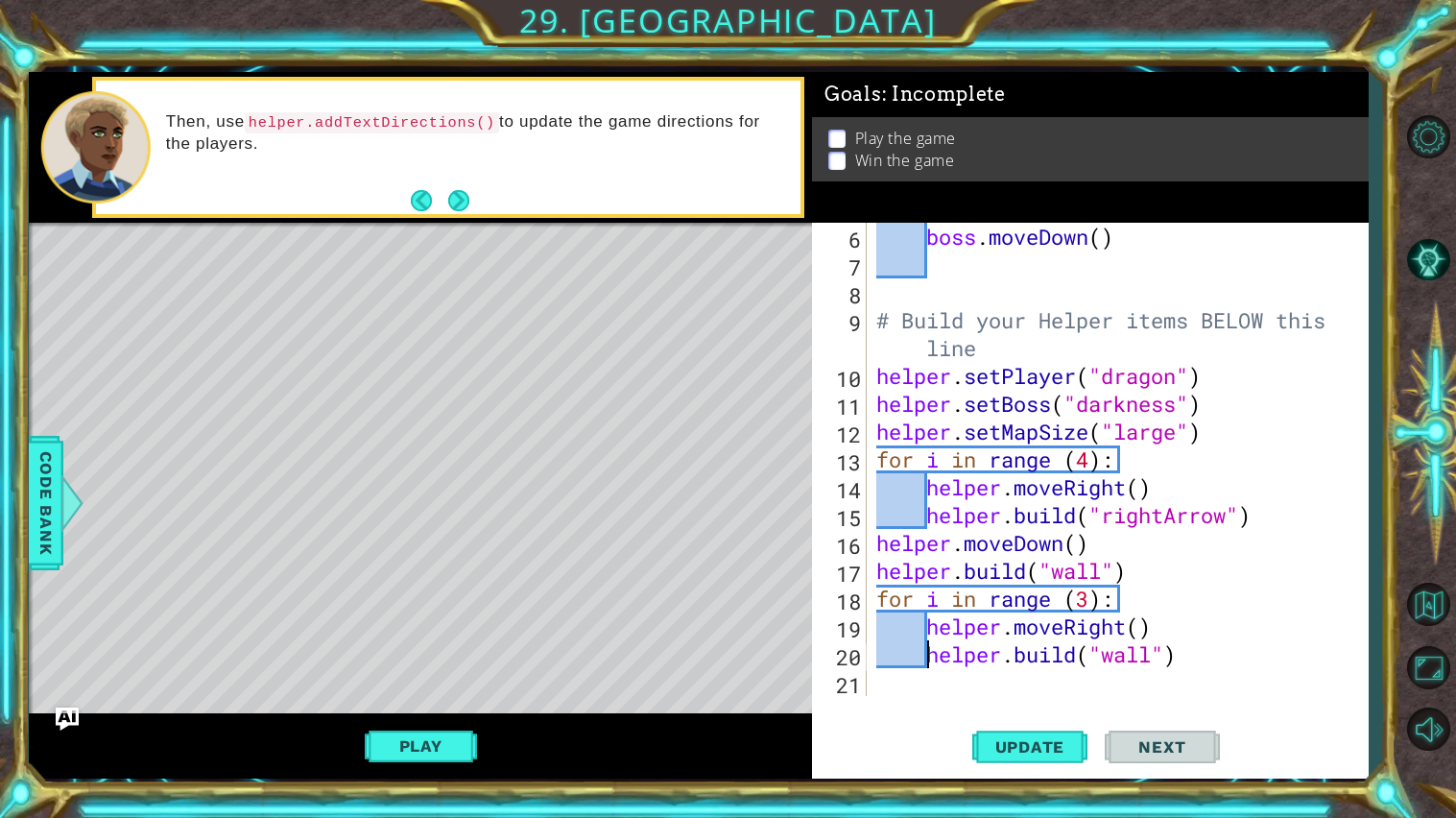
click at [904, 693] on div "boss . moveDown ( ) # Build your Helper items BELOW this line helper . setPlaye…" at bounding box center [1122, 487] width 500 height 529
click at [1024, 751] on span "Update" at bounding box center [1031, 747] width 109 height 19
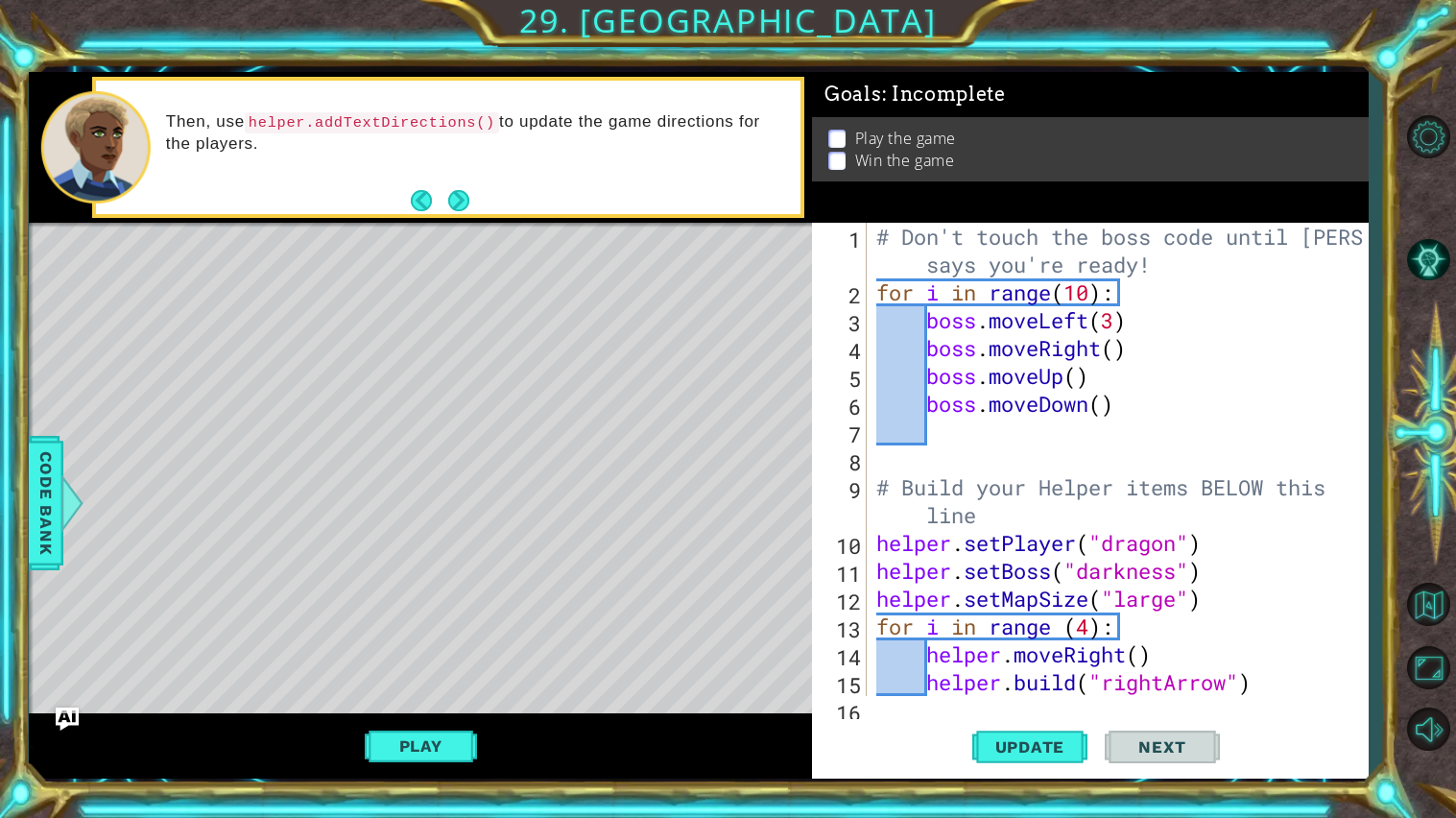
click at [1118, 321] on div "# Don't touch the boss code until [PERSON_NAME] says you're ready! for i in ran…" at bounding box center [1122, 500] width 500 height 557
click at [1107, 347] on div "# Don't touch the boss code until [PERSON_NAME] says you're ready! for i in ran…" at bounding box center [1122, 500] width 500 height 557
click at [1219, 341] on div "# Don't touch the boss code until [PERSON_NAME] says you're ready! for i in ran…" at bounding box center [1122, 500] width 500 height 557
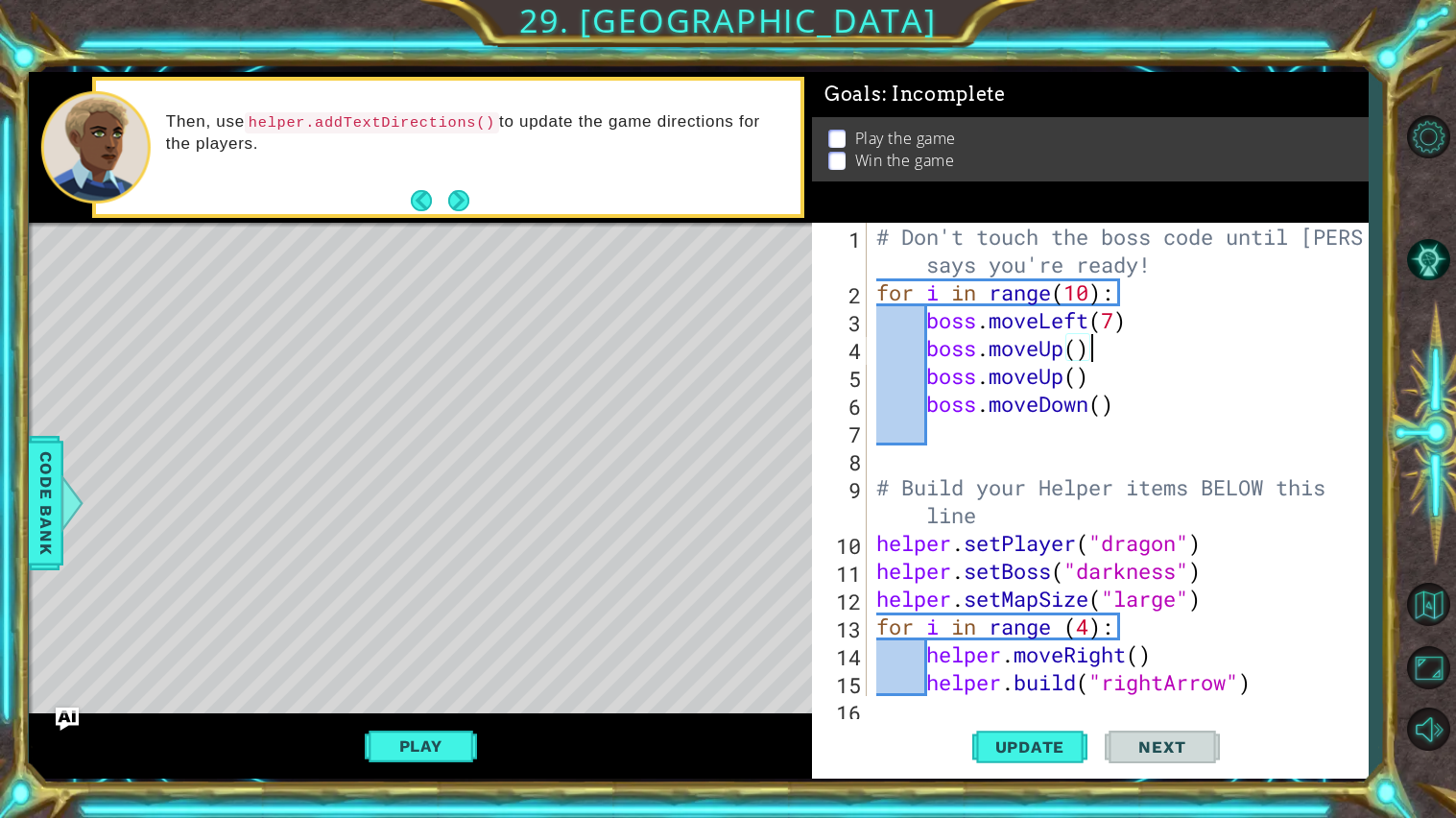
click at [1081, 351] on div "# Don't touch the boss code until [PERSON_NAME] says you're ready! for i in ran…" at bounding box center [1122, 500] width 500 height 557
click at [1063, 378] on div "# Don't touch the boss code until [PERSON_NAME] says you're ready! for i in ran…" at bounding box center [1122, 500] width 500 height 557
click at [1115, 376] on div "# Don't touch the boss code until [PERSON_NAME] says you're ready! for i in ran…" at bounding box center [1122, 500] width 500 height 557
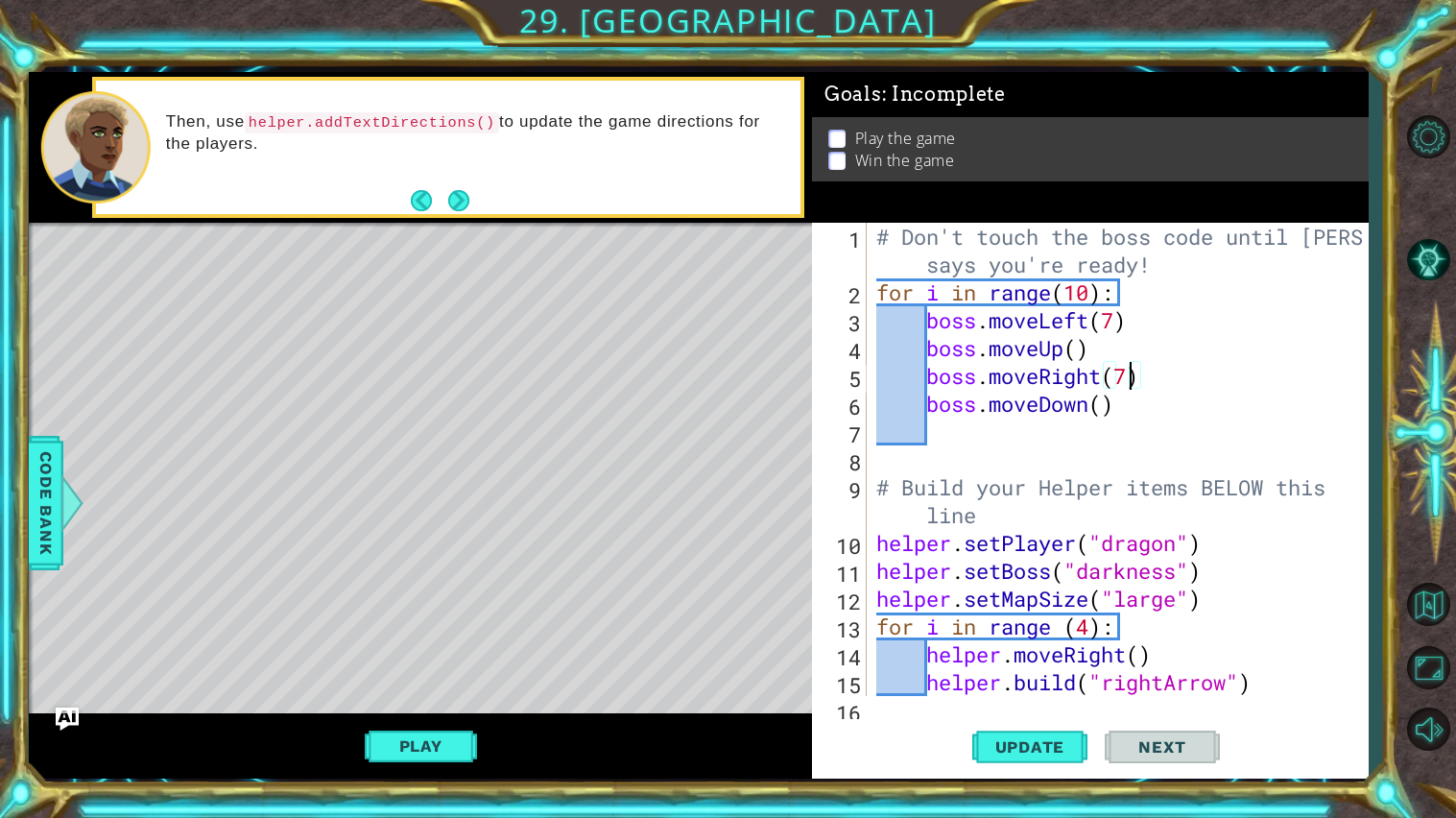
click at [1103, 407] on div "# Don't touch the boss code until [PERSON_NAME] says you're ready! for i in ran…" at bounding box center [1122, 500] width 500 height 557
click at [1089, 294] on div "# Don't touch the boss code until [PERSON_NAME] says you're ready! for i in ran…" at bounding box center [1122, 500] width 500 height 557
type textarea "for i in range(30):"
click at [1041, 744] on span "Update" at bounding box center [1031, 747] width 109 height 19
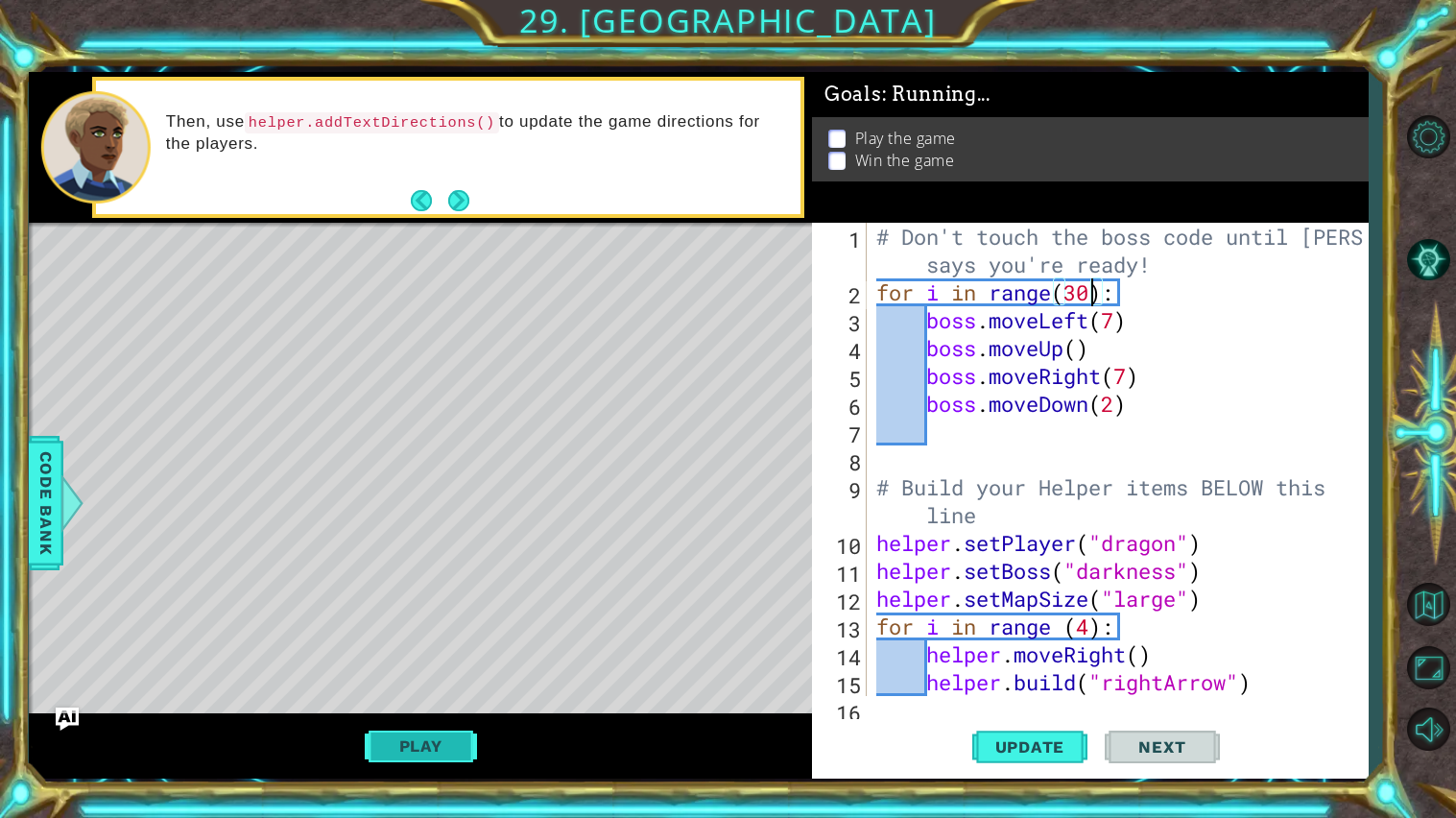
click at [464, 747] on button "Play" at bounding box center [422, 746] width 113 height 37
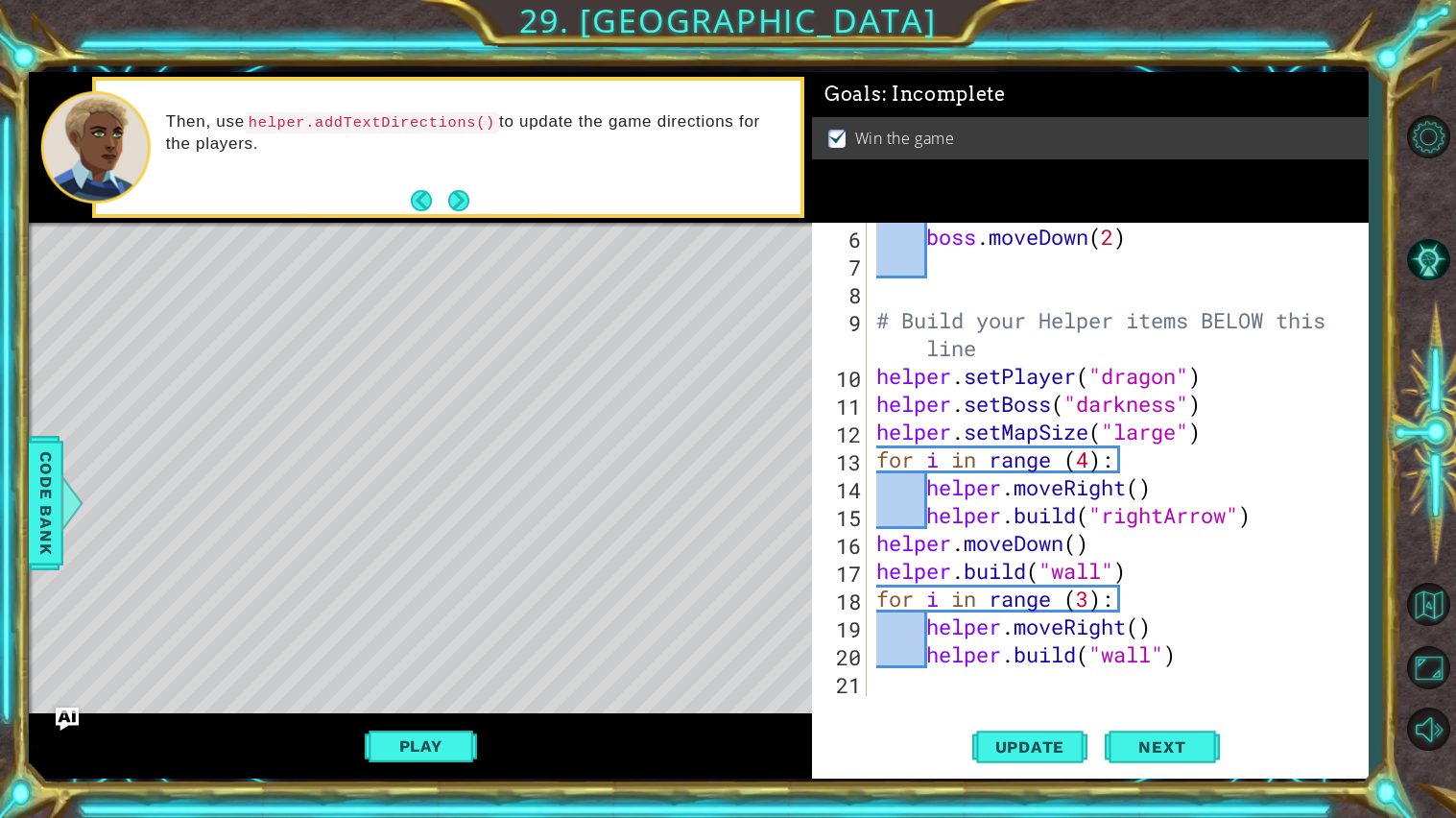
scroll to position [167, 0]
click at [960, 674] on div "boss . moveDown ( 2 ) # Build your Helper items BELOW this line helper . setPla…" at bounding box center [1122, 487] width 500 height 529
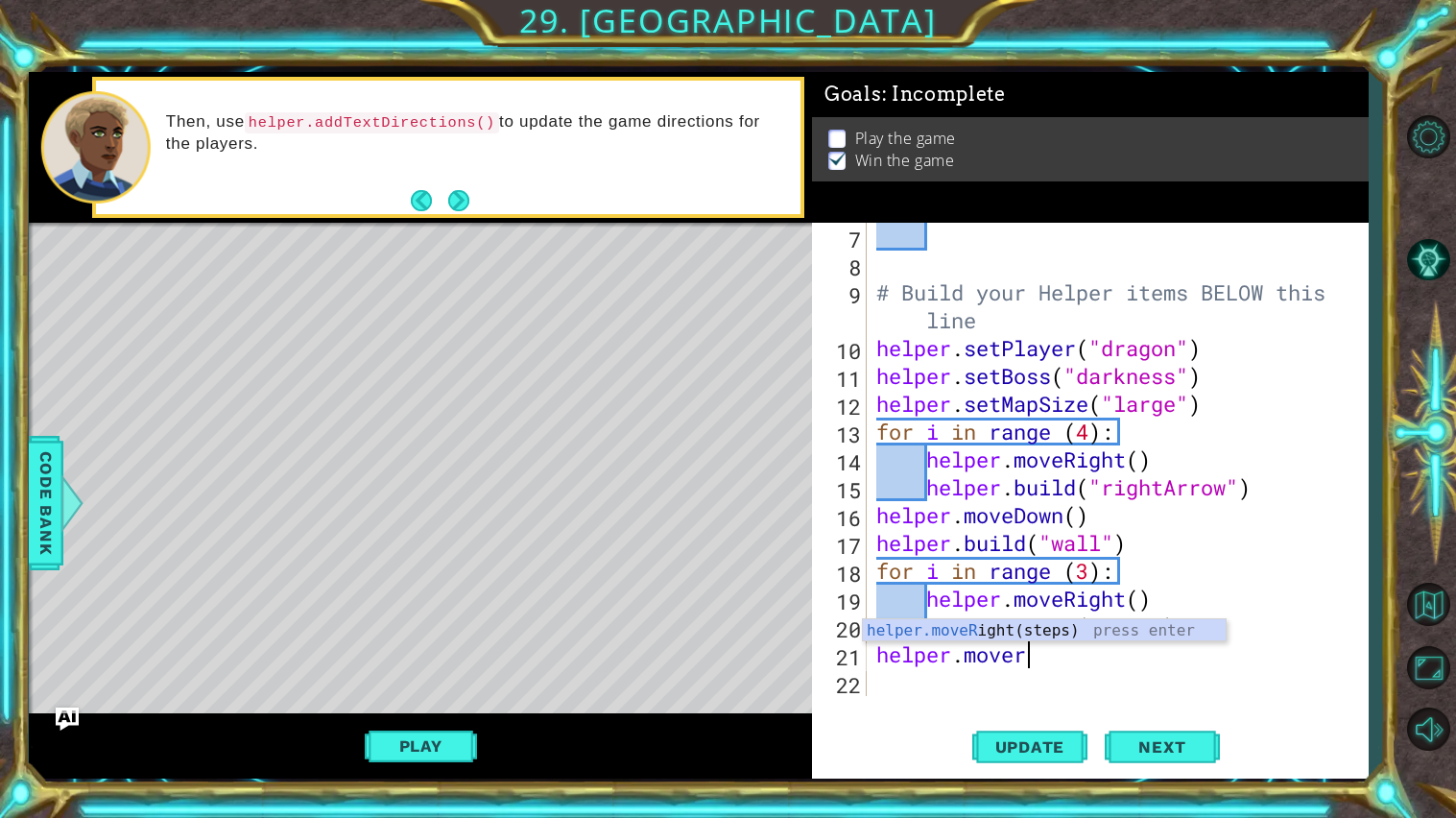
scroll to position [0, 5]
type textarea "helper.moveright"
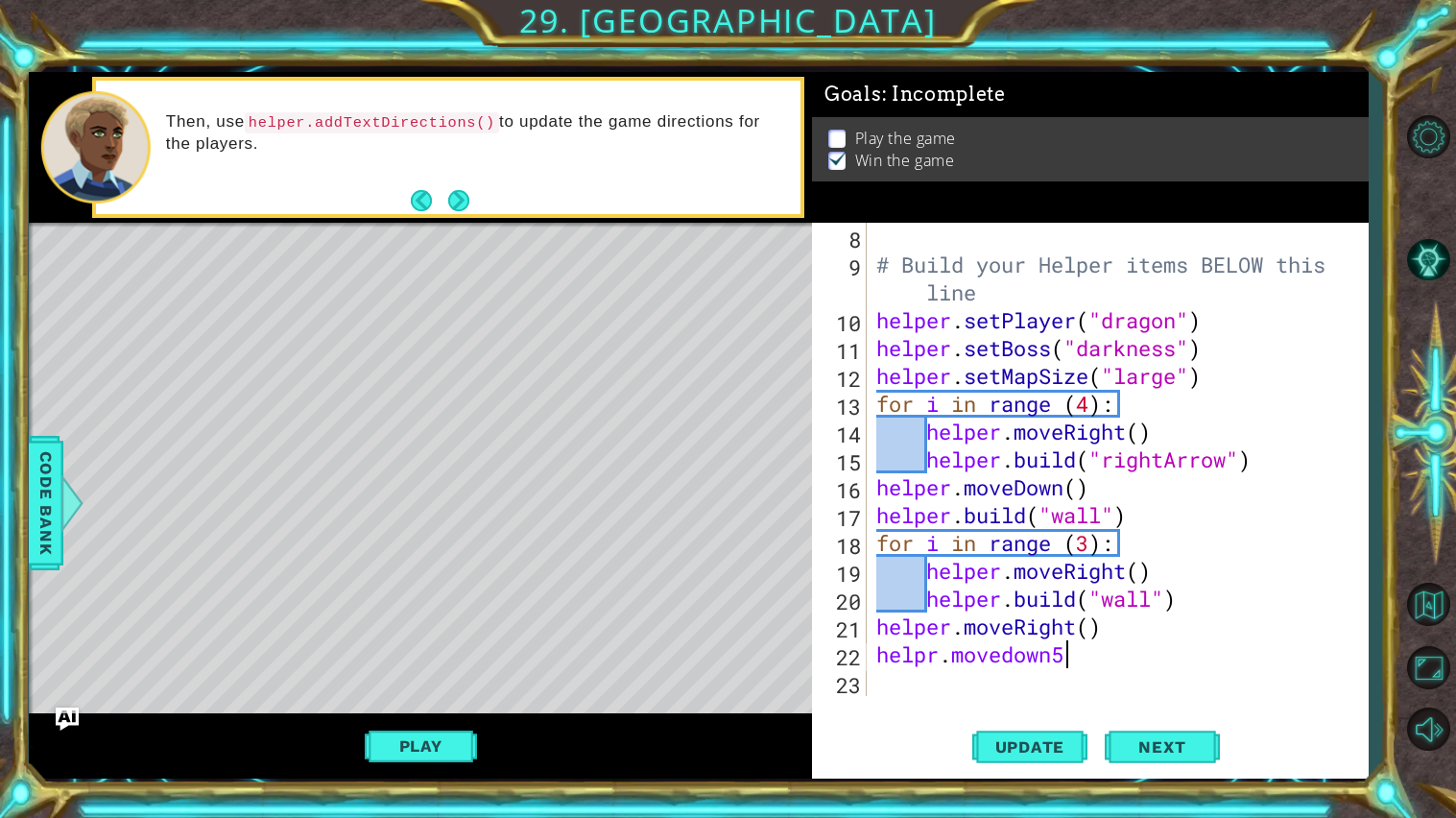
scroll to position [0, 7]
type textarea "helpr.movedown"
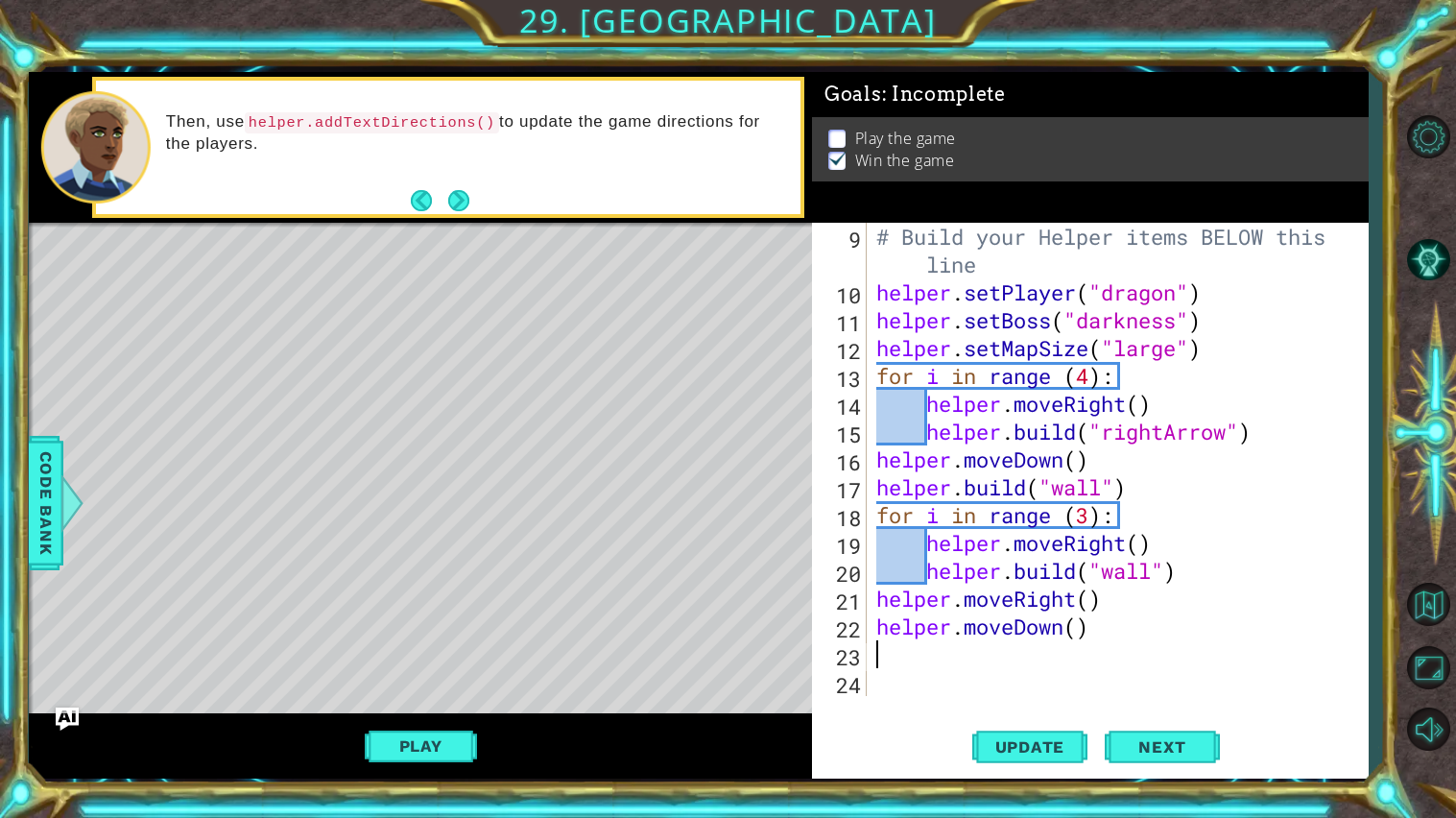
scroll to position [250, 0]
click at [1076, 637] on div "# Build your Helper items BELOW this line helper . setPlayer ( "dragon" ) helpe…" at bounding box center [1122, 500] width 500 height 557
type textarea "helper.moveDown(5)"
click at [921, 665] on div "# Build your Helper items BELOW this line helper . setPlayer ( "dragon" ) helpe…" at bounding box center [1122, 500] width 500 height 557
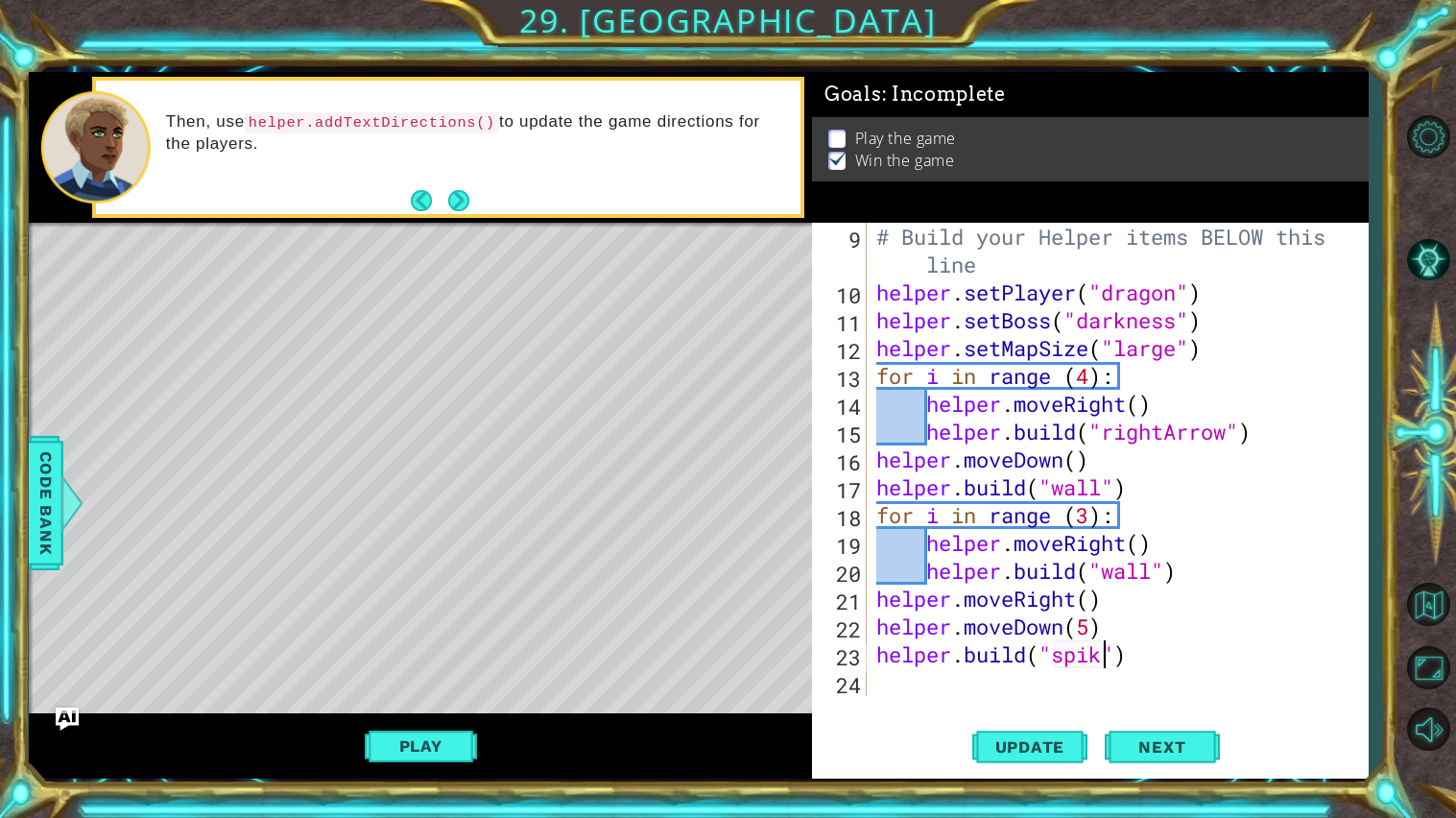
scroll to position [0, 11]
click at [1014, 741] on span "Update" at bounding box center [1031, 747] width 109 height 19
click at [446, 738] on button "Play" at bounding box center [422, 746] width 113 height 37
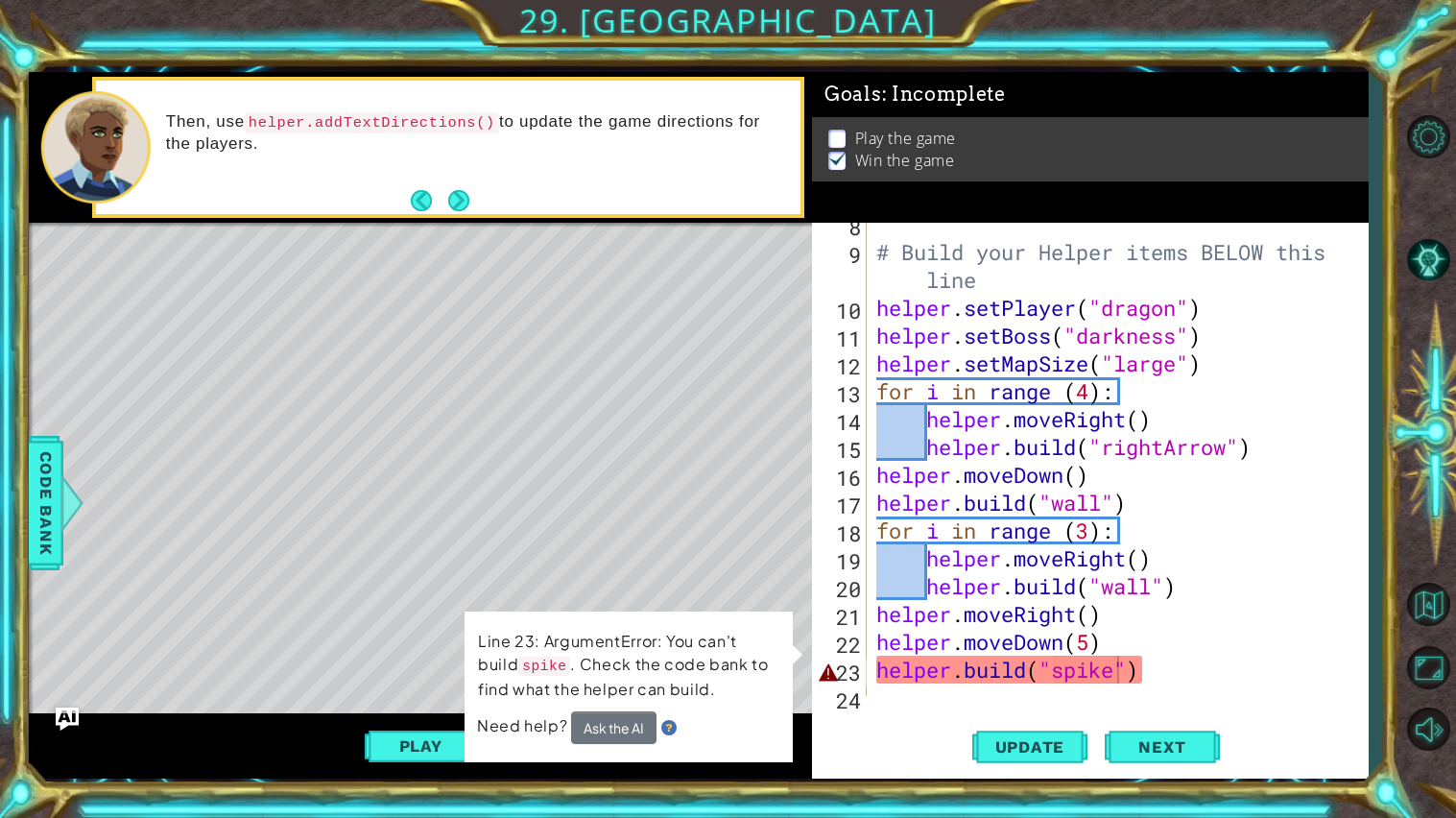
scroll to position [250, 0]
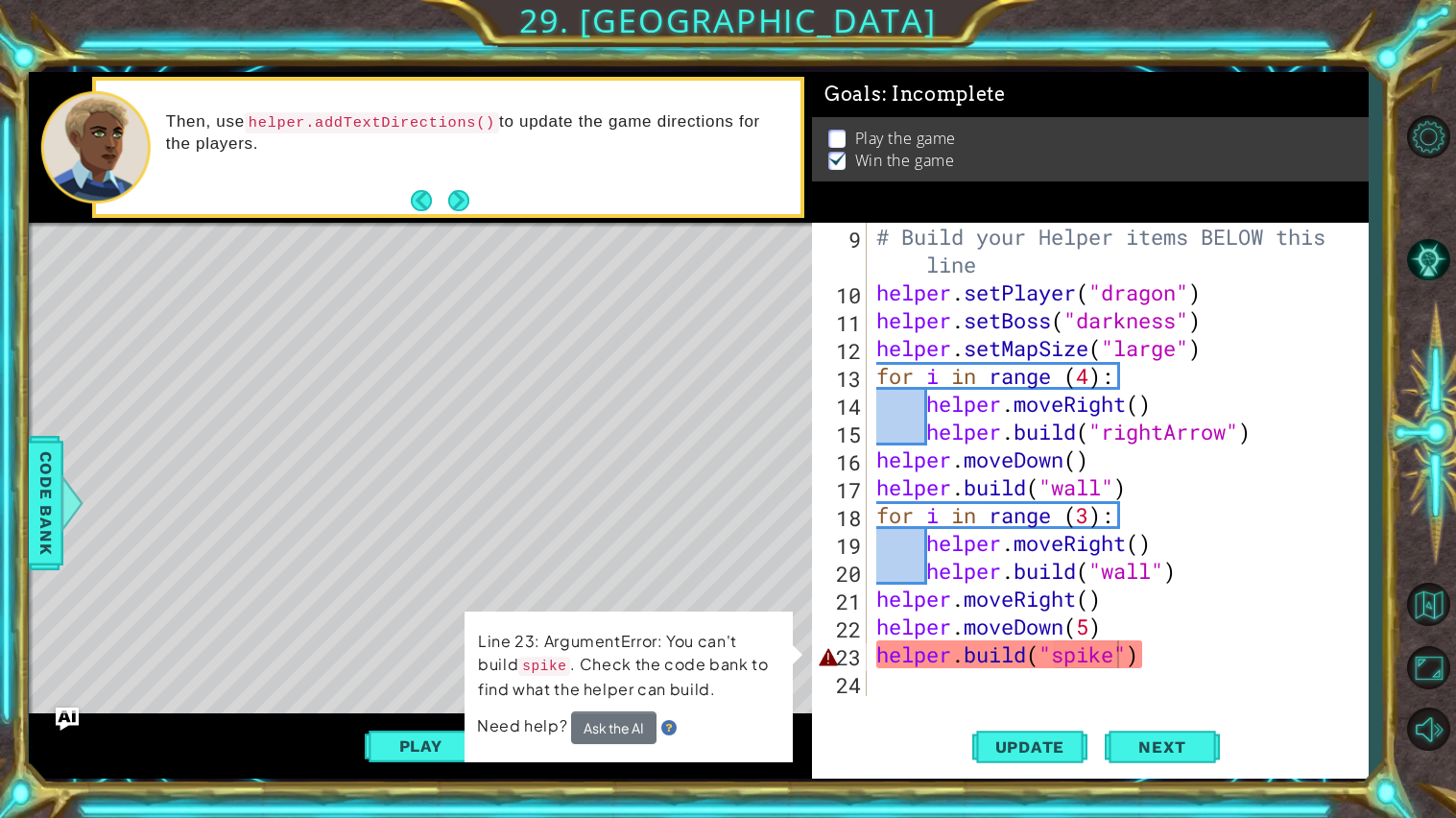
click at [24, 489] on div "1 ההההההההההההההההההההההההההההההההההההההההההההההההההההההההההההההההההההההההההההה…" at bounding box center [728, 409] width 1456 height 818
click at [34, 494] on span "Code Bank" at bounding box center [47, 502] width 31 height 118
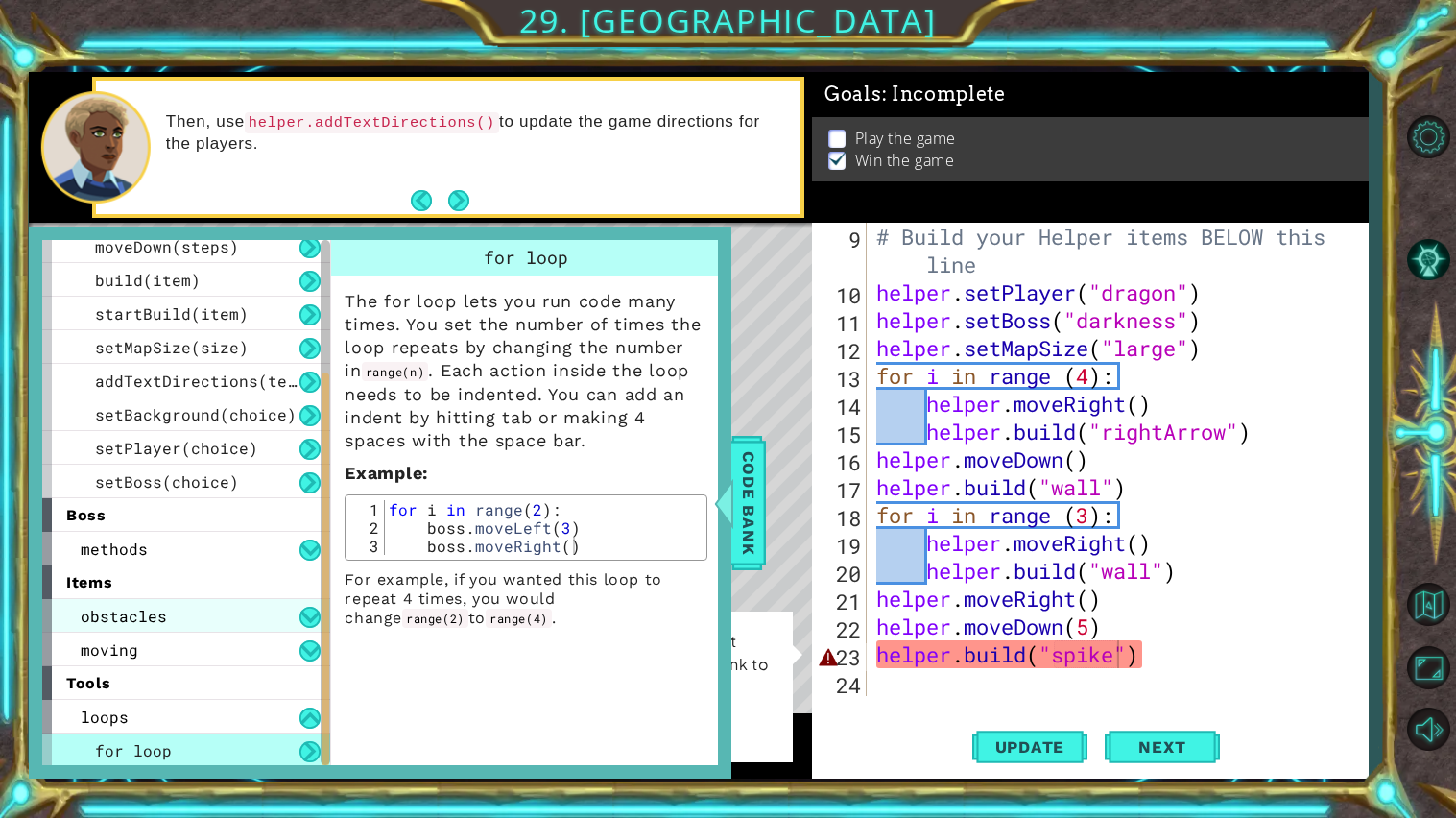
click at [295, 620] on div "obstacles" at bounding box center [186, 616] width 288 height 34
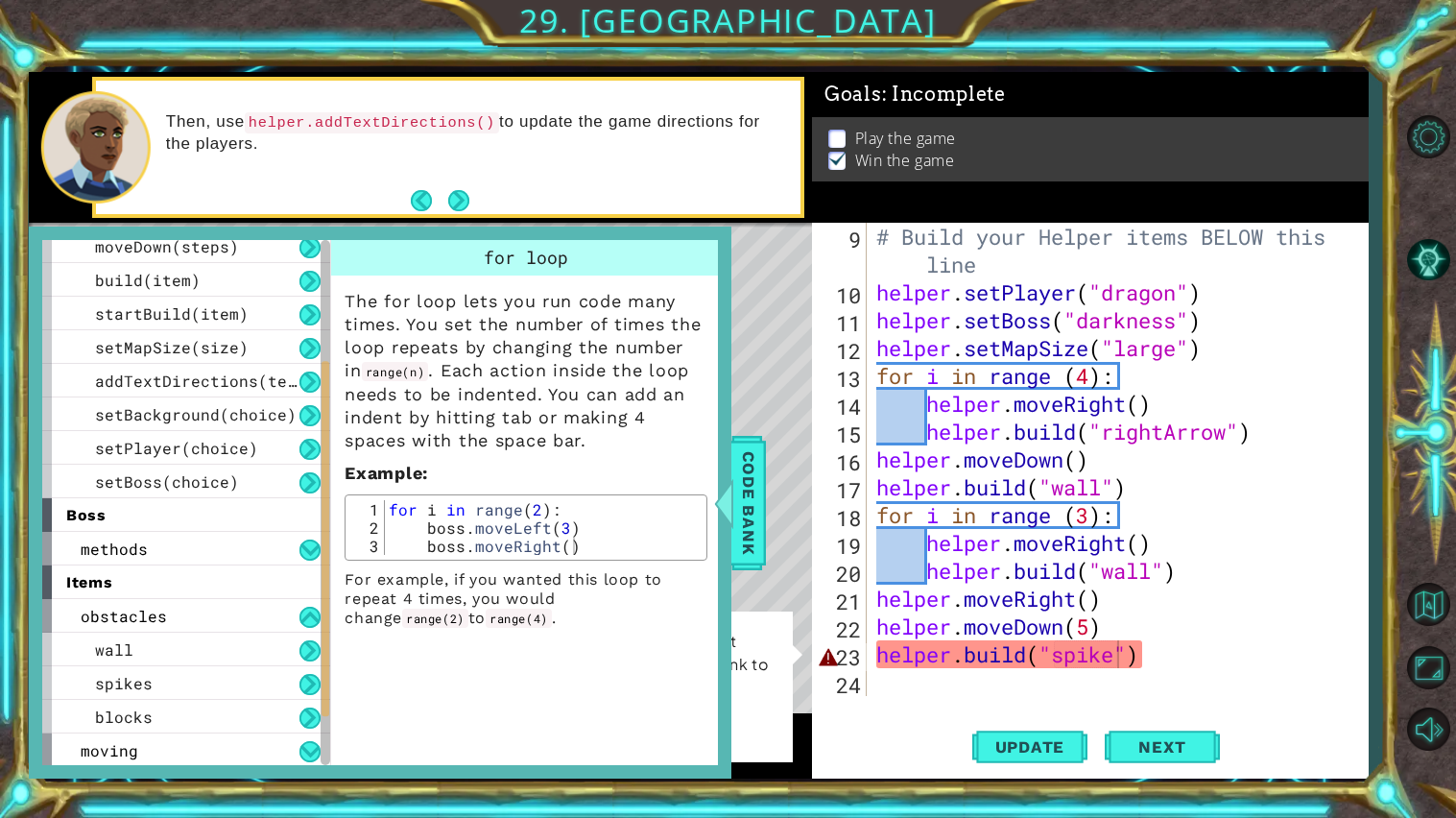
click at [1119, 663] on div "# Build your Helper items BELOW this line helper . setPlayer ( "dragon" ) helpe…" at bounding box center [1122, 500] width 500 height 557
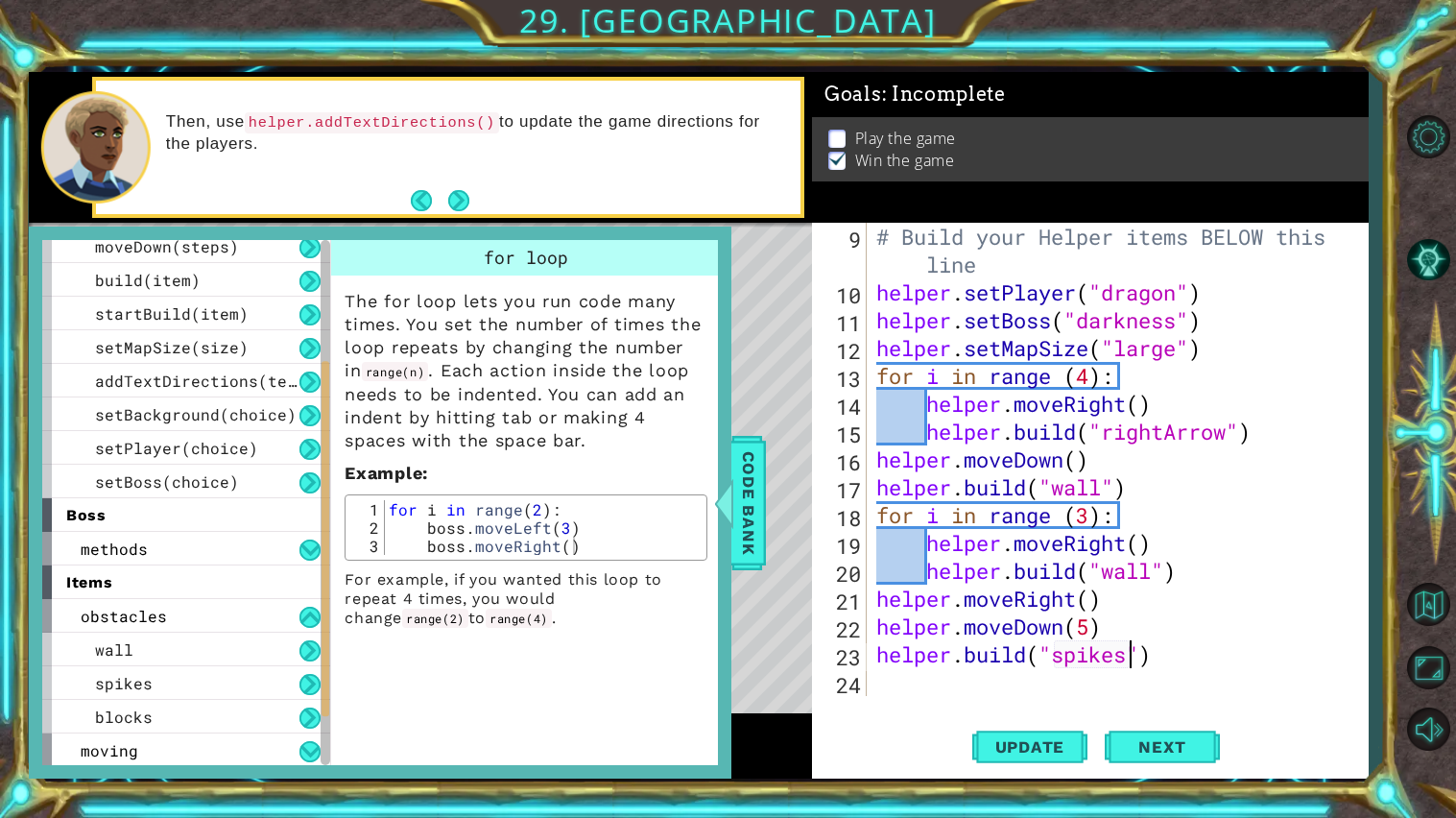
scroll to position [0, 12]
type textarea "[DOMAIN_NAME]("spikes")"
click at [1036, 743] on span "Update" at bounding box center [1031, 747] width 109 height 19
click at [753, 498] on span "Code Bank" at bounding box center [749, 502] width 31 height 118
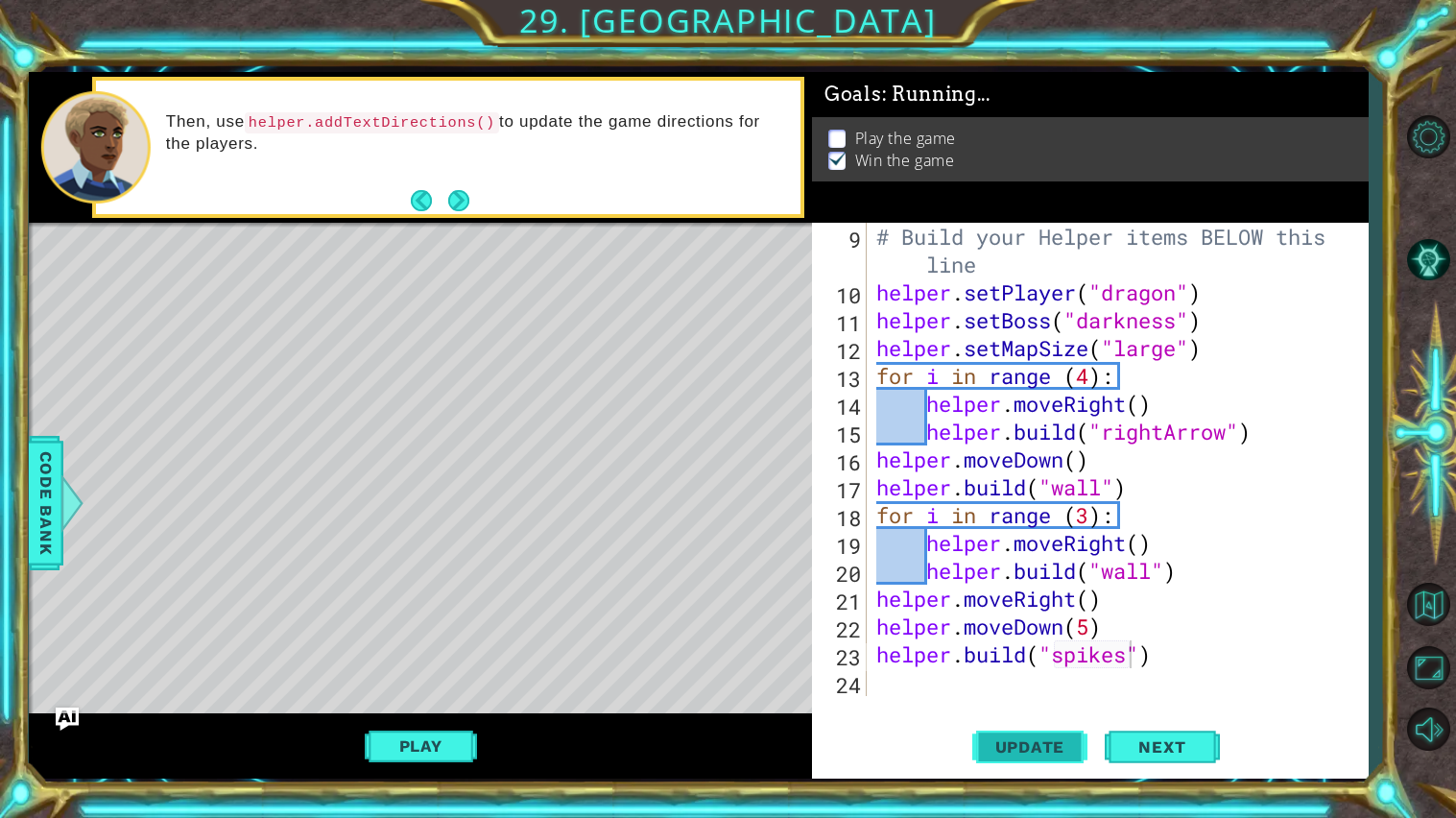
click at [1022, 774] on button "Update" at bounding box center [1030, 746] width 116 height 55
click at [394, 757] on button "Play" at bounding box center [422, 746] width 113 height 37
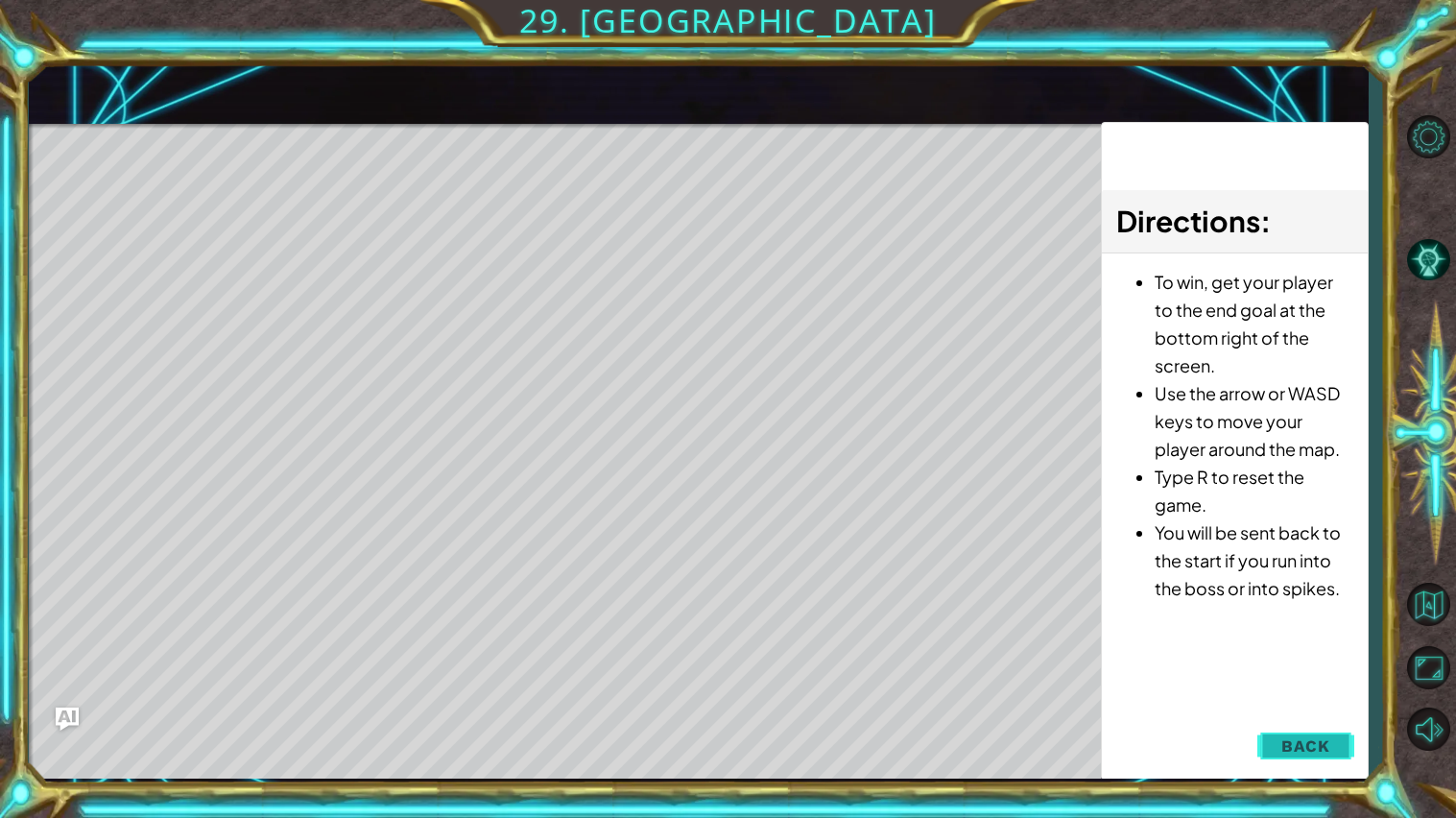
click at [1345, 749] on button "Back" at bounding box center [1306, 746] width 97 height 39
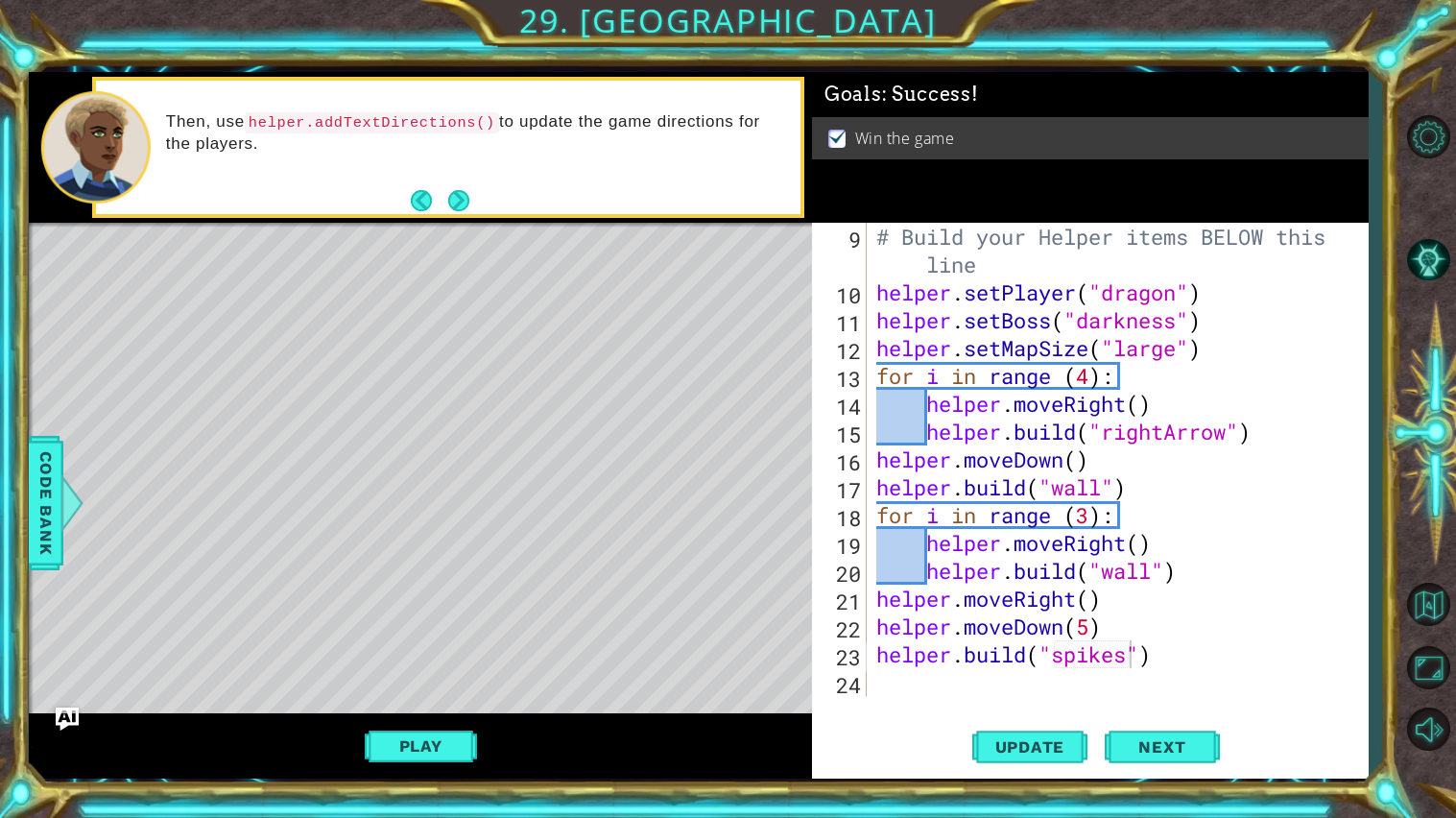
click at [940, 690] on div "# Build your Helper items BELOW this line helper . setPlayer ( "dragon" ) helpe…" at bounding box center [1122, 500] width 500 height 557
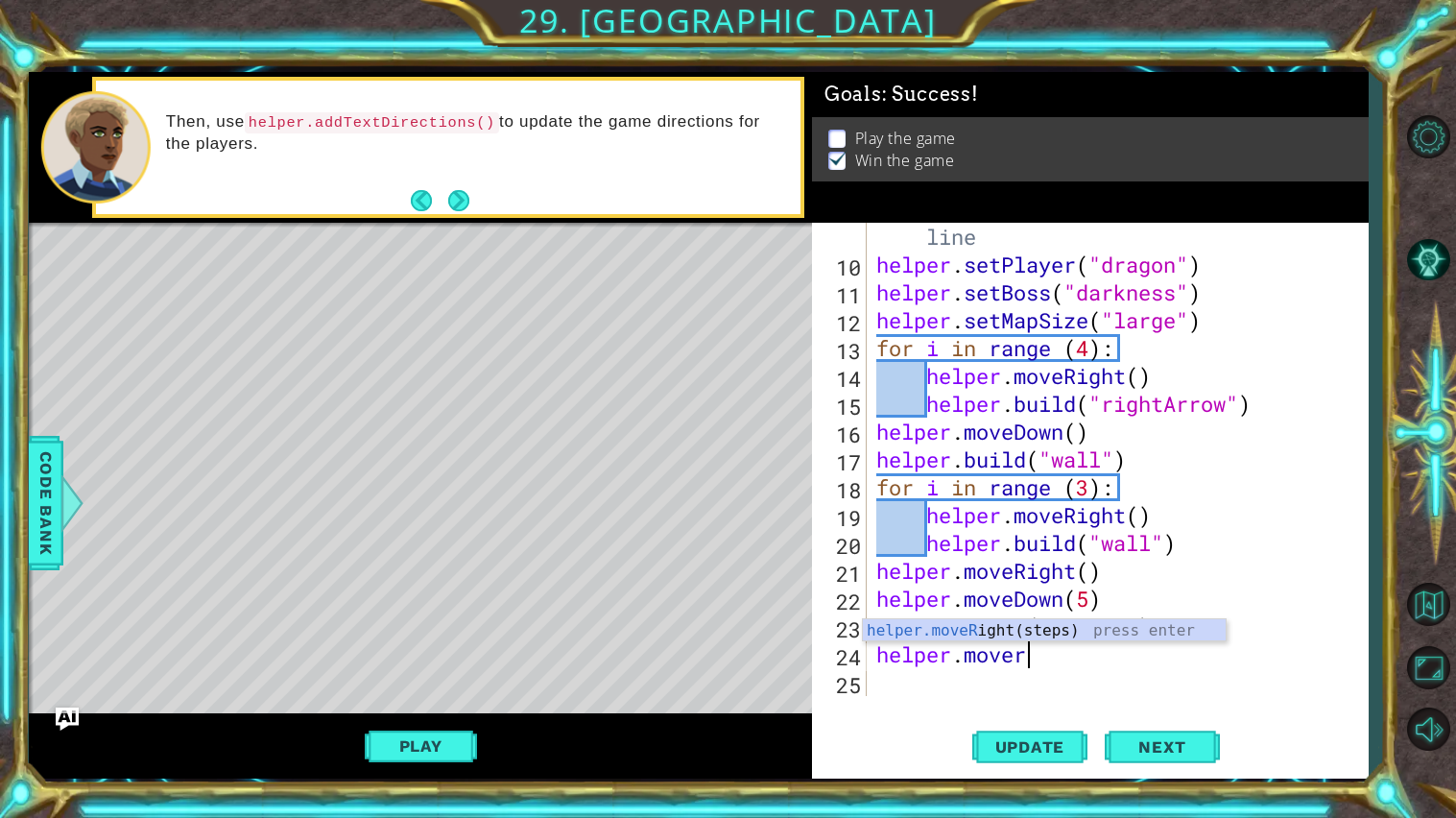
scroll to position [0, 5]
type textarea "helper.moveleft"
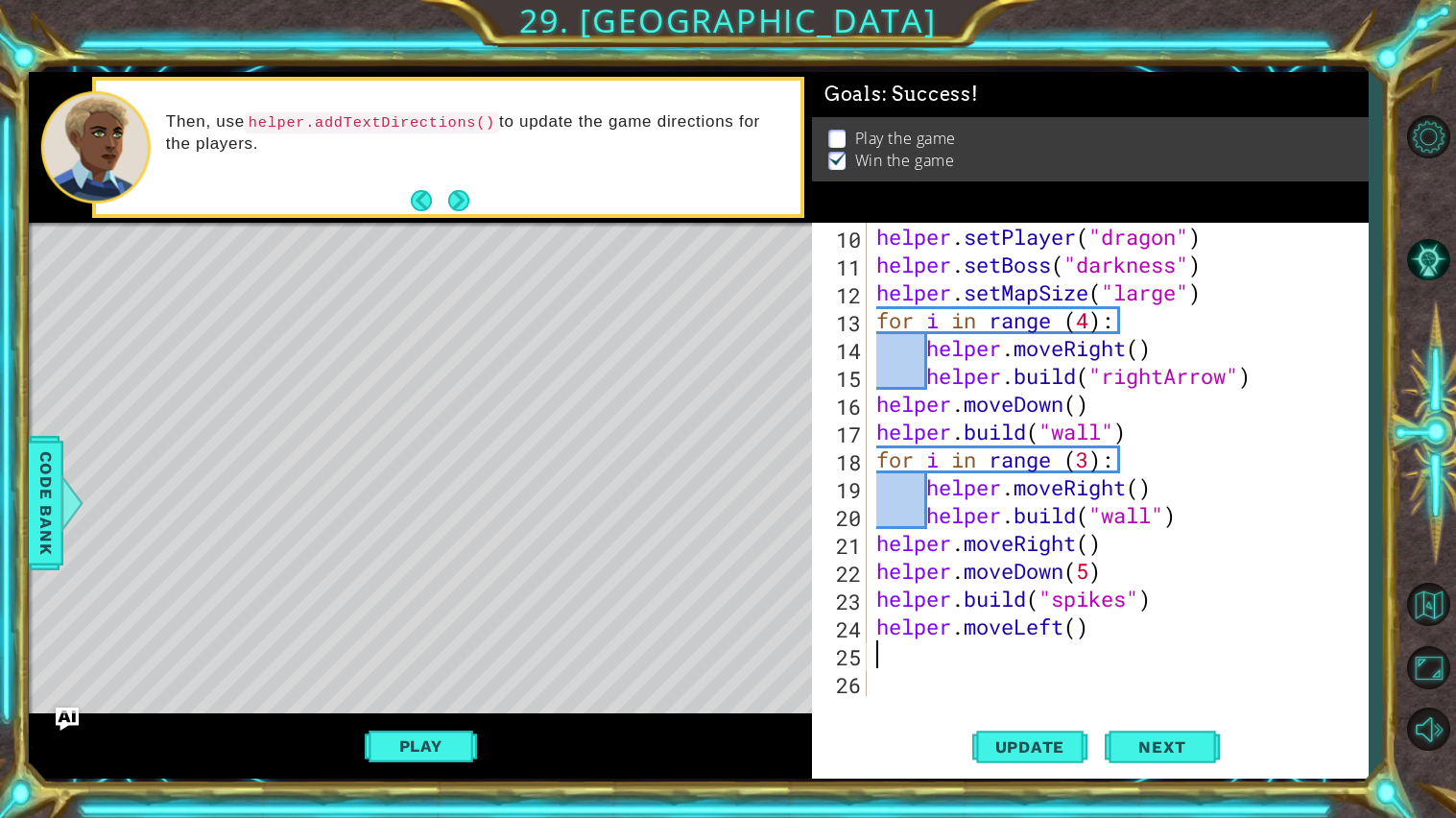
scroll to position [305, 0]
click at [1077, 631] on div "helper . setPlayer ( "dragon" ) helper . setBoss ( "darkness" ) helper . setMap…" at bounding box center [1122, 487] width 500 height 529
type textarea "helper.moveLeft(8)"
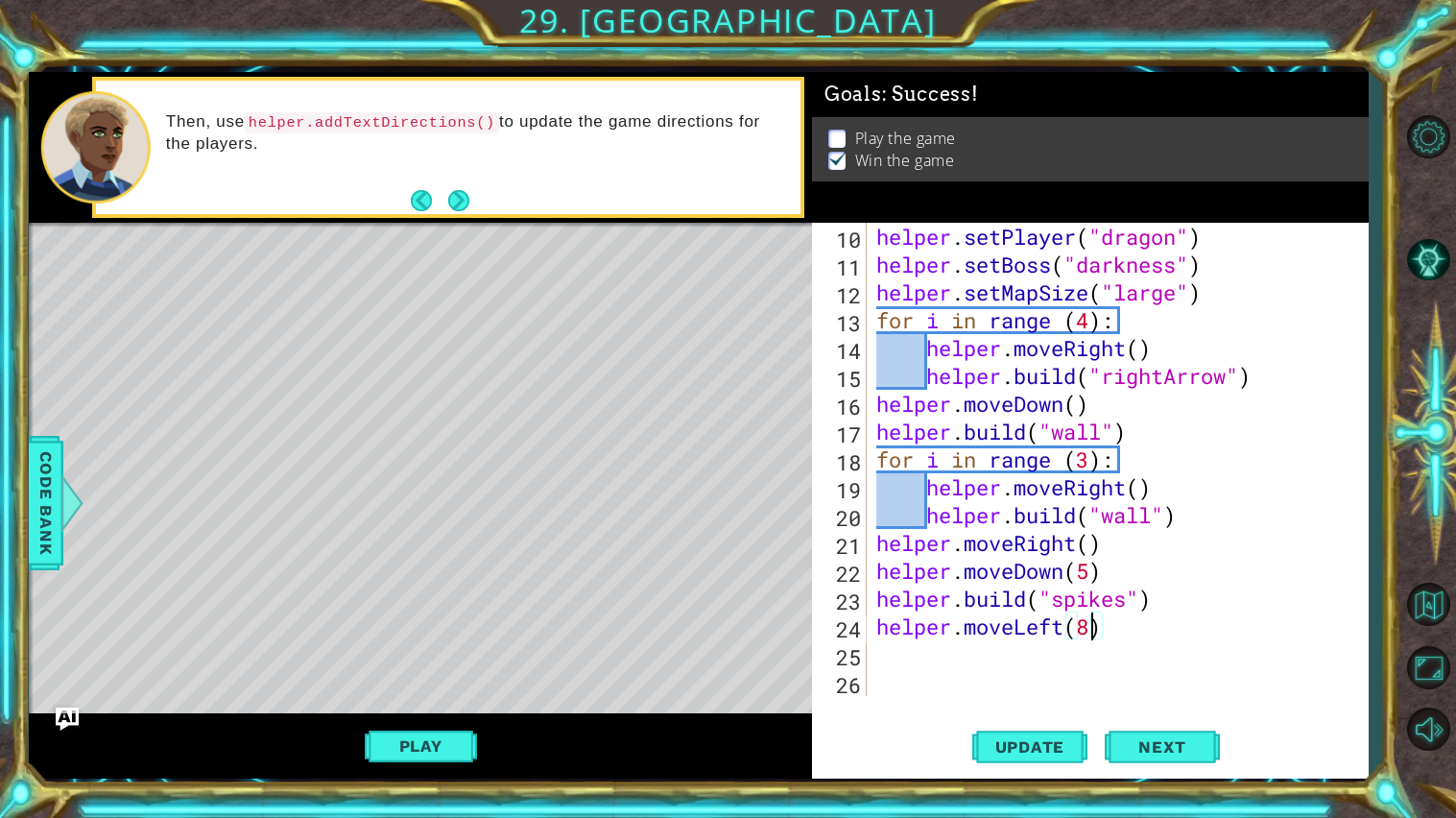
click at [922, 666] on div "helper . setPlayer ( "dragon" ) helper . setBoss ( "darkness" ) helper . setMap…" at bounding box center [1122, 487] width 500 height 529
click at [1103, 629] on div "helper . setPlayer ( "dragon" ) helper . setBoss ( "darkness" ) helper . setMap…" at bounding box center [1122, 487] width 500 height 529
click at [1092, 627] on div "helper . setPlayer ( "dragon" ) helper . setBoss ( "darkness" ) helper . setMap…" at bounding box center [1122, 487] width 500 height 529
type textarea "helper.moveLeft()"
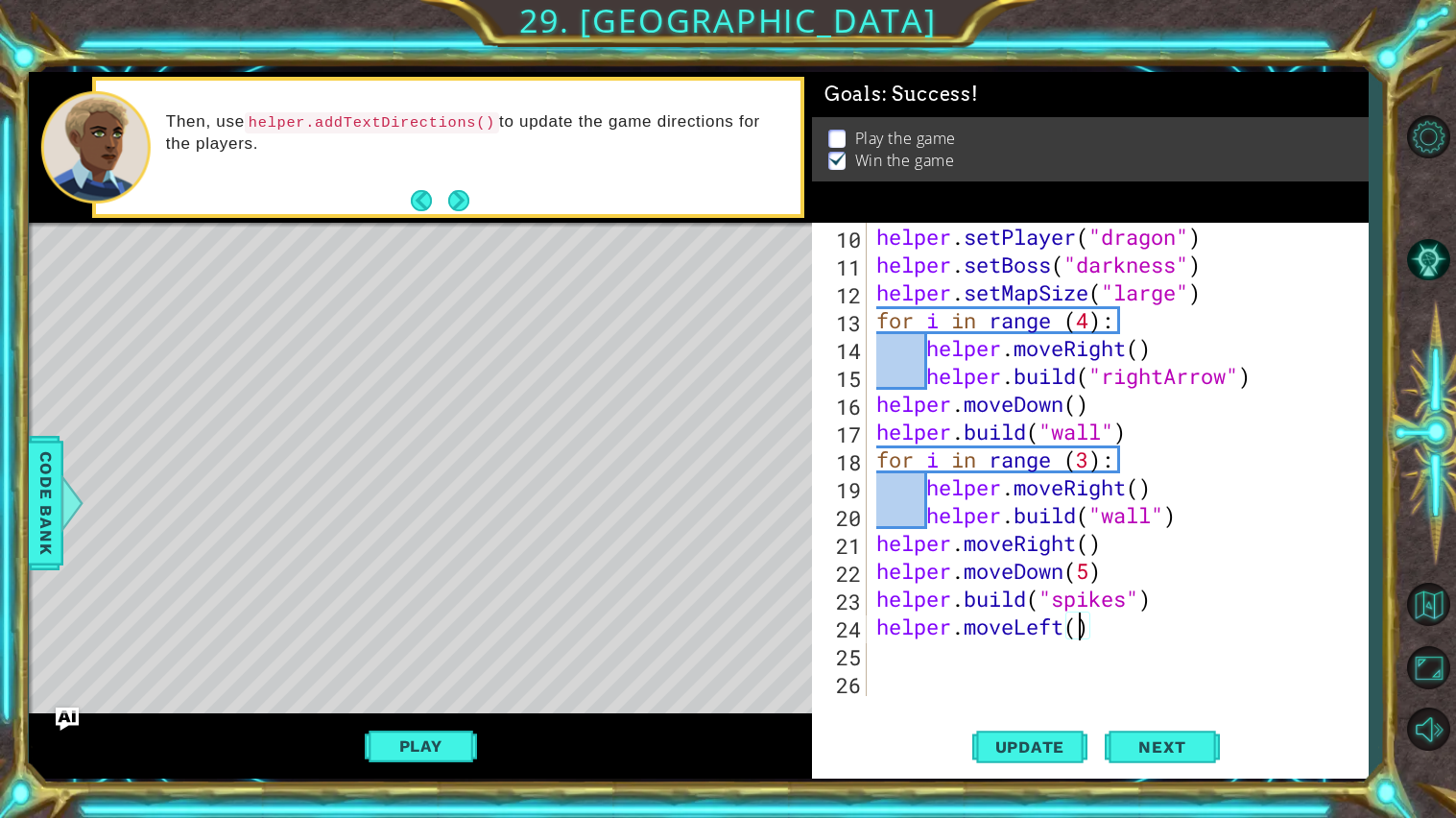
click at [1013, 653] on div "helper . setPlayer ( "dragon" ) helper . setBoss ( "darkness" ) helper . setMap…" at bounding box center [1122, 487] width 500 height 529
click at [879, 623] on div "helper . setPlayer ( "dragon" ) helper . setBoss ( "darkness" ) helper . setMap…" at bounding box center [1122, 487] width 500 height 529
type textarea "helper.moveLeft()"
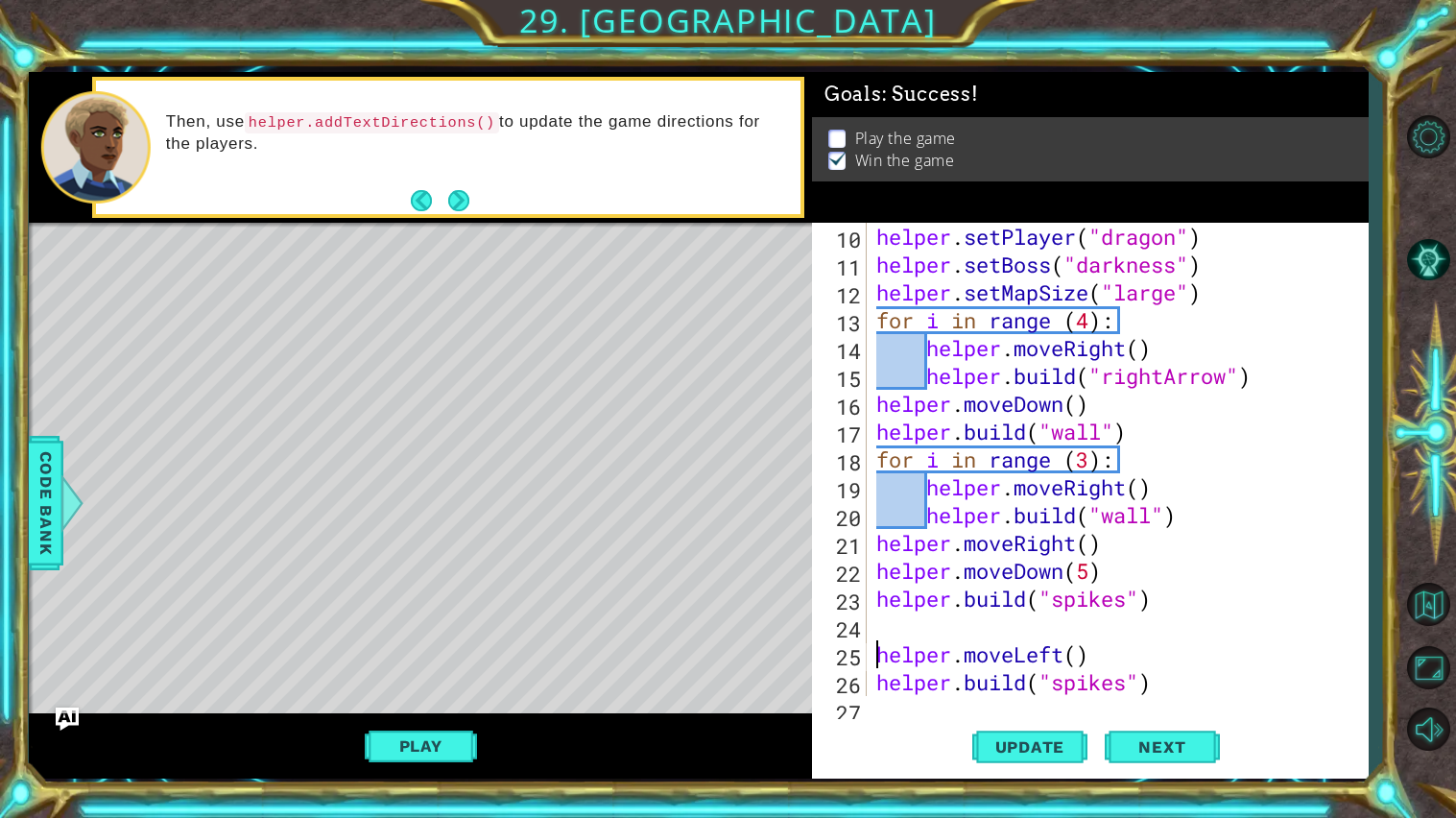
click at [913, 631] on div "helper . setPlayer ( "dragon" ) helper . setBoss ( "darkness" ) helper . setMap…" at bounding box center [1122, 487] width 500 height 529
click at [883, 661] on div "helper . setPlayer ( "dragon" ) helper . setBoss ( "darkness" ) helper . setMap…" at bounding box center [1122, 487] width 500 height 529
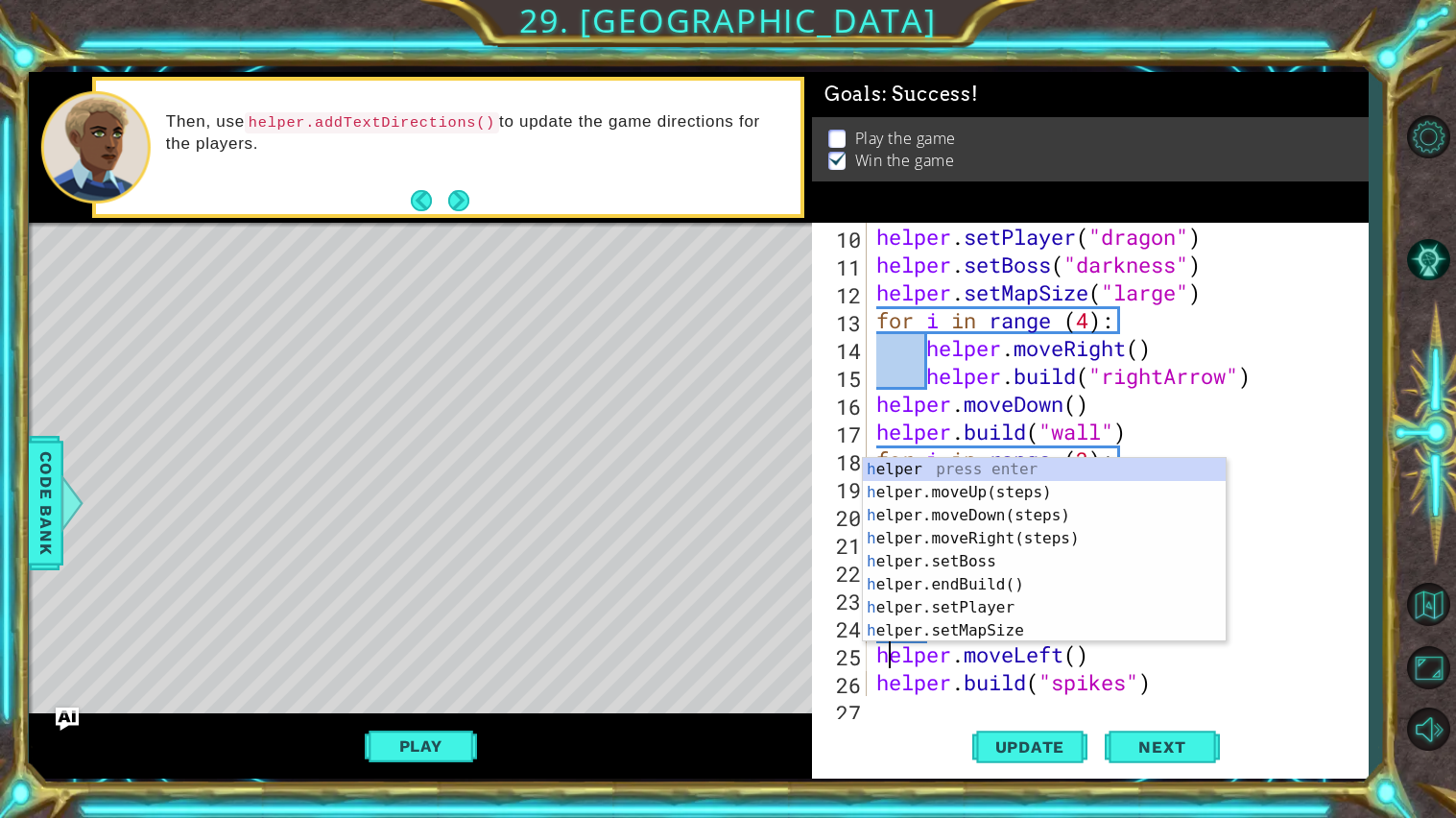
click at [878, 657] on div "helper . setPlayer ( "dragon" ) helper . setBoss ( "darkness" ) helper . setMap…" at bounding box center [1122, 487] width 500 height 529
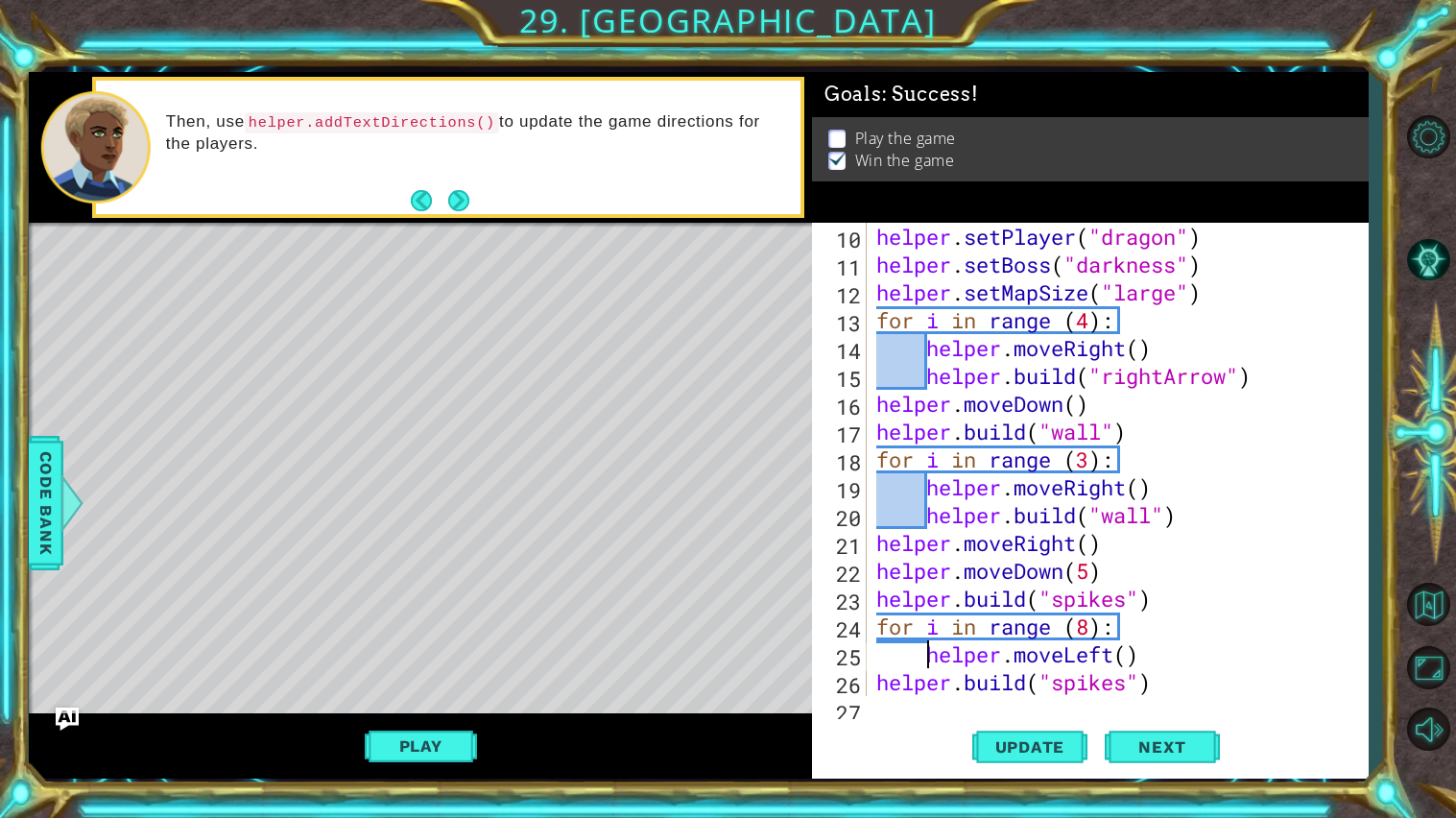
click at [876, 683] on div "helper . setPlayer ( "dragon" ) helper . setBoss ( "darkness" ) helper . setMap…" at bounding box center [1122, 487] width 500 height 529
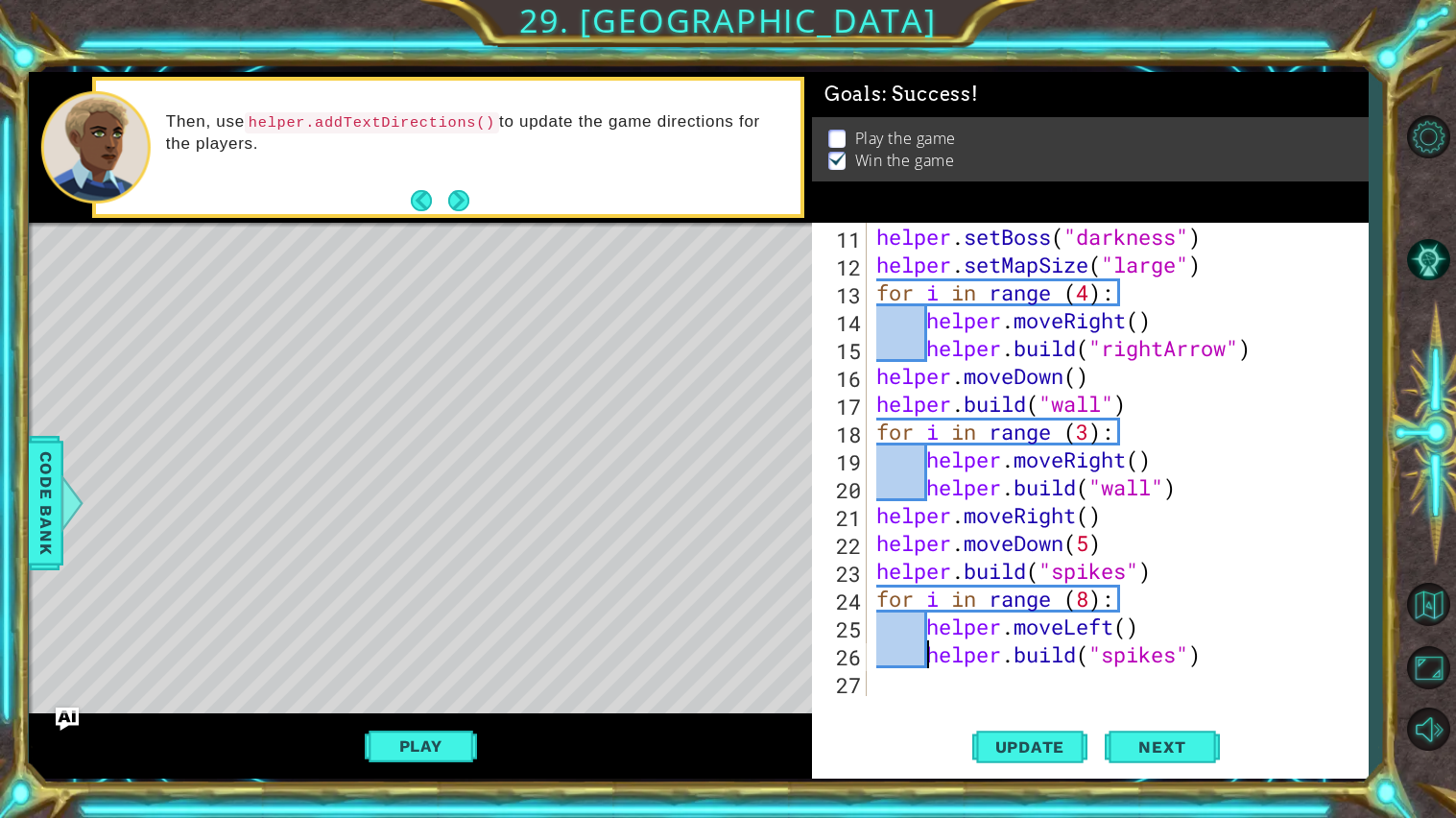
scroll to position [333, 0]
click at [1016, 737] on span "Update" at bounding box center [1031, 747] width 109 height 19
click at [1094, 601] on div "helper . setBoss ( "darkness" ) helper . setMapSize ( "large" ) for i in range …" at bounding box center [1122, 487] width 500 height 529
type textarea "for i in range (7):"
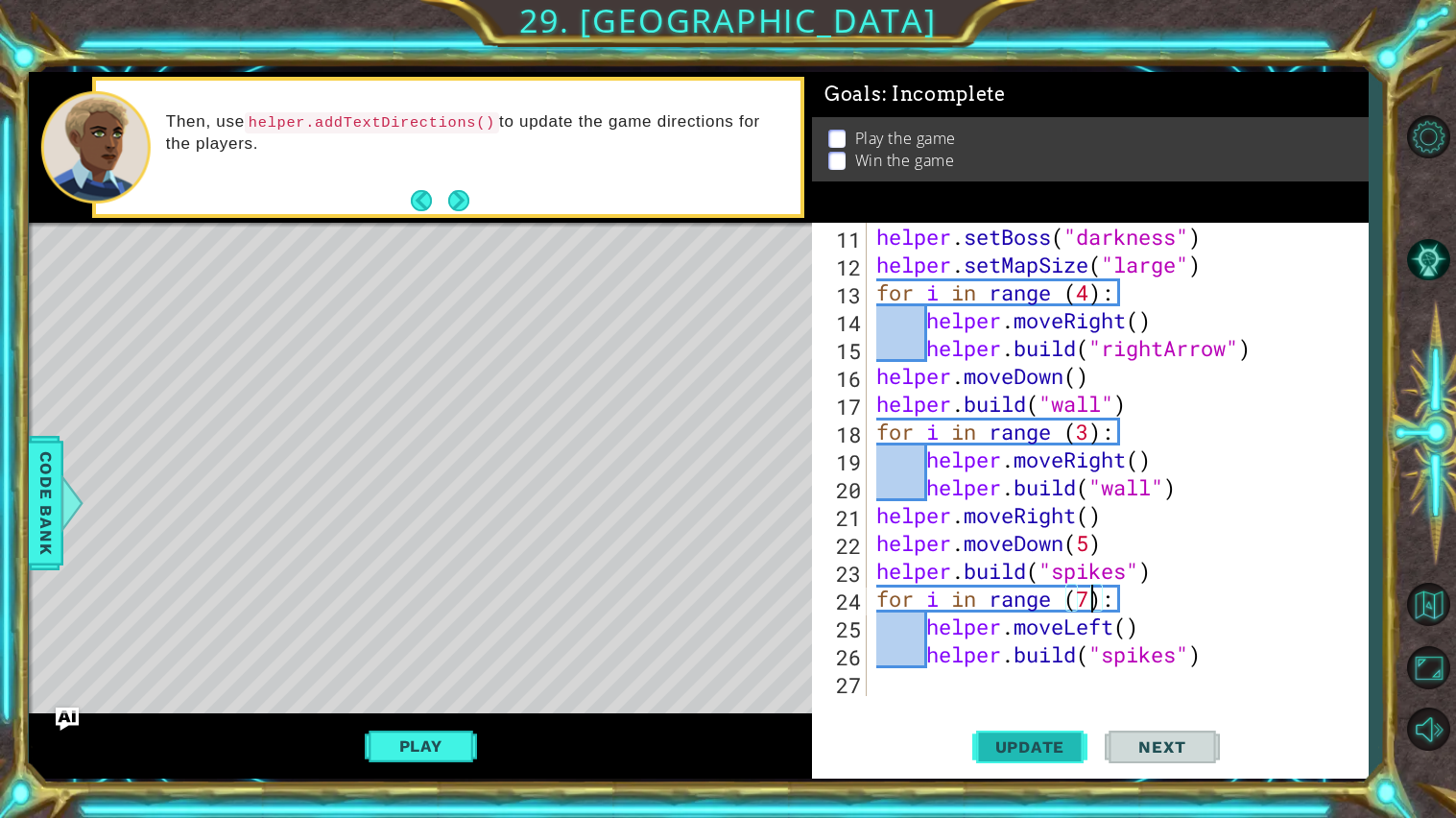
click at [1046, 741] on span "Update" at bounding box center [1031, 747] width 109 height 19
click at [1017, 753] on span "Update" at bounding box center [1031, 747] width 109 height 19
click at [400, 743] on button "Play" at bounding box center [422, 746] width 113 height 37
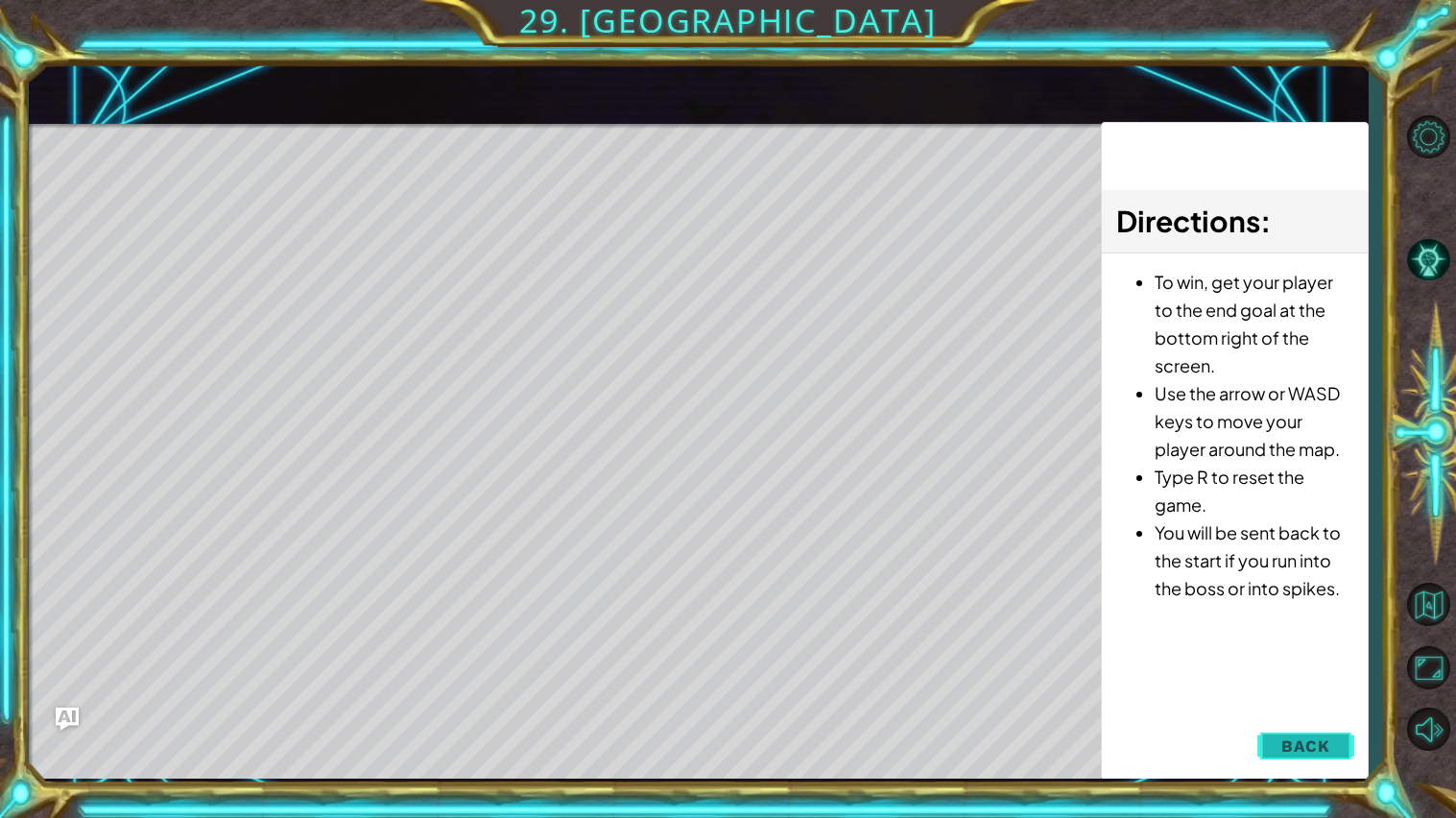
click at [1326, 743] on span "Back" at bounding box center [1305, 746] width 49 height 19
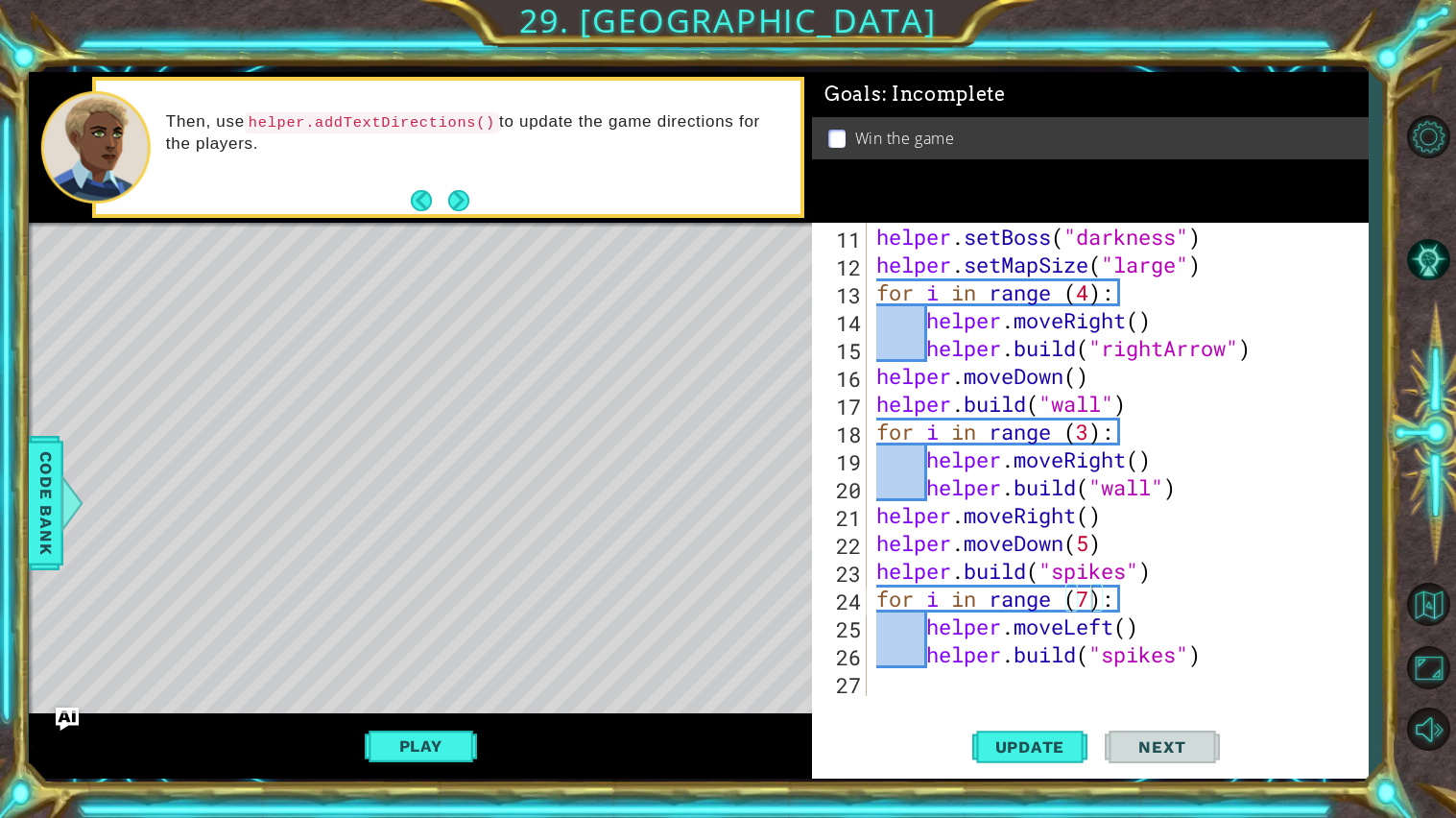
click at [1091, 687] on div "helper . setBoss ( "darkness" ) helper . setMapSize ( "large" ) for i in range …" at bounding box center [1122, 487] width 500 height 529
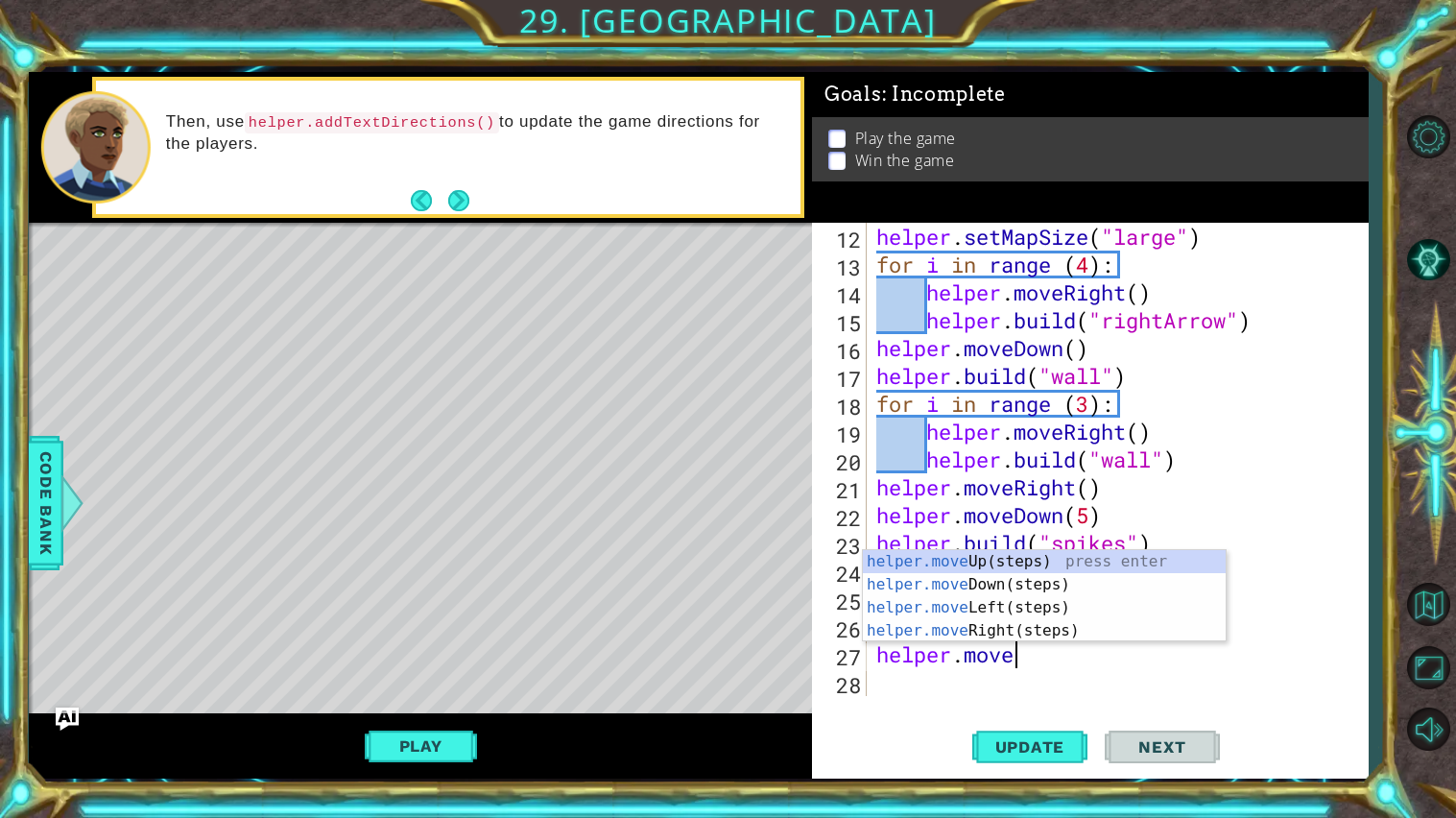
scroll to position [0, 5]
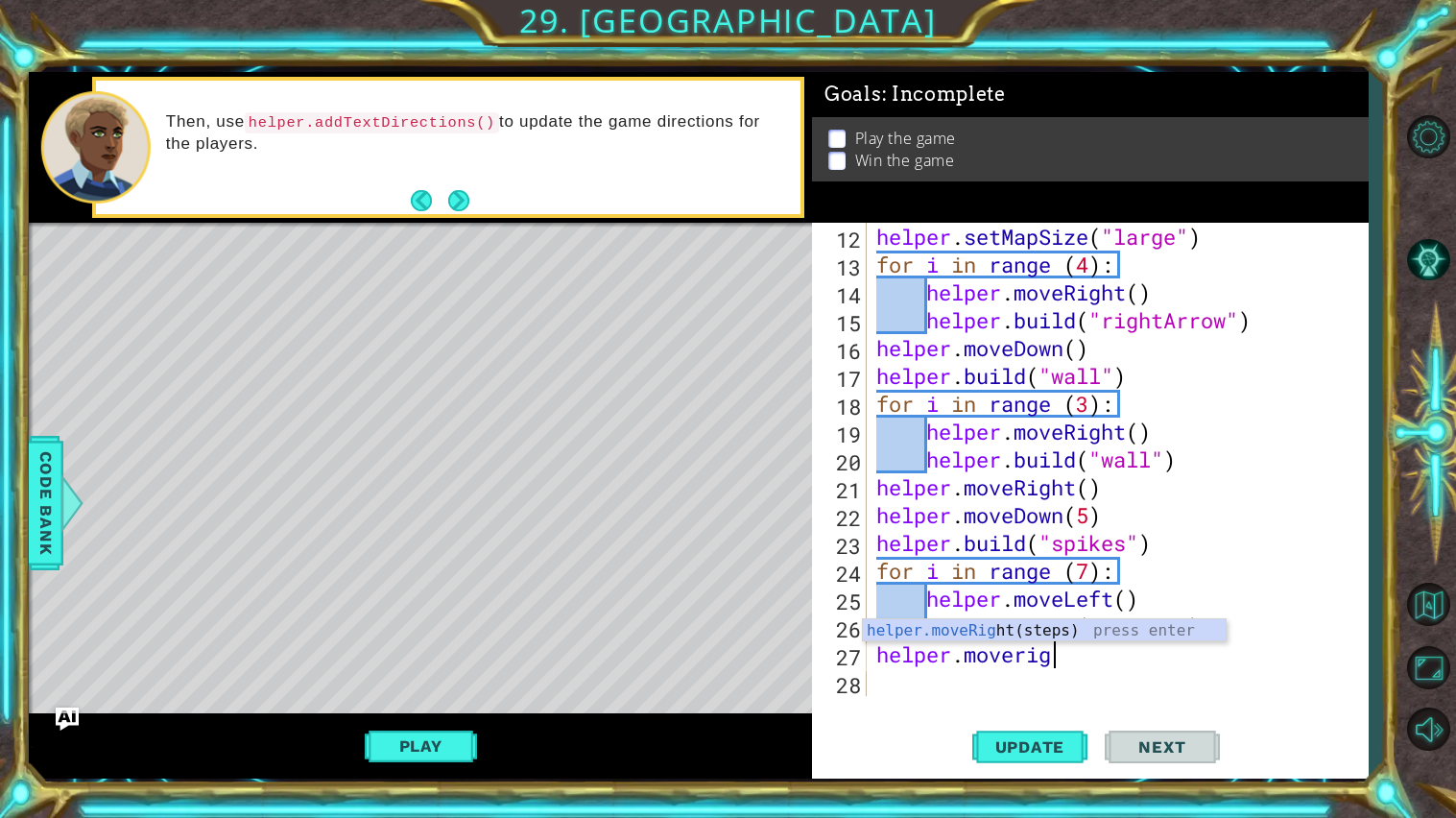
type textarea "helper.moveright"
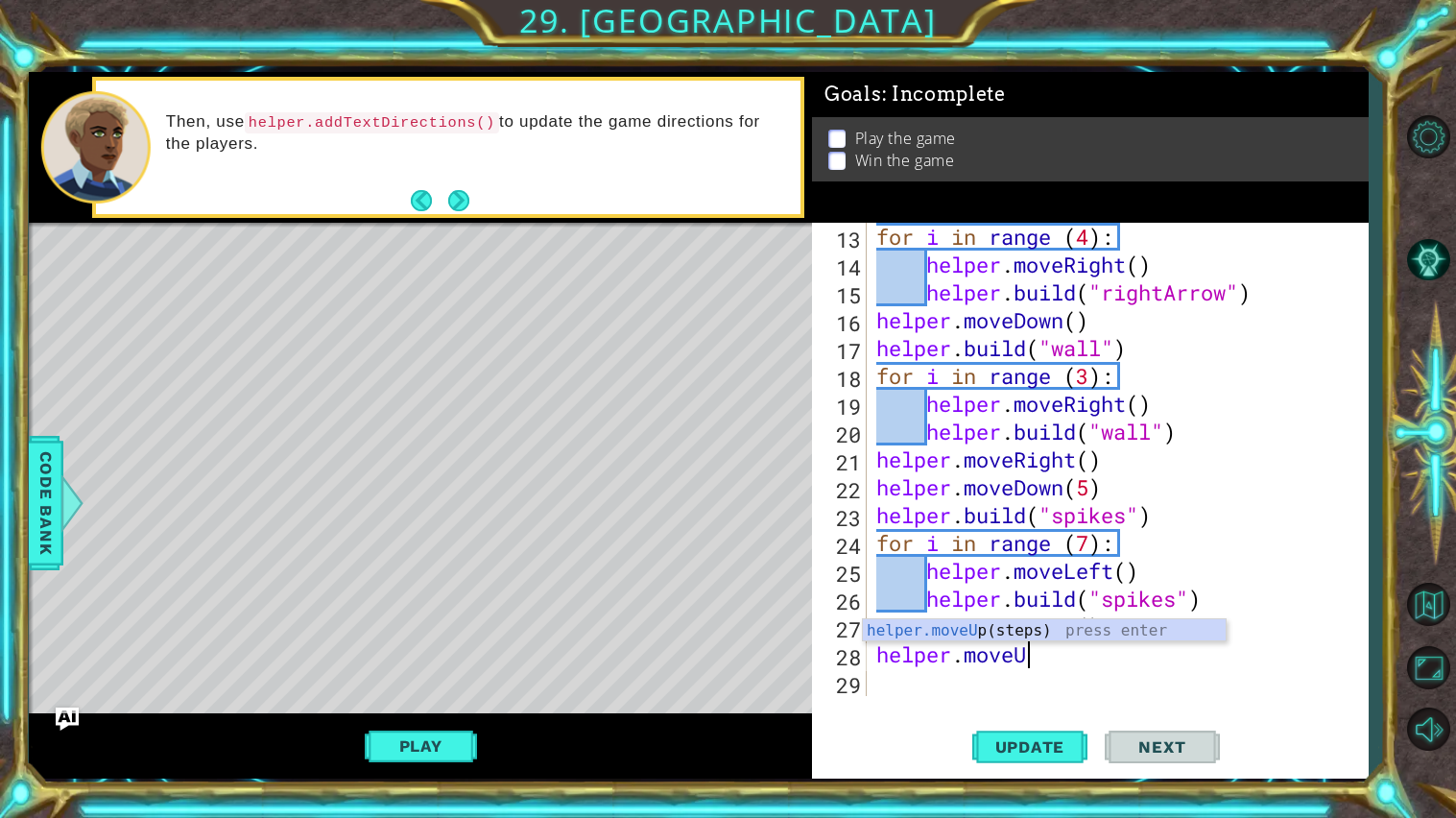
type textarea "helper.moveUp"
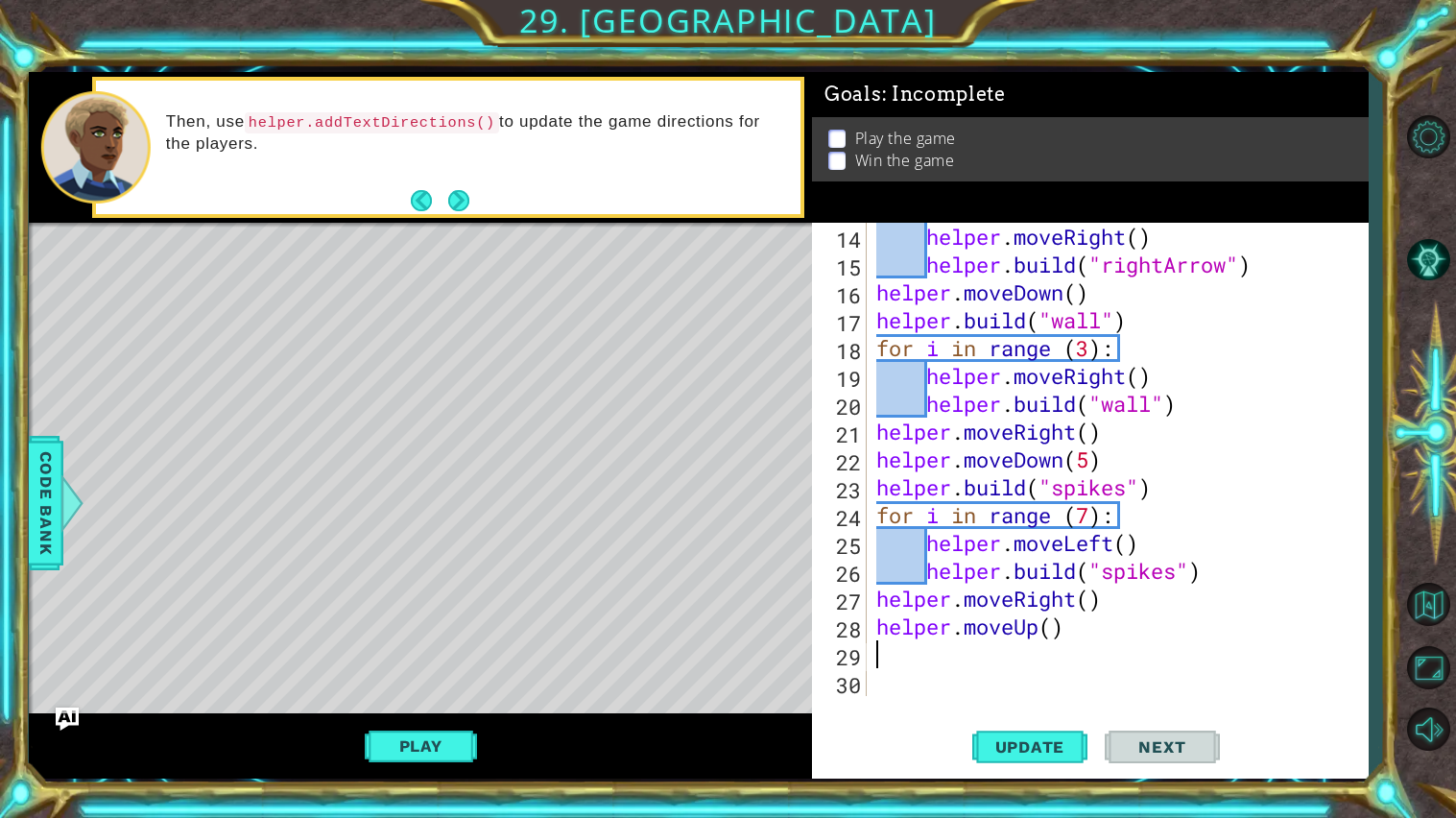
scroll to position [418, 0]
click at [1054, 630] on div "helper . moveRight ( ) helper . build ( "rightArrow" ) helper . moveDown ( ) he…" at bounding box center [1122, 487] width 500 height 529
type textarea "helper.moveUp(5)"
click at [886, 664] on div "helper . moveRight ( ) helper . build ( "rightArrow" ) helper . moveDown ( ) he…" at bounding box center [1122, 487] width 500 height 529
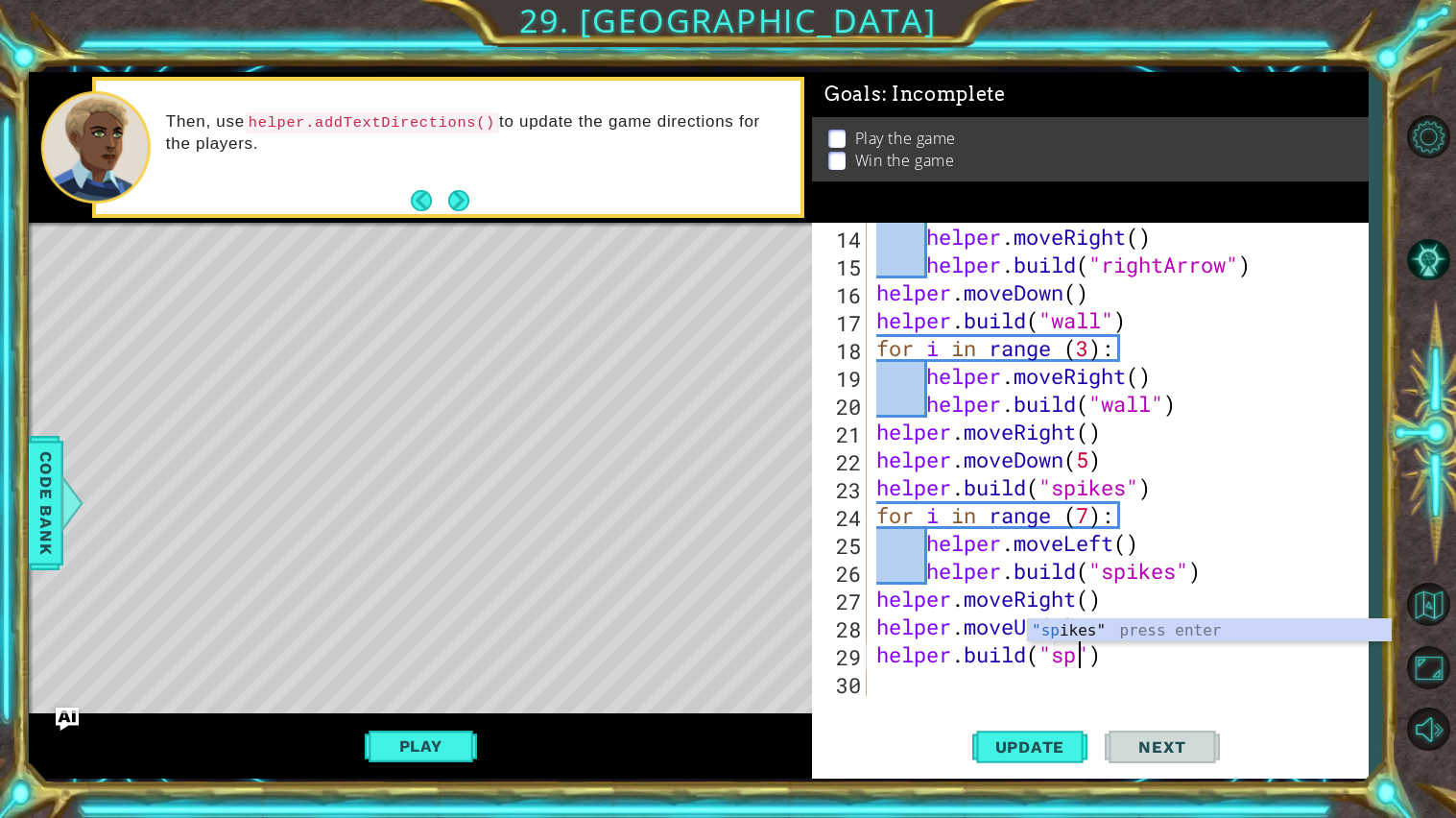
scroll to position [0, 9]
type textarea "[DOMAIN_NAME]("spikes")"
click at [884, 680] on div "helper . moveRight ( ) helper . build ( "rightArrow" ) helper . moveDown ( ) he…" at bounding box center [1122, 487] width 500 height 529
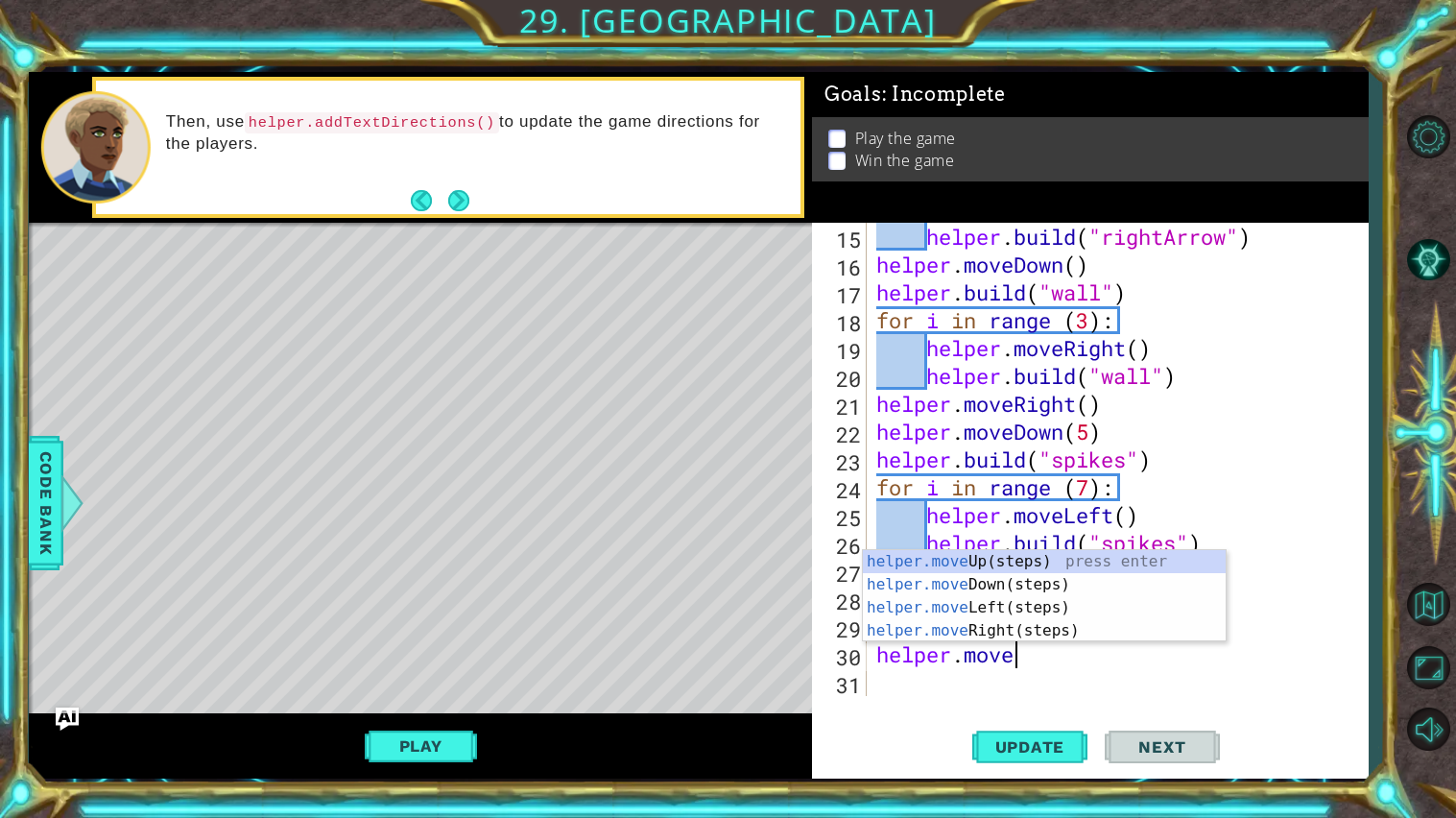
scroll to position [0, 5]
click at [1089, 665] on div "helper . build ( "rightArrow" ) helper . moveDown ( ) helper . build ( "wall" )…" at bounding box center [1122, 487] width 500 height 529
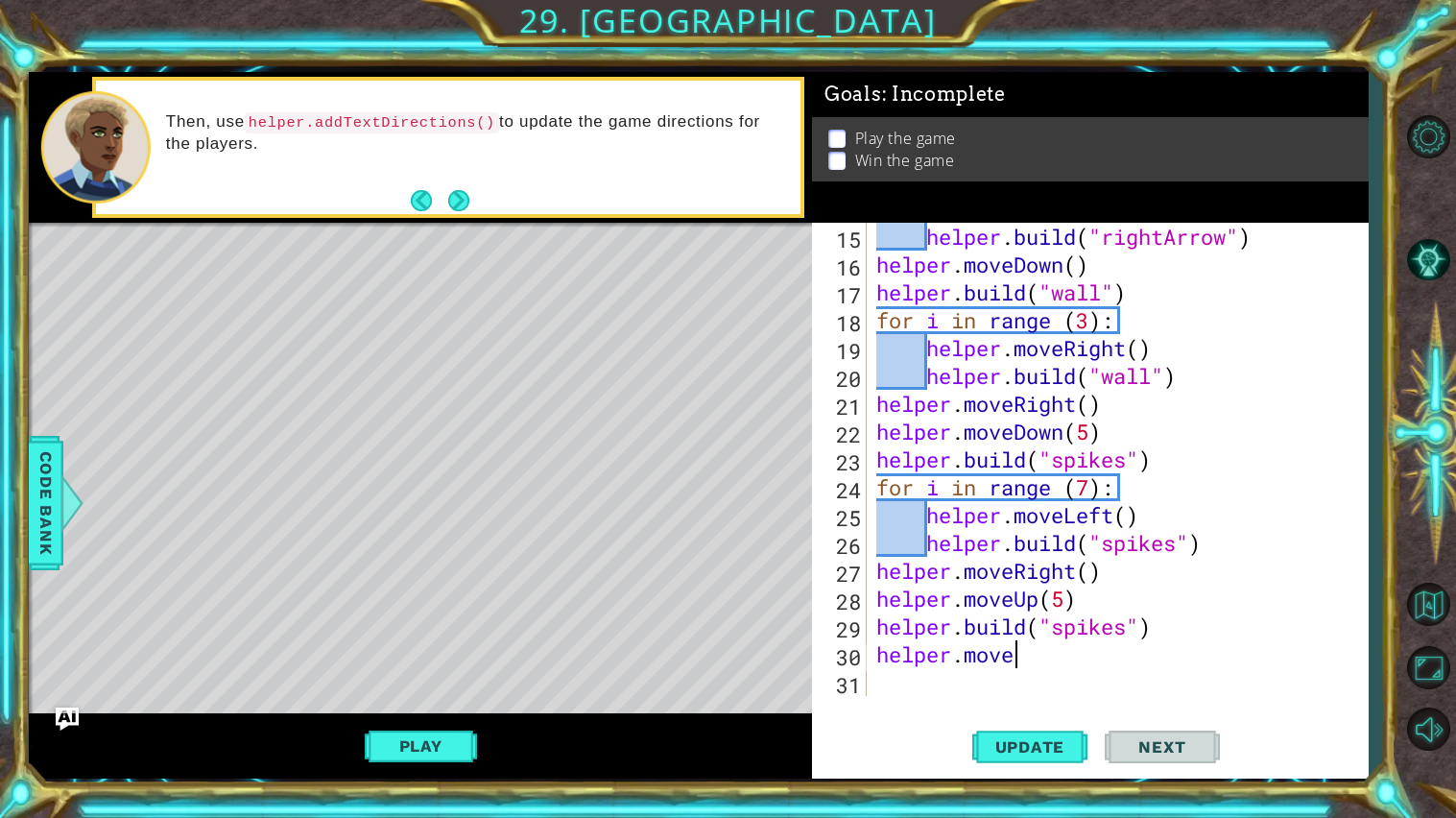
click at [1079, 578] on div "helper . build ( "rightArrow" ) helper . moveDown ( ) helper . build ( "wall" )…" at bounding box center [1122, 487] width 500 height 529
click at [1042, 660] on div "helper . build ( "rightArrow" ) helper . moveDown ( ) helper . build ( "wall" )…" at bounding box center [1122, 487] width 500 height 529
type textarea "helper.moveright"
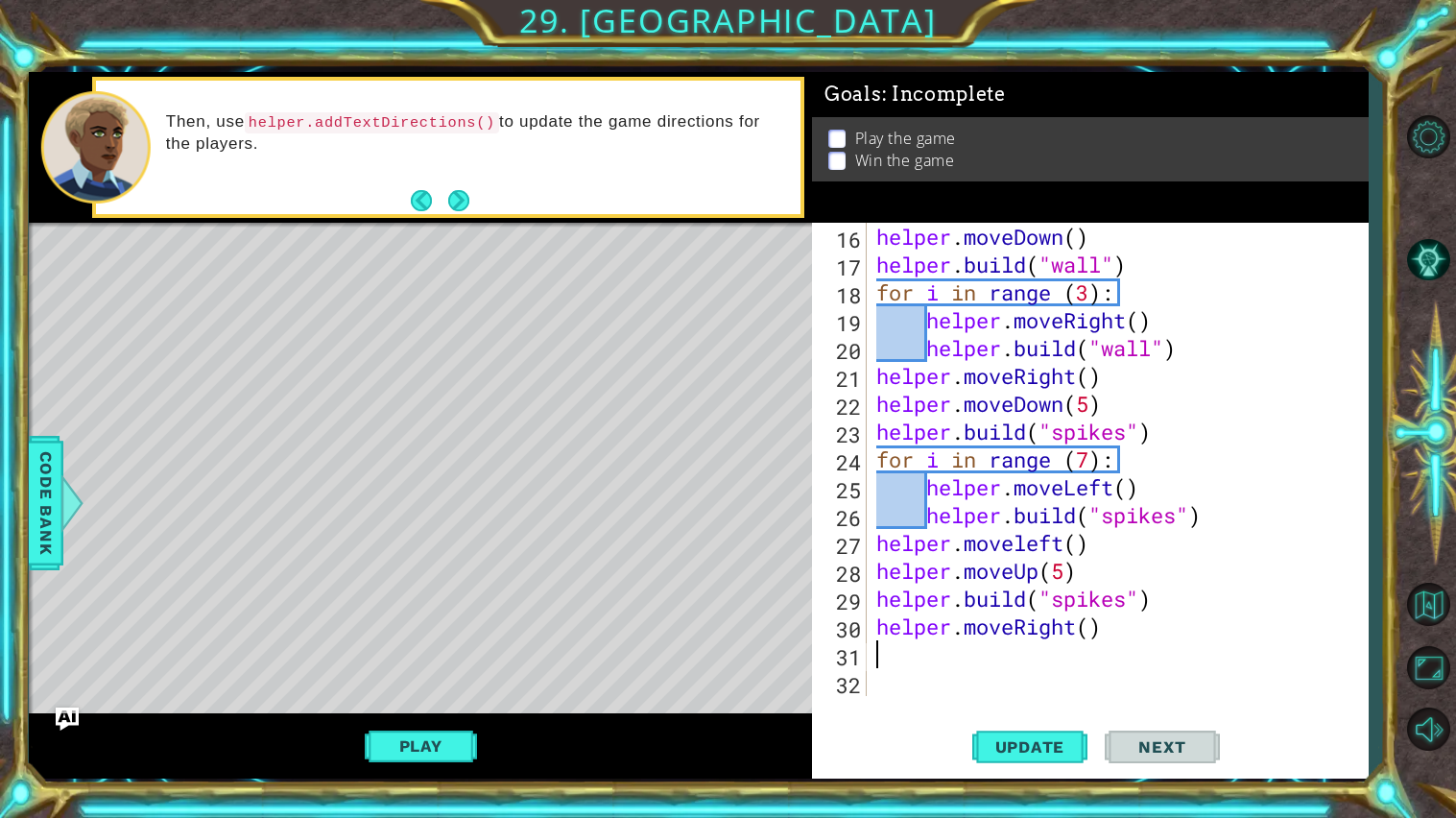
scroll to position [473, 0]
click at [879, 606] on div "helper . moveDown ( ) helper . build ( "wall" ) for i in range ( 3 ) : helper .…" at bounding box center [1122, 487] width 500 height 529
type textarea "[DOMAIN_NAME]("spikes")"
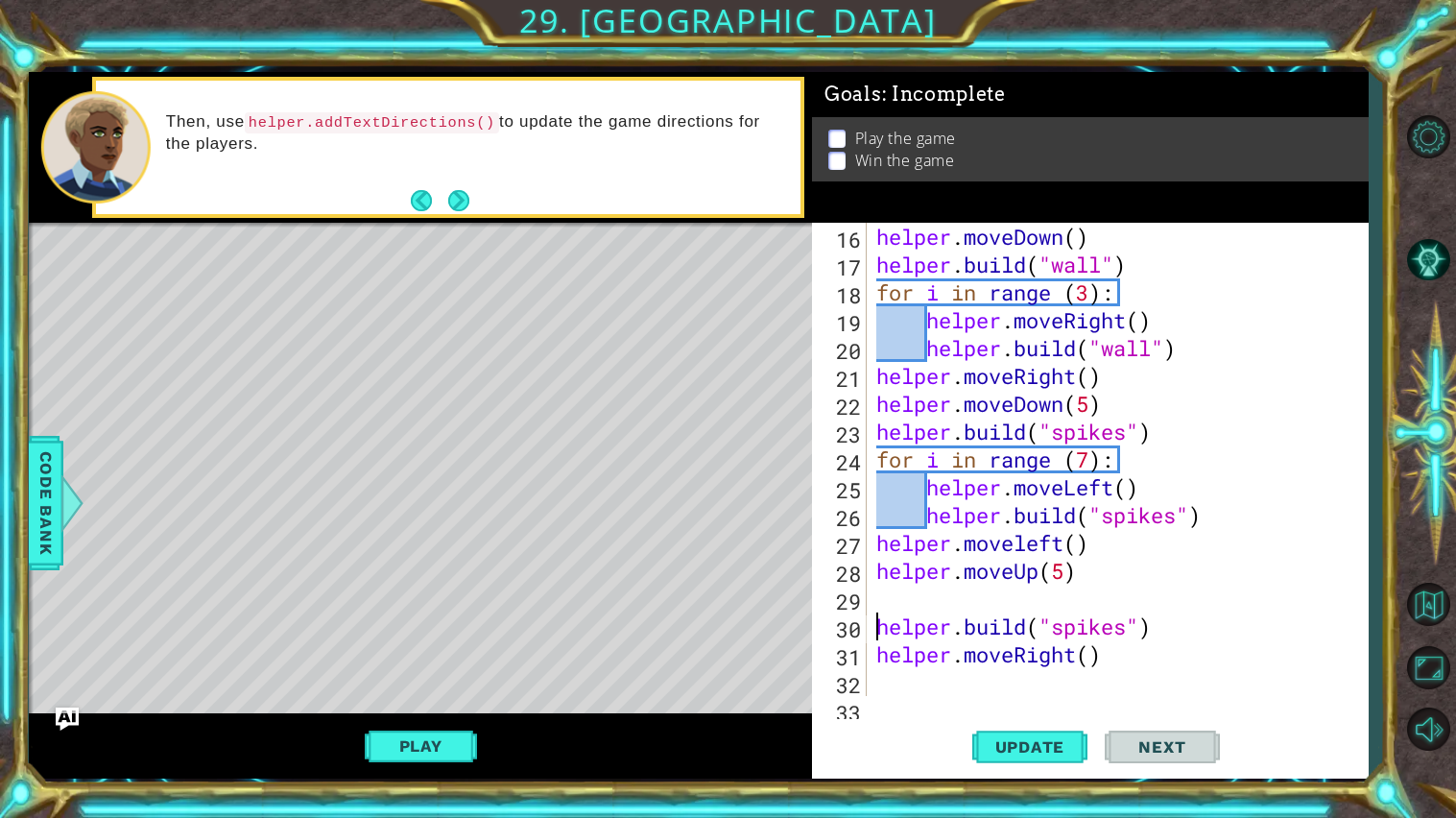
click at [889, 597] on div "helper . moveDown ( ) helper . build ( "wall" ) for i in range ( 3 ) : helper .…" at bounding box center [1122, 487] width 500 height 529
click at [1069, 743] on span "Update" at bounding box center [1031, 747] width 109 height 19
click at [1029, 733] on button "Update" at bounding box center [1030, 746] width 116 height 55
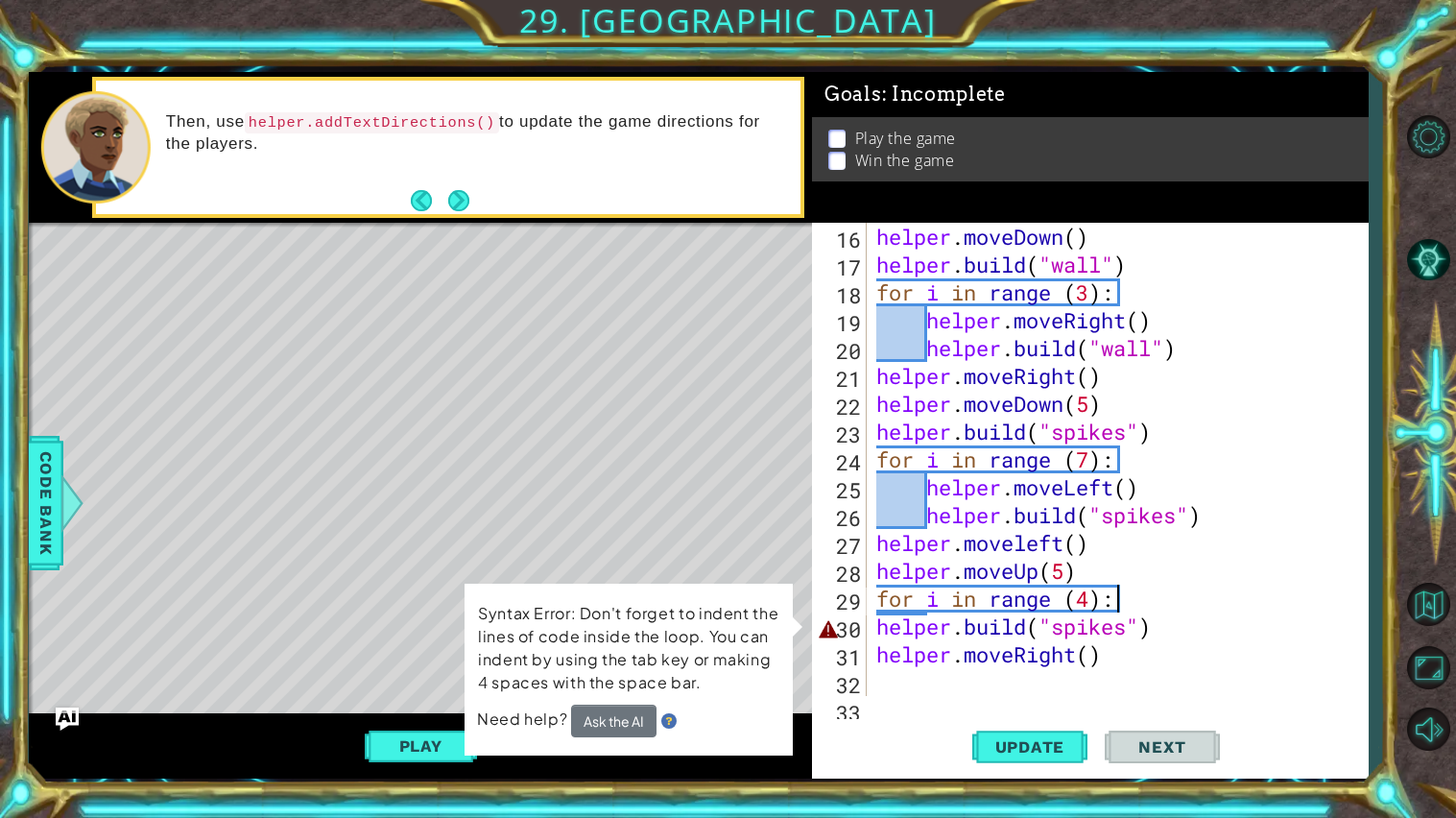
click at [921, 630] on div "helper . moveDown ( ) helper . build ( "wall" ) for i in range ( 3 ) : helper .…" at bounding box center [1122, 487] width 500 height 529
click at [1206, 624] on div "helper . moveDown ( ) helper . build ( "wall" ) for i in range ( 3 ) : helper .…" at bounding box center [1122, 487] width 500 height 529
click at [877, 629] on div "helper . moveDown ( ) helper . build ( "wall" ) for i in range ( 3 ) : helper .…" at bounding box center [1122, 487] width 500 height 529
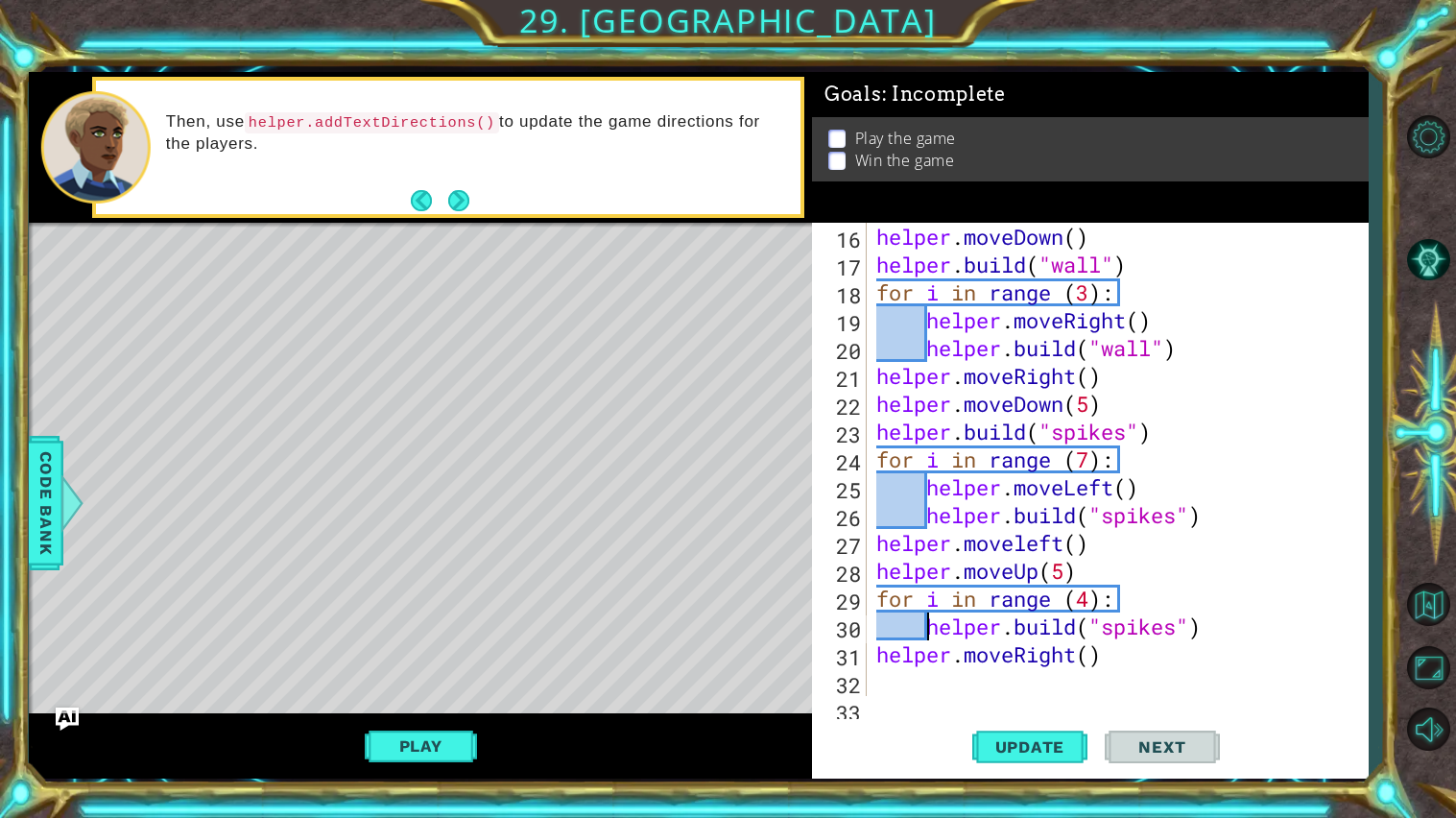
click at [876, 654] on div "helper . moveDown ( ) helper . build ( "wall" ) for i in range ( 3 ) : helper .…" at bounding box center [1122, 487] width 500 height 529
click at [1032, 737] on span "Update" at bounding box center [1031, 747] width 109 height 19
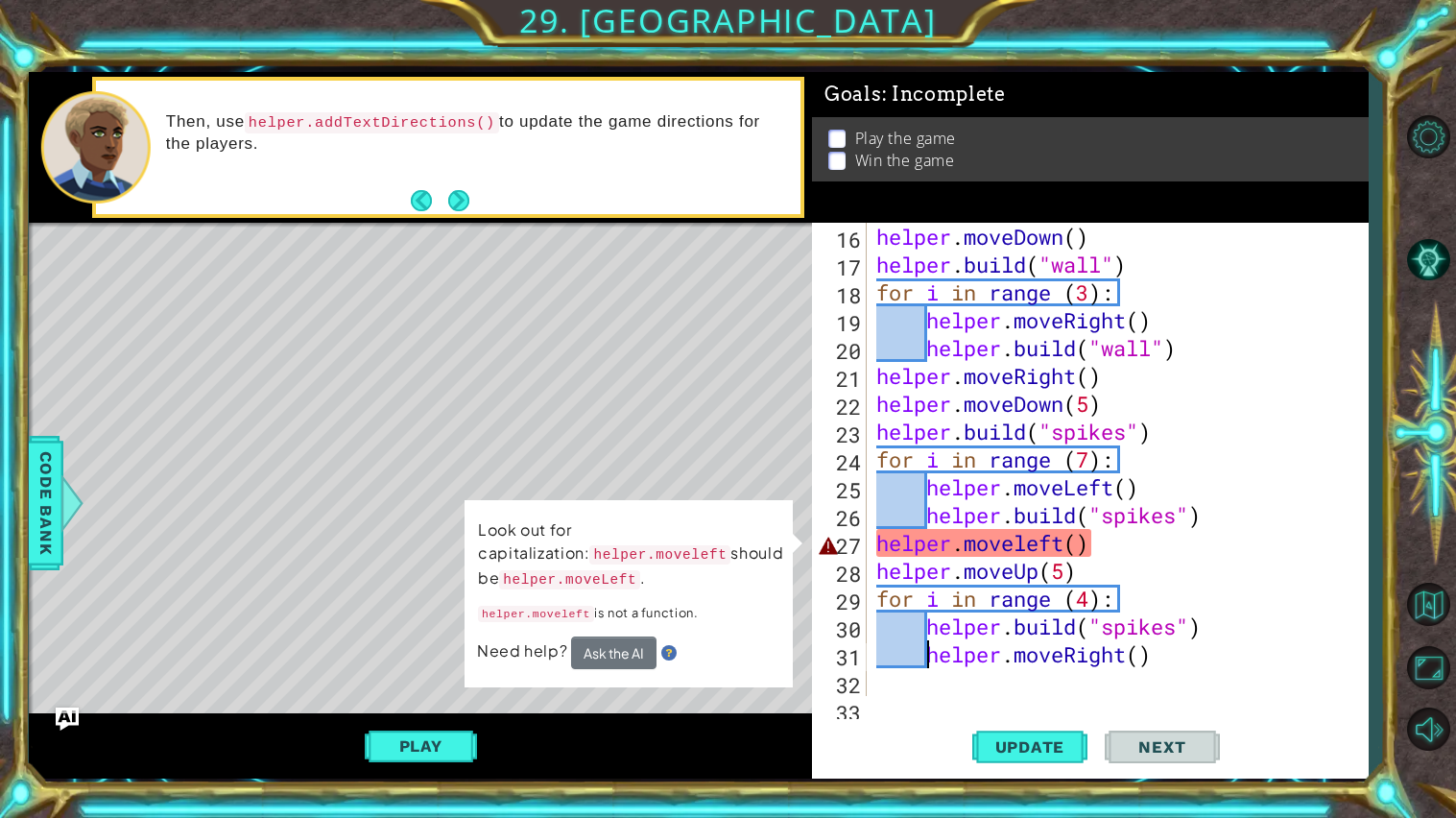
click at [1079, 542] on div "helper . moveDown ( ) helper . build ( "wall" ) for i in range ( 3 ) : helper .…" at bounding box center [1122, 487] width 500 height 529
click at [1028, 543] on div "helper . moveDown ( ) helper . build ( "wall" ) for i in range ( 3 ) : helper .…" at bounding box center [1122, 487] width 500 height 529
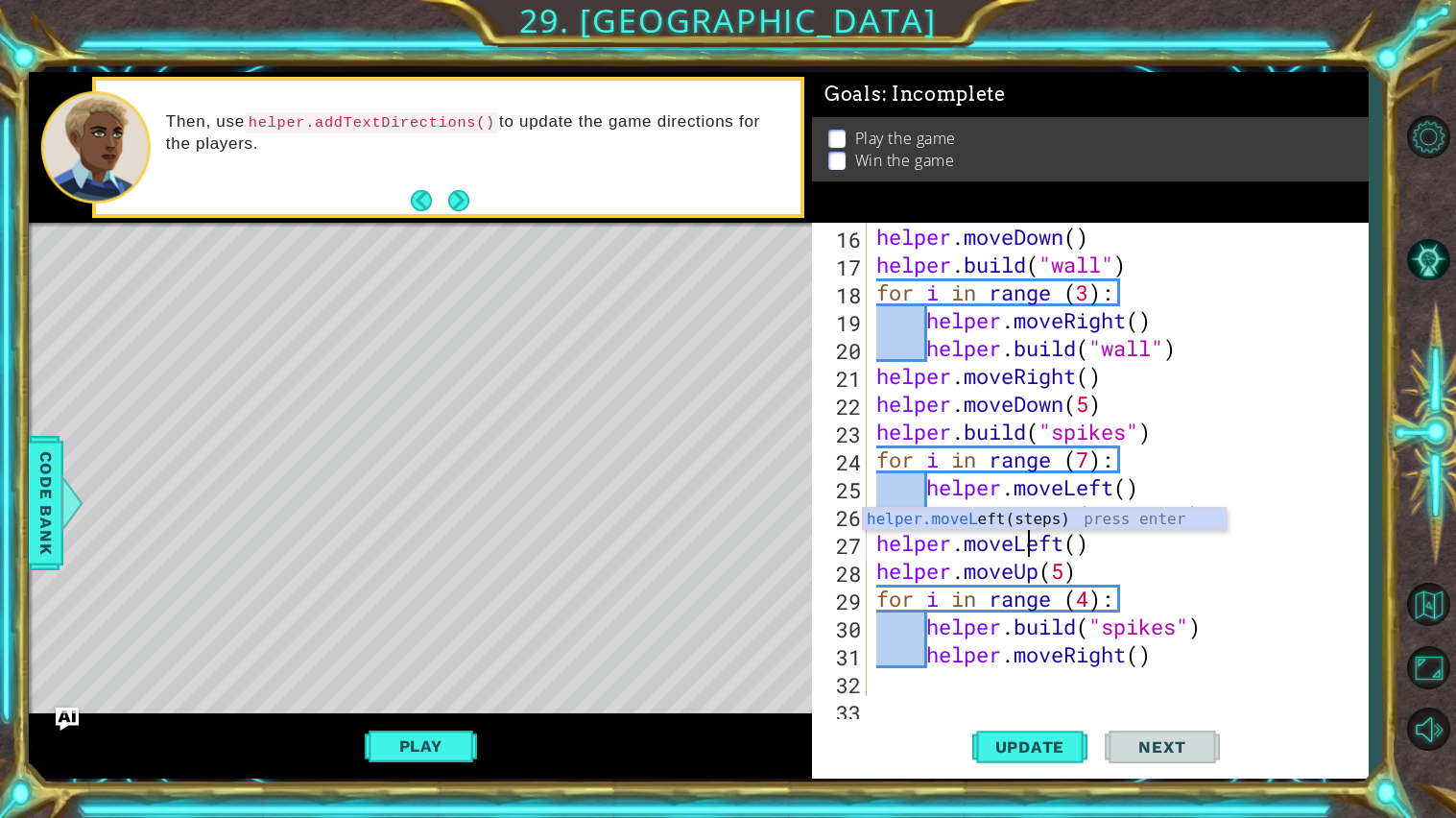
scroll to position [0, 6]
click at [1041, 762] on button "Update" at bounding box center [1030, 746] width 116 height 55
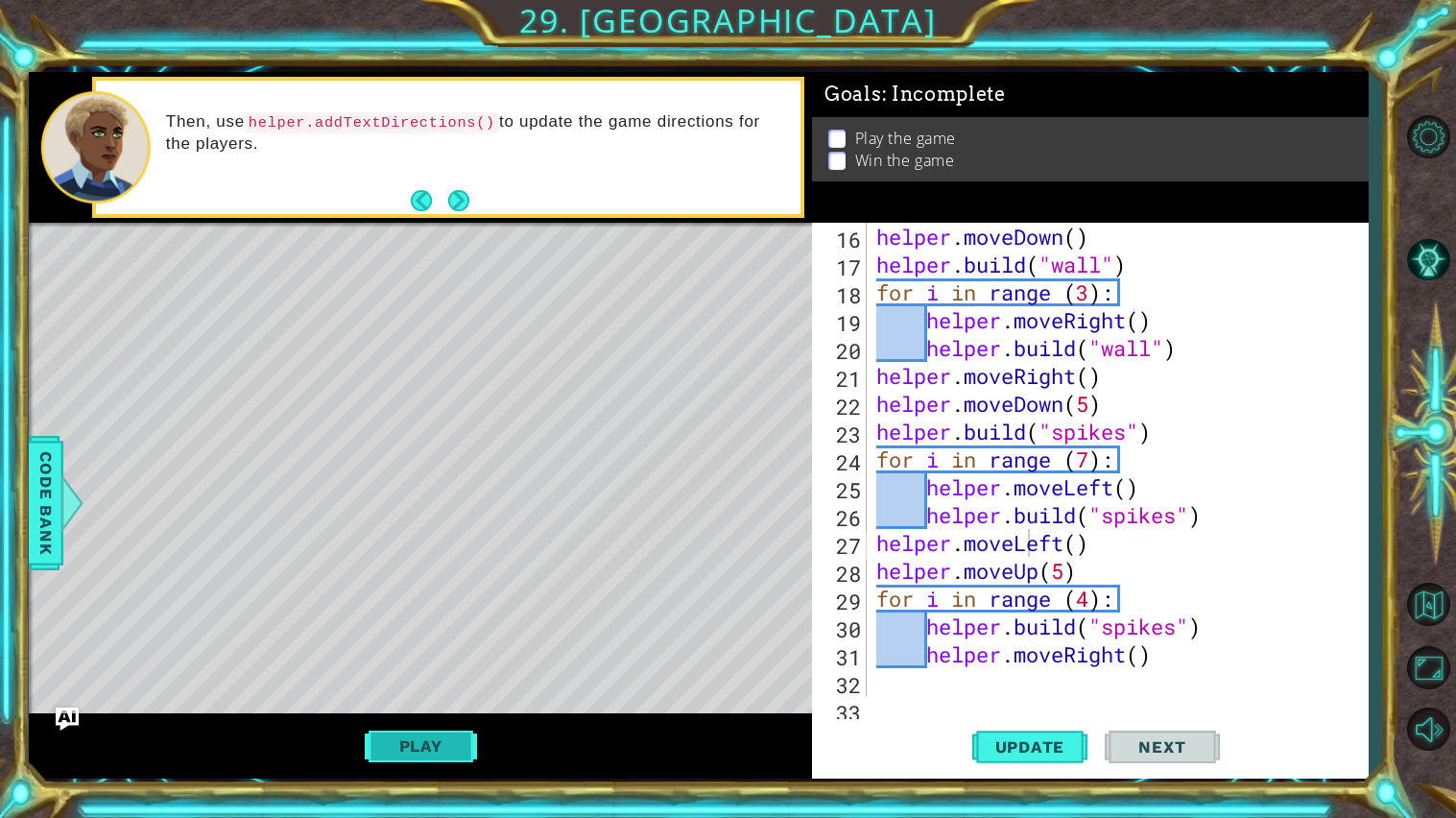
click at [439, 752] on button "Play" at bounding box center [422, 746] width 113 height 37
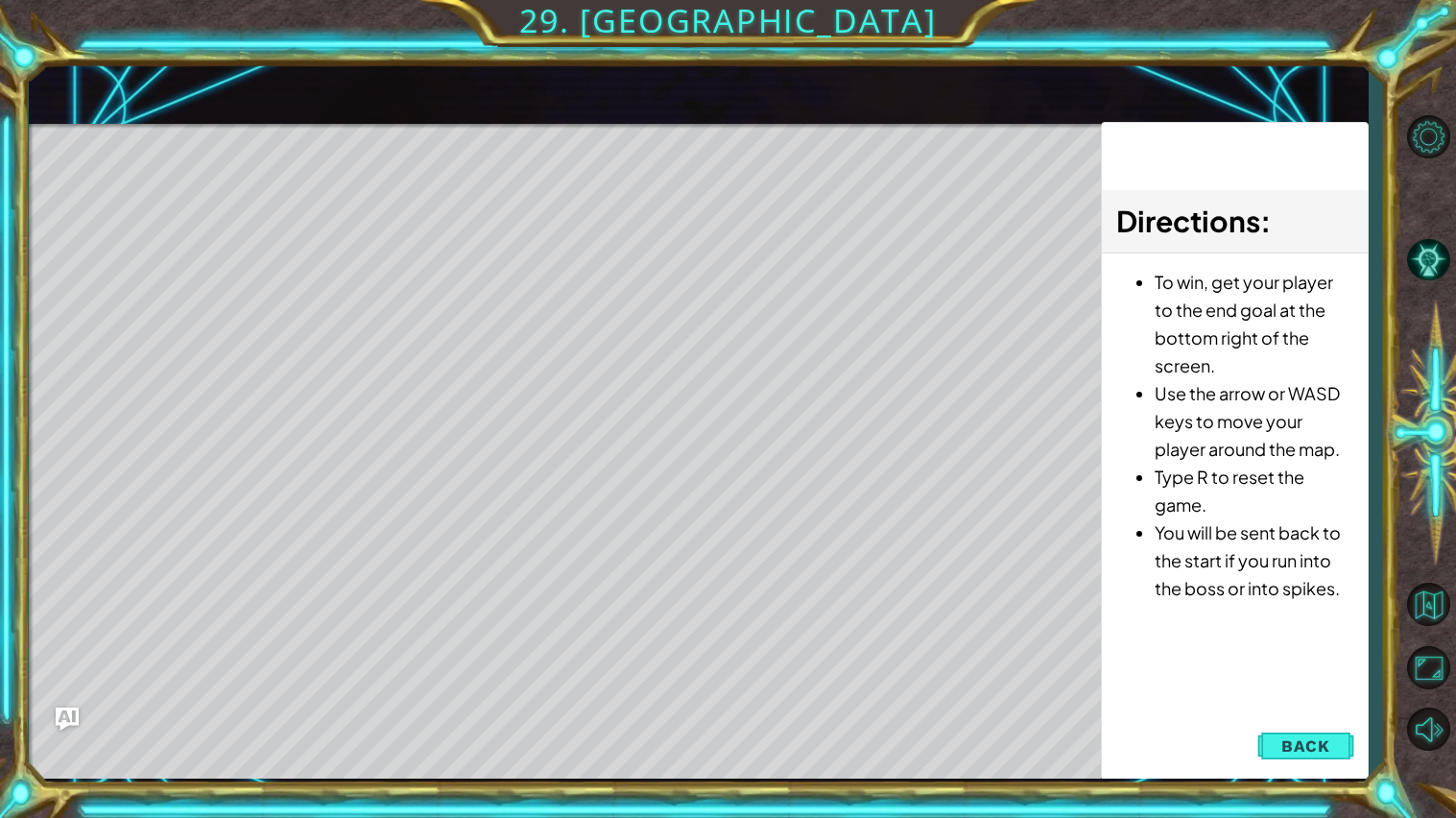
click at [1185, 586] on li "You will be sent back to the start if you run into the boss or into spikes." at bounding box center [1254, 561] width 199 height 84
click at [1301, 736] on span "Back" at bounding box center [1305, 746] width 49 height 19
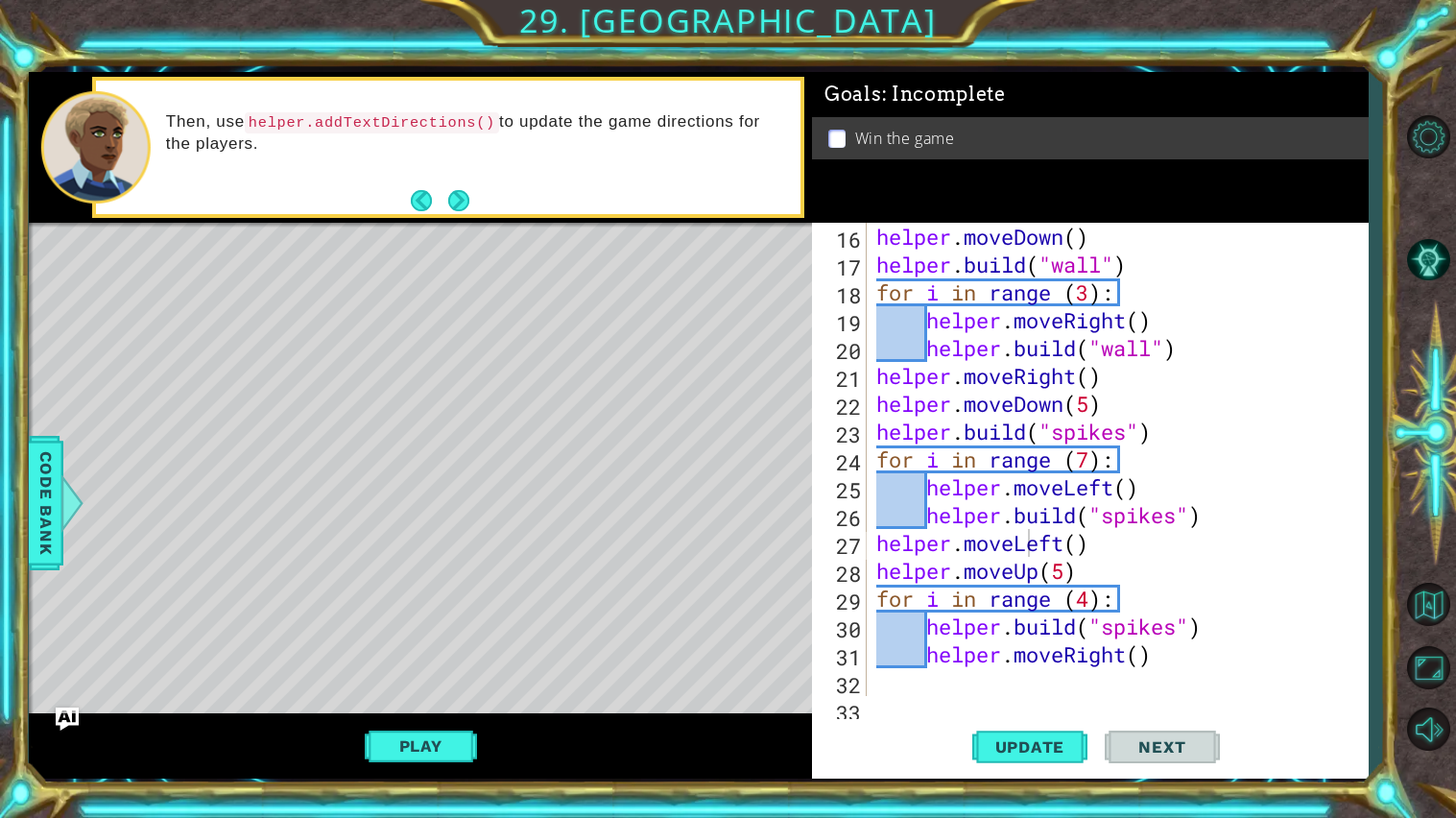
click at [1183, 577] on div "helper . moveDown ( ) helper . build ( "wall" ) for i in range ( 3 ) : helper .…" at bounding box center [1122, 487] width 500 height 529
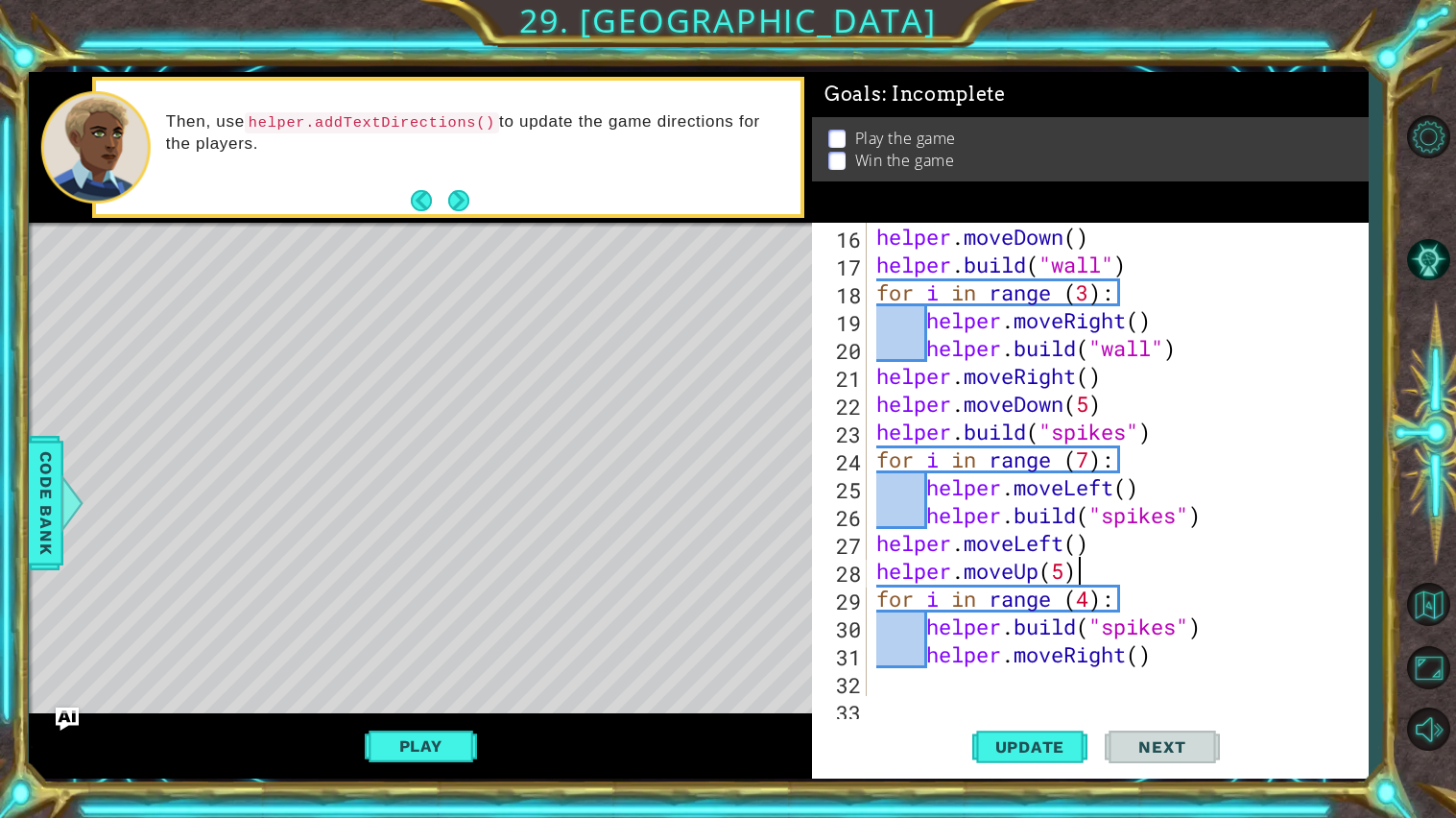
type textarea "helper.moveUp(5)"
